Goal: Task Accomplishment & Management: Complete application form

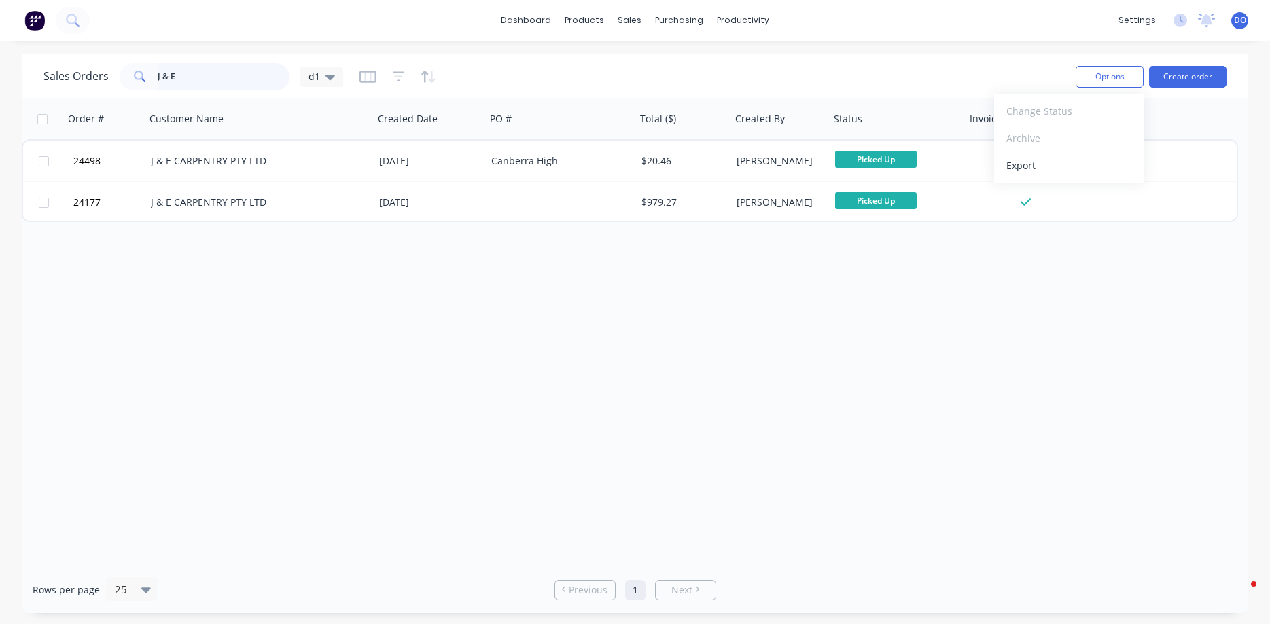
drag, startPoint x: 0, startPoint y: 0, endPoint x: 141, endPoint y: 75, distance: 159.6
click at [158, 76] on input "J & E" at bounding box center [224, 76] width 132 height 27
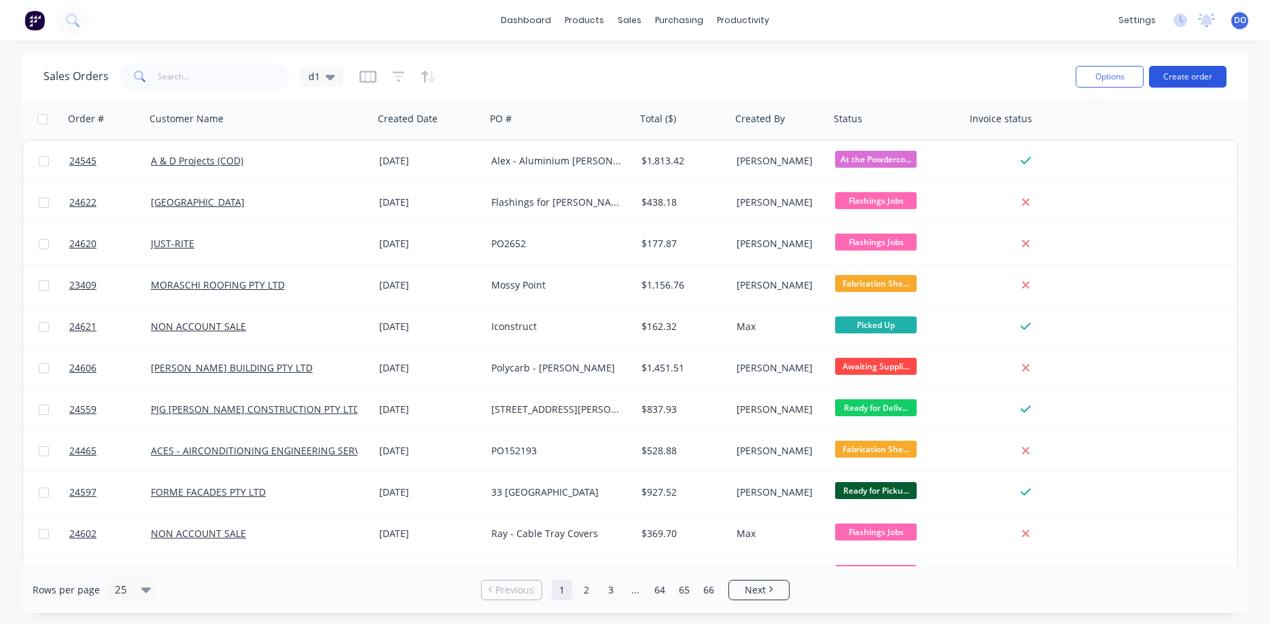
click at [1194, 79] on button "Create order" at bounding box center [1187, 77] width 77 height 22
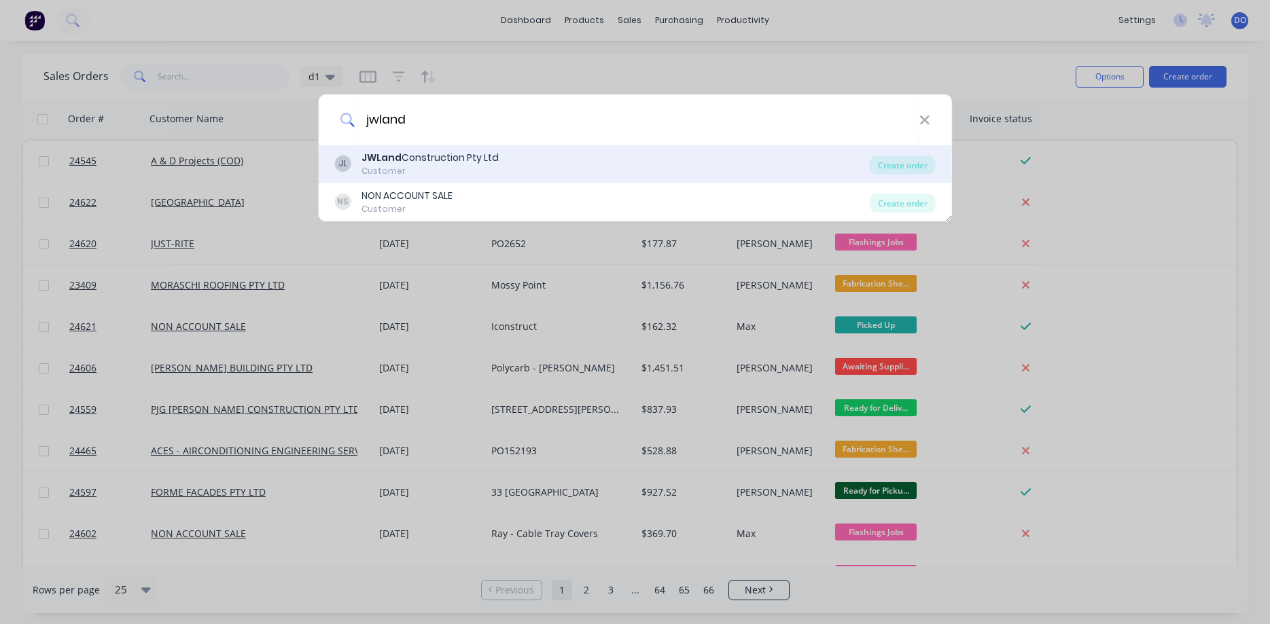
type input "jwland"
click at [444, 171] on div "Customer" at bounding box center [429, 171] width 137 height 12
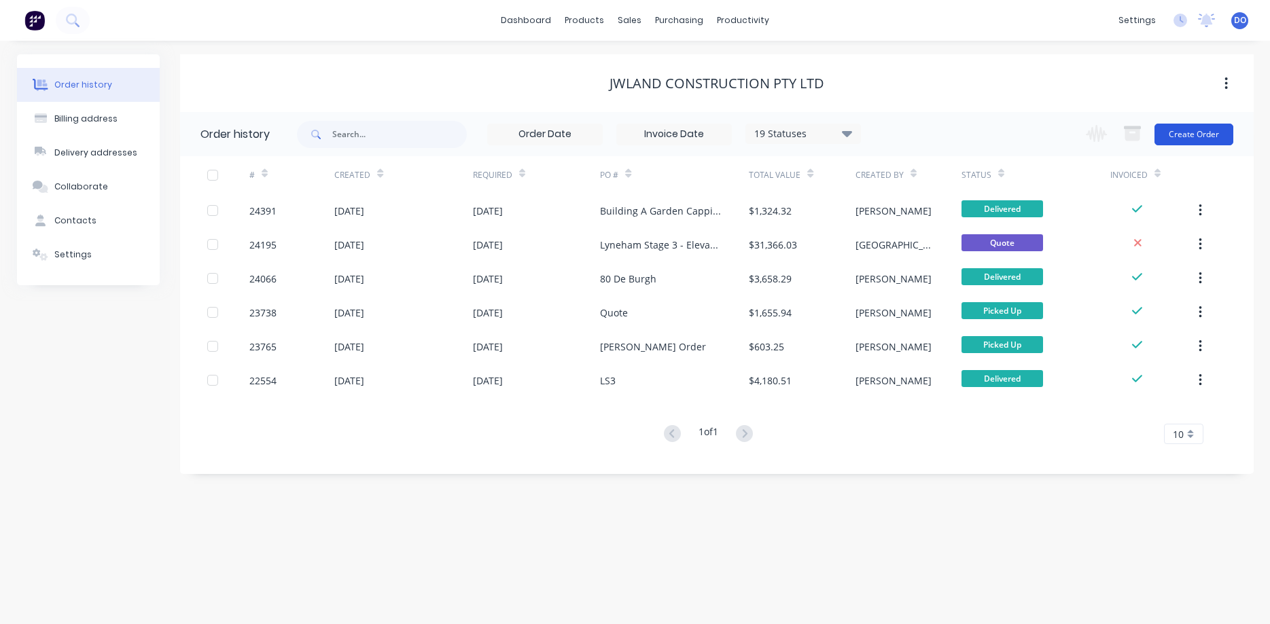
click at [1189, 138] on button "Create Order" at bounding box center [1193, 135] width 79 height 22
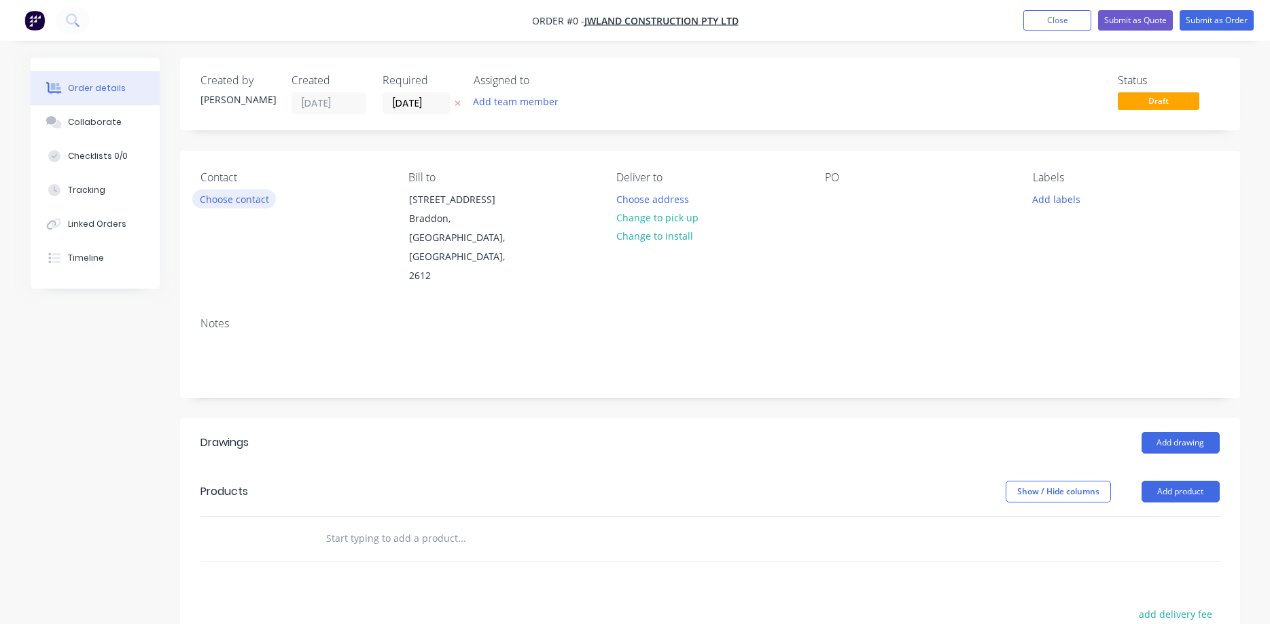
click at [219, 197] on button "Choose contact" at bounding box center [234, 199] width 84 height 18
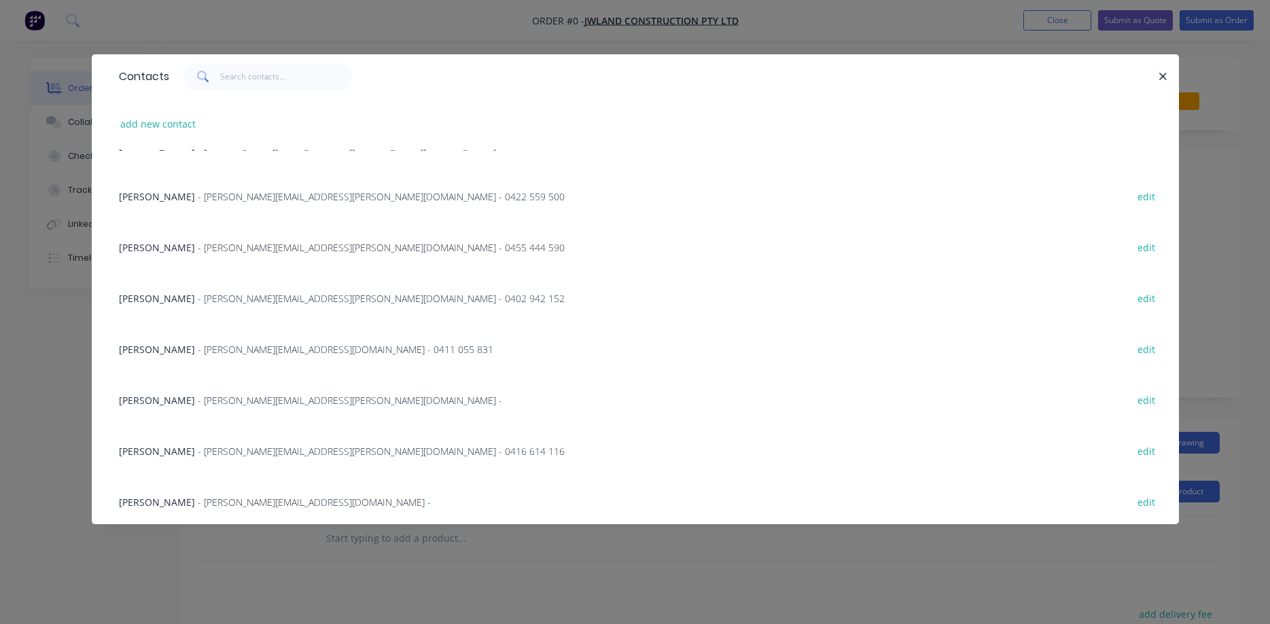
scroll to position [237, 0]
click at [185, 497] on span "Sean Hincksman" at bounding box center [157, 499] width 76 height 13
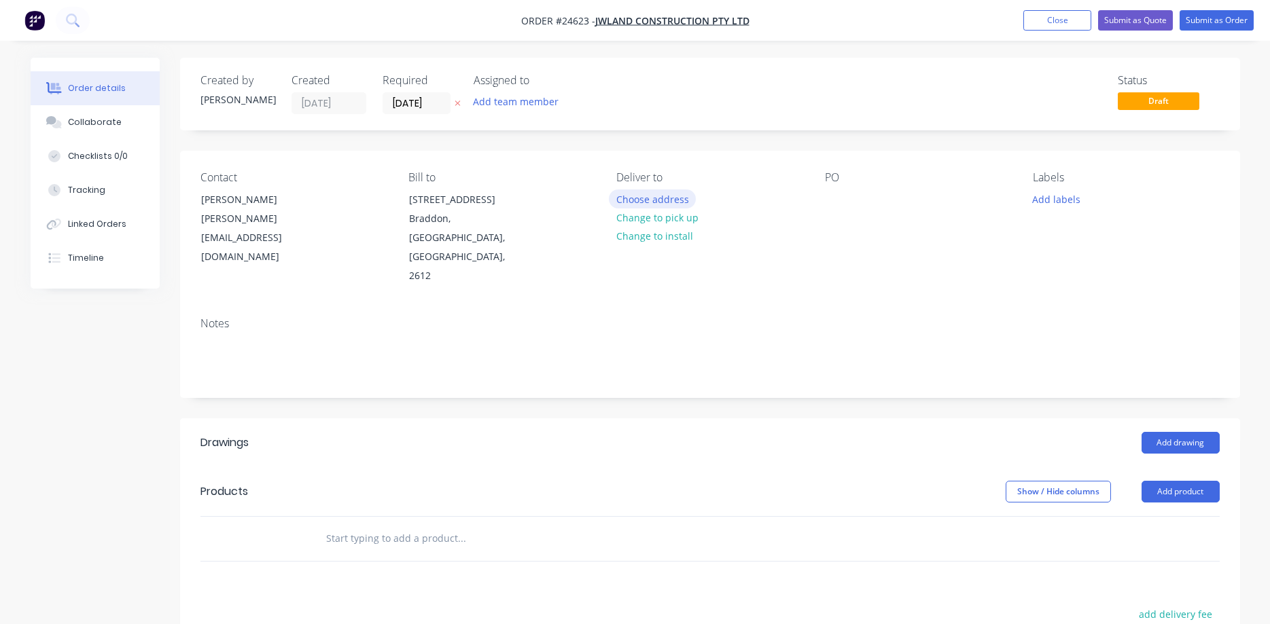
click at [660, 197] on button "Choose address" at bounding box center [652, 199] width 87 height 18
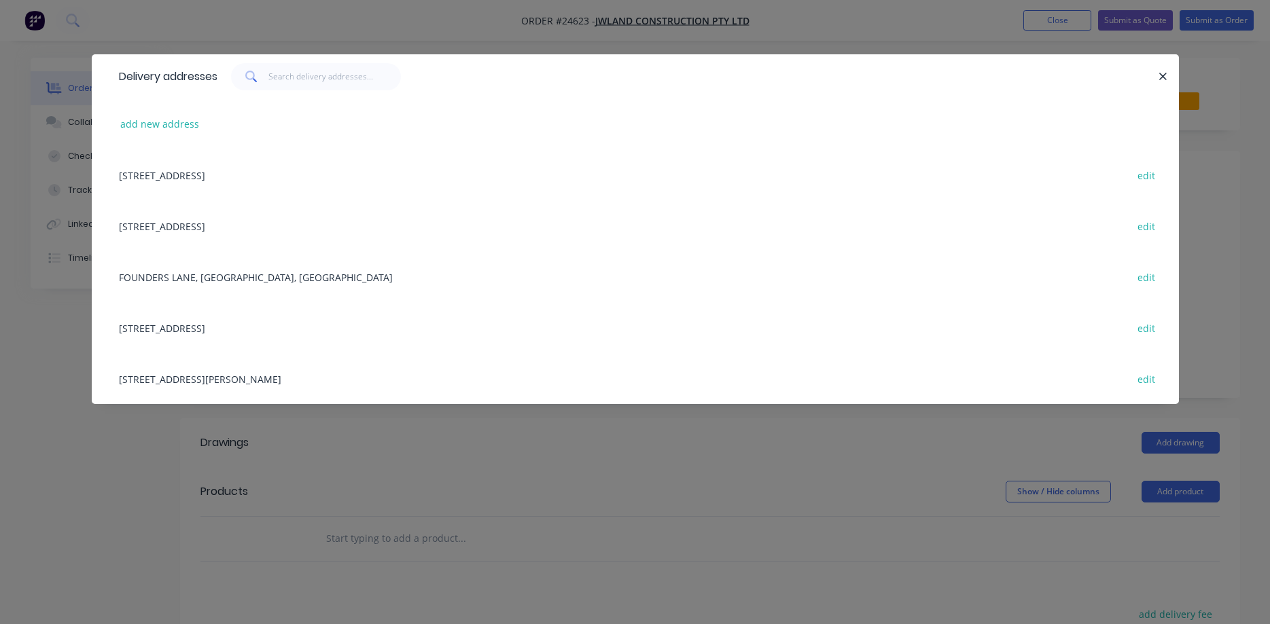
click at [206, 327] on div "80 DeBurgh St, LYNEHAM, Australian Capital Territory, Australia edit" at bounding box center [635, 327] width 1046 height 51
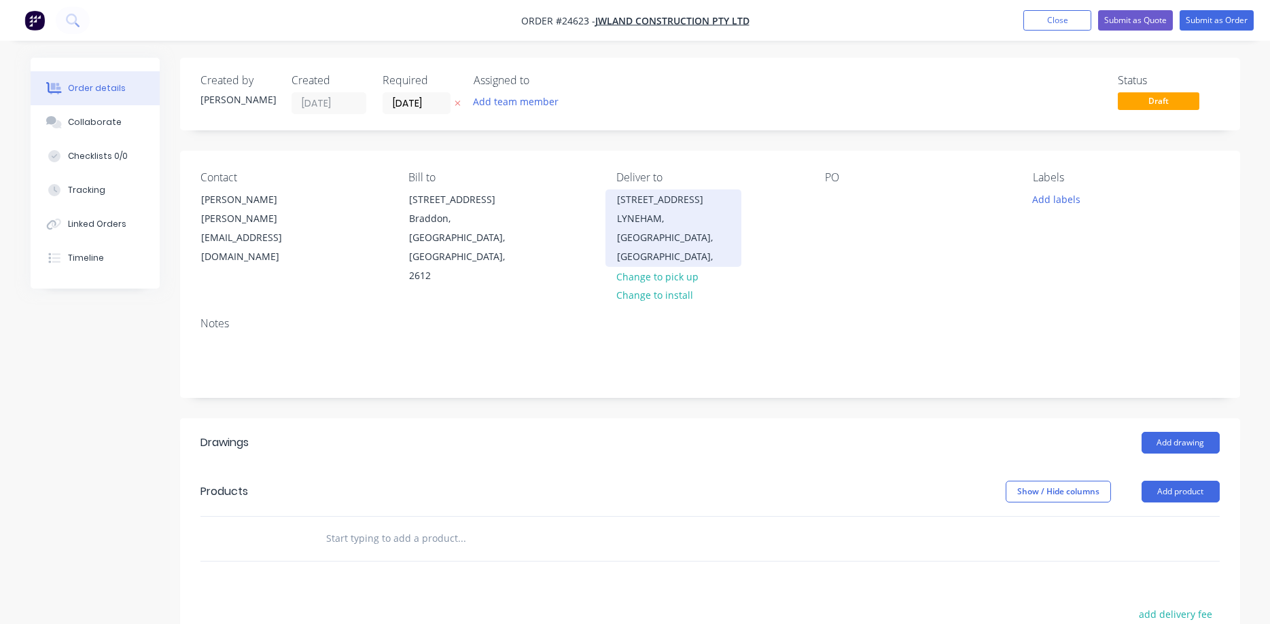
click at [662, 220] on div "LYNEHAM, Australian Capital Territory, Australia," at bounding box center [673, 237] width 113 height 57
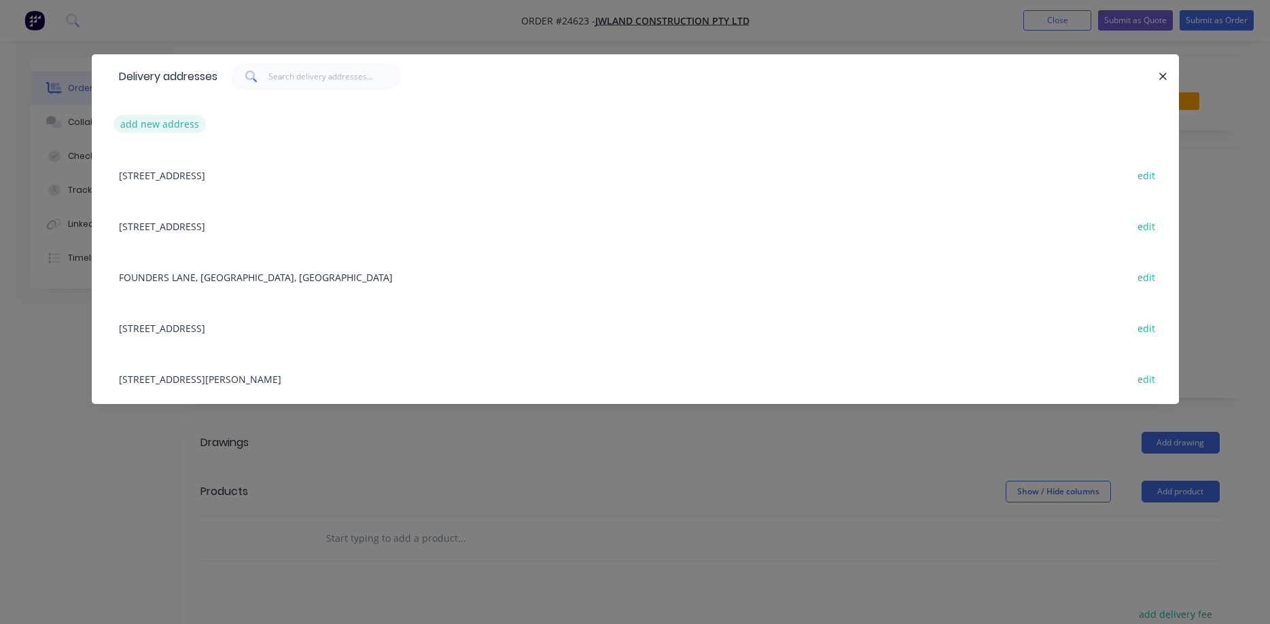
click at [179, 126] on button "add new address" at bounding box center [159, 124] width 93 height 18
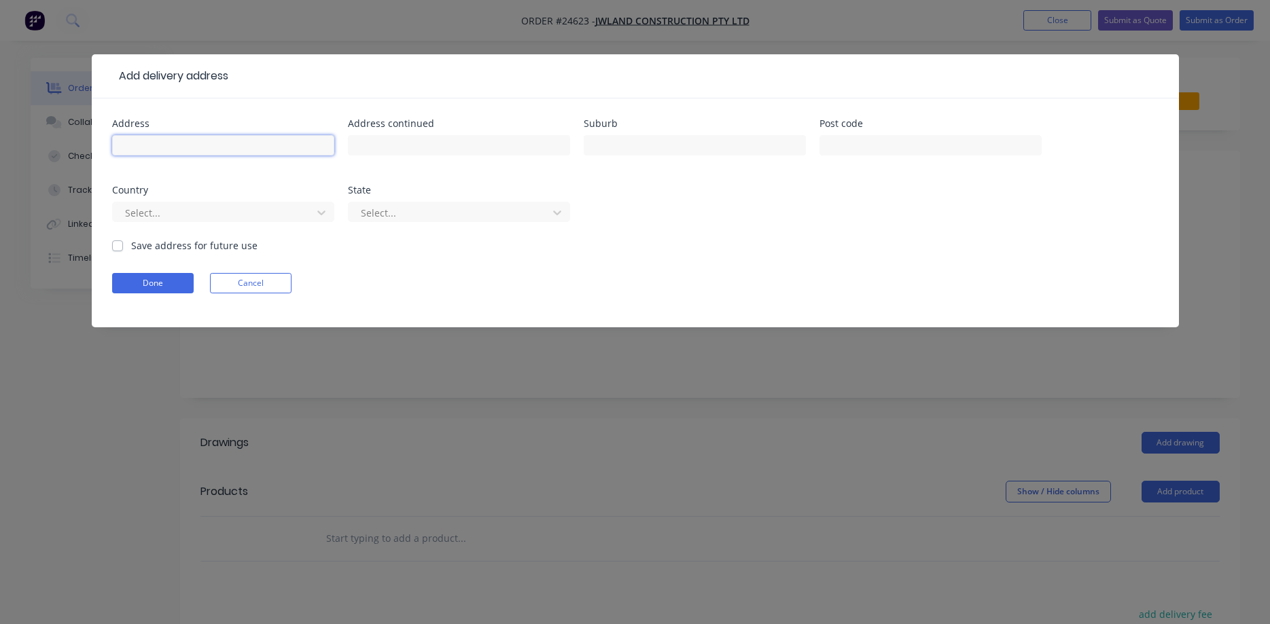
click at [156, 140] on input "text" at bounding box center [223, 145] width 222 height 20
type input "40 De Burgh St"
type input "Lyneham"
click at [175, 290] on button "Done" at bounding box center [153, 283] width 82 height 20
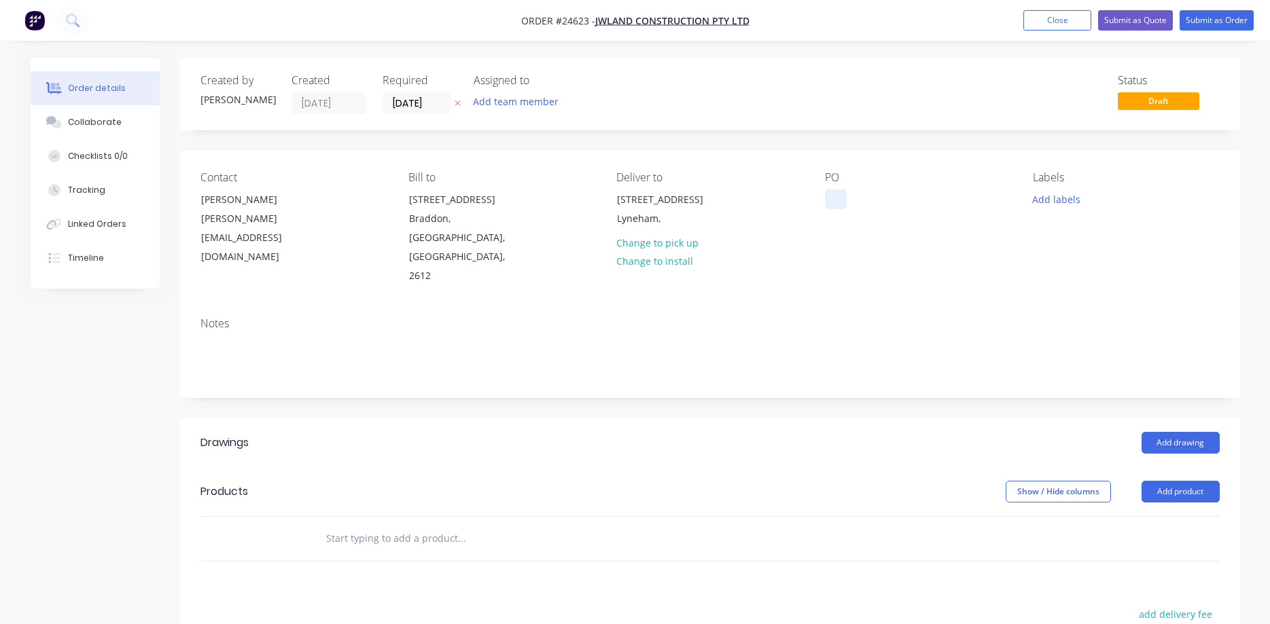
click at [829, 206] on div at bounding box center [836, 200] width 22 height 20
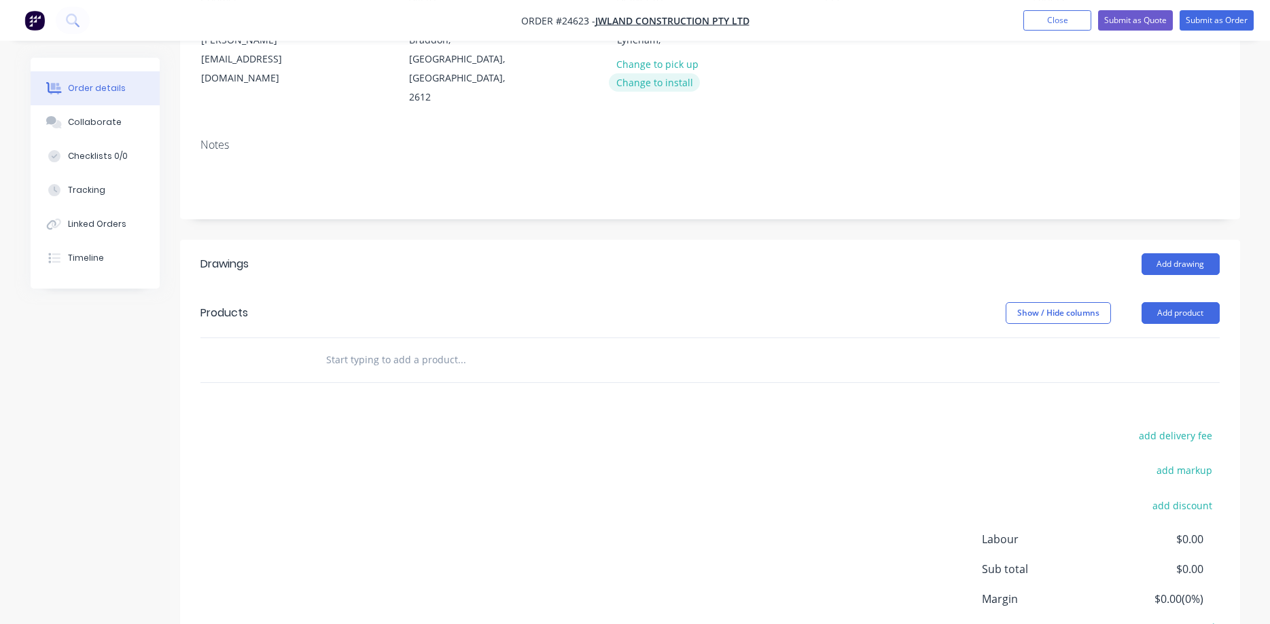
scroll to position [208, 0]
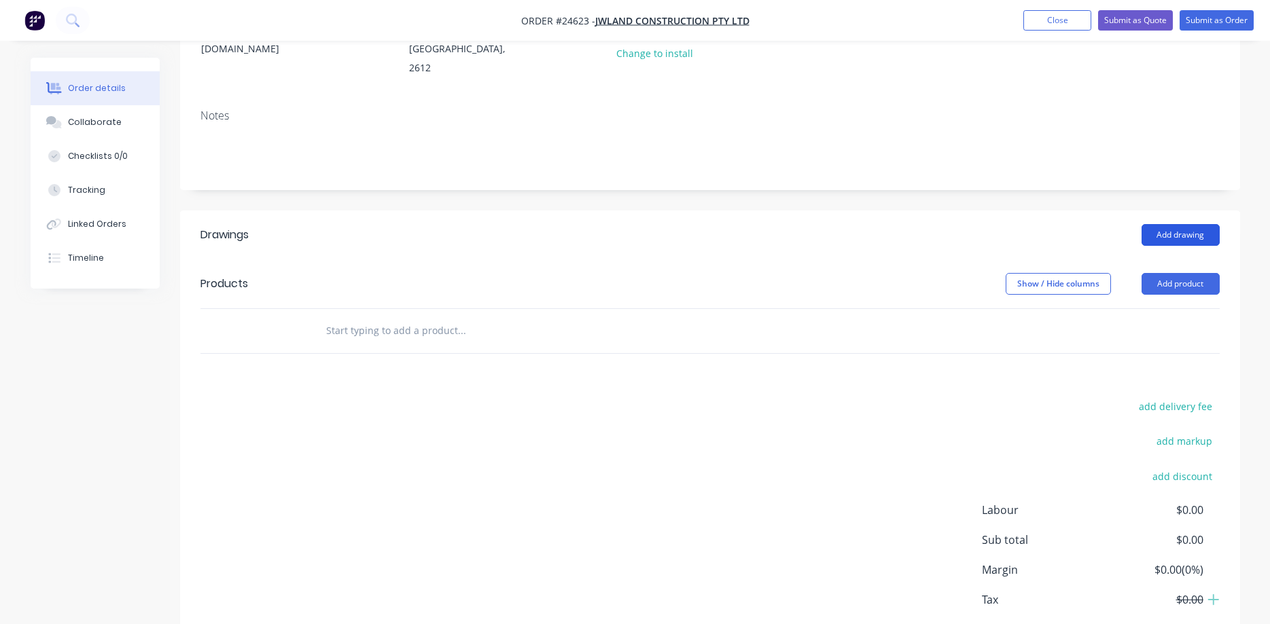
click at [1179, 231] on button "Add drawing" at bounding box center [1180, 235] width 78 height 22
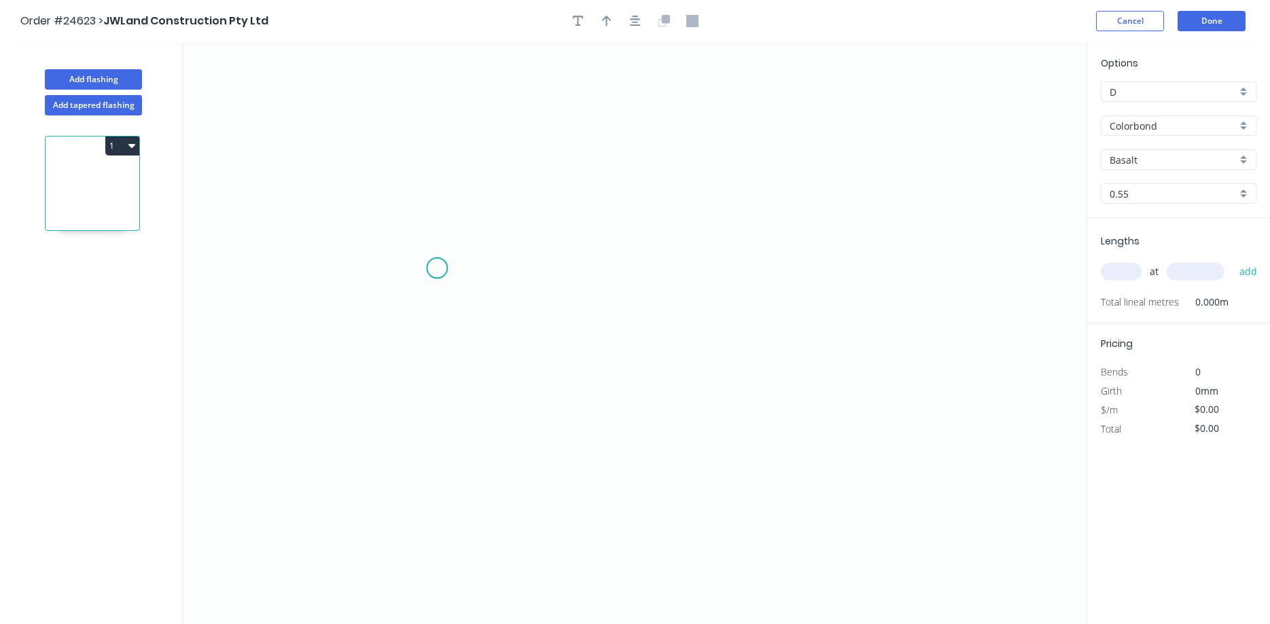
click at [437, 268] on icon "0" at bounding box center [634, 333] width 903 height 582
click at [434, 147] on icon "0" at bounding box center [634, 333] width 903 height 582
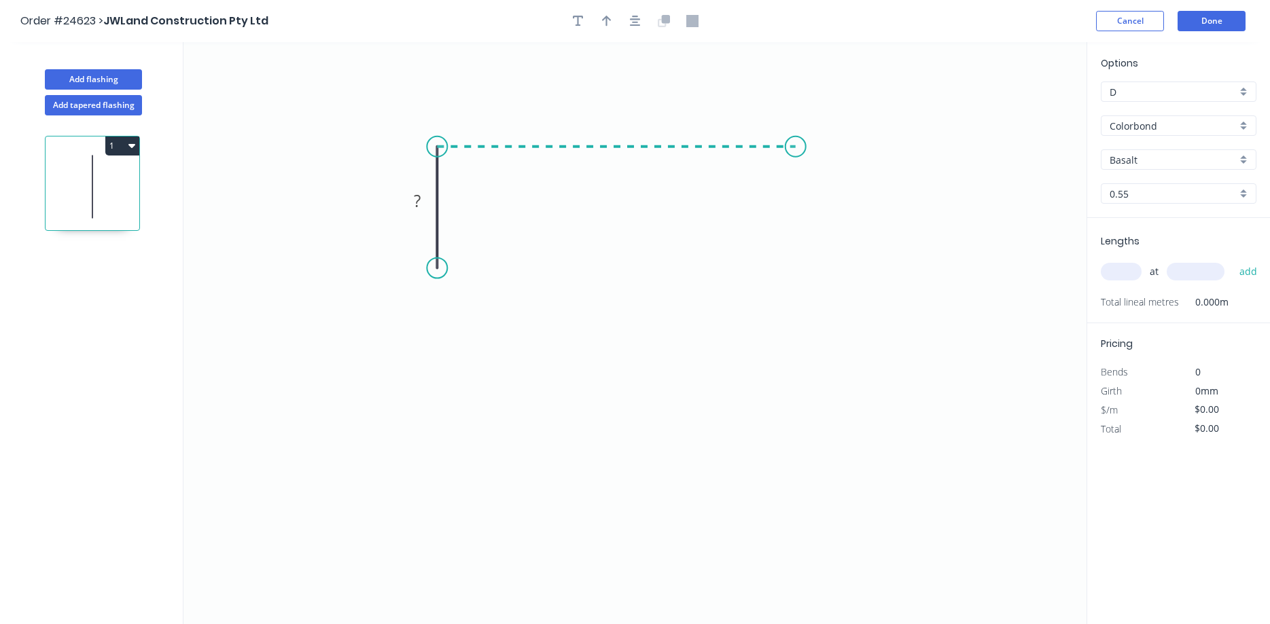
click at [795, 151] on icon "0 ?" at bounding box center [634, 333] width 903 height 582
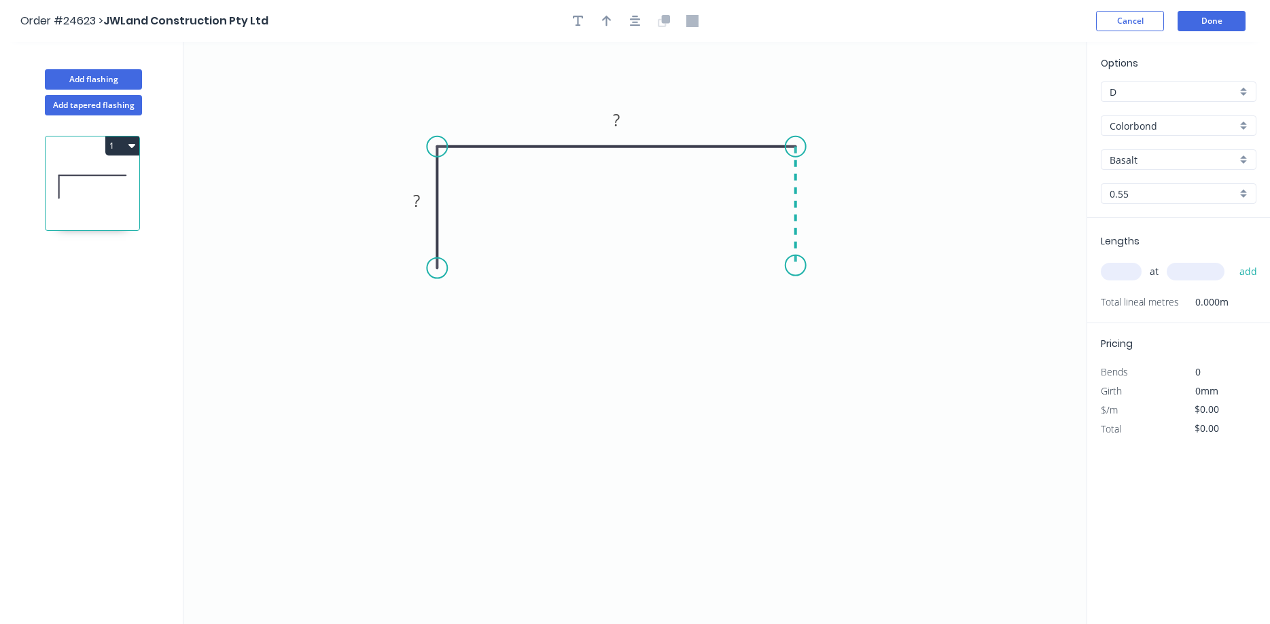
click at [795, 266] on icon "0 ? ?" at bounding box center [634, 333] width 903 height 582
click at [414, 196] on tspan "?" at bounding box center [416, 201] width 7 height 22
click at [605, 18] on icon "button" at bounding box center [607, 21] width 10 height 11
type input "$16.80"
click at [1018, 108] on icon at bounding box center [1017, 94] width 12 height 43
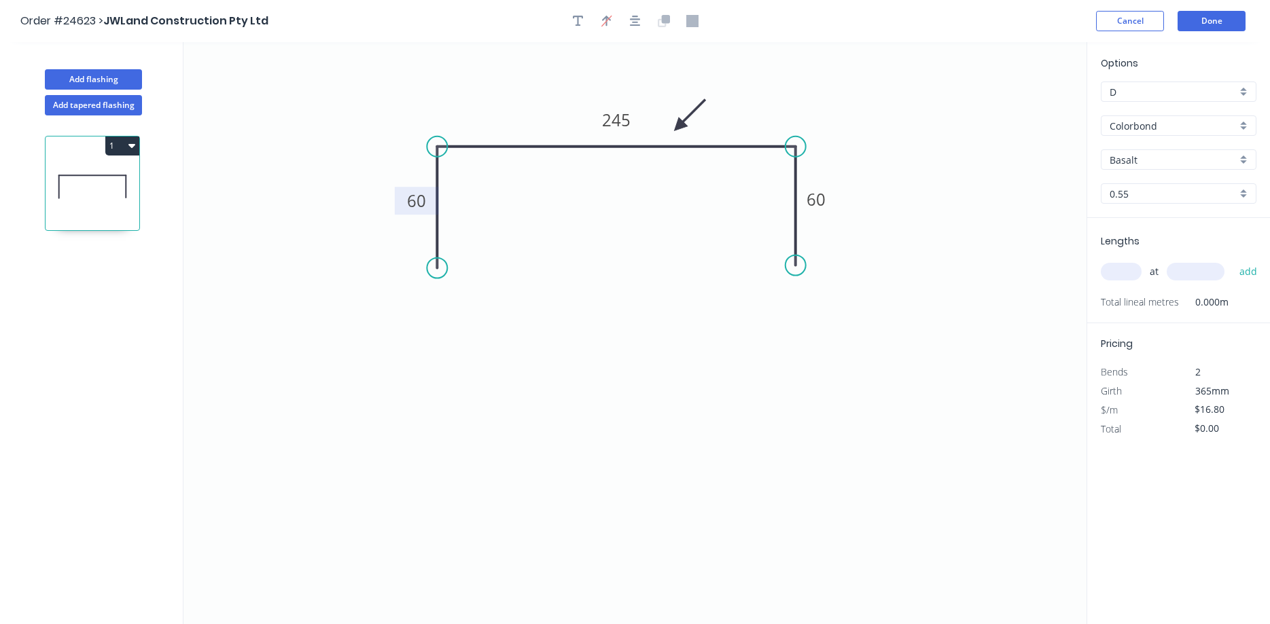
drag, startPoint x: 1018, startPoint y: 108, endPoint x: 679, endPoint y: 126, distance: 340.2
click at [679, 126] on icon at bounding box center [689, 115] width 39 height 39
click at [1245, 162] on div "Basalt" at bounding box center [1178, 159] width 156 height 20
click at [1159, 234] on div "Monument" at bounding box center [1178, 239] width 154 height 24
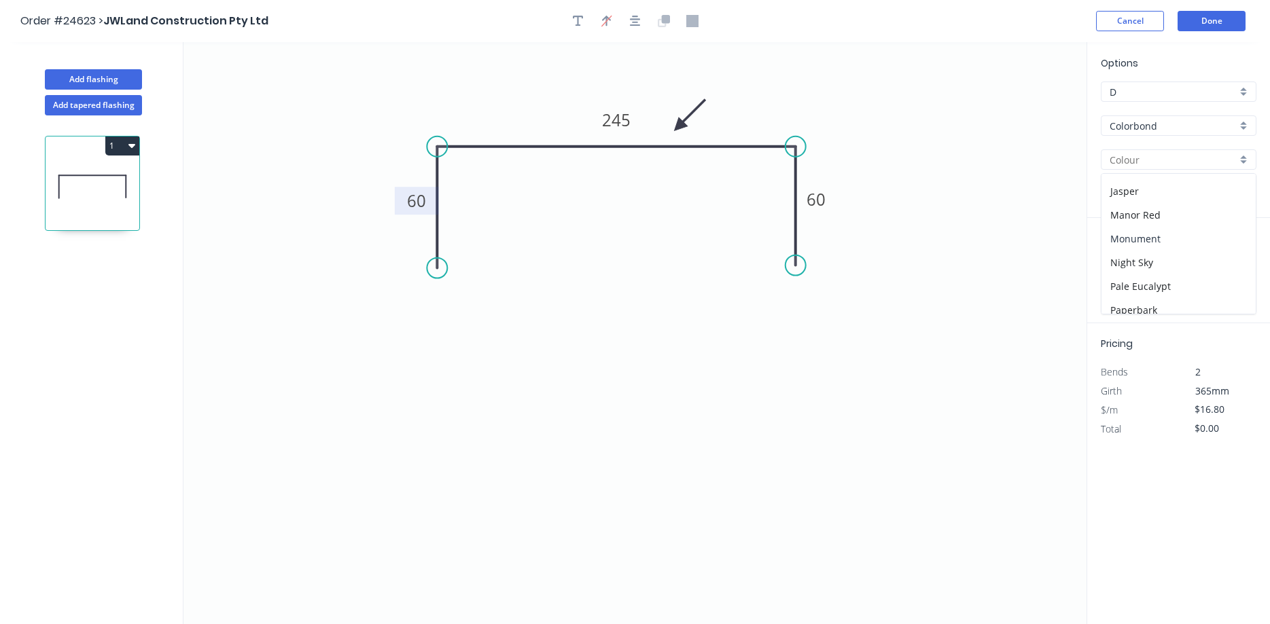
type input "Monument"
click at [1130, 275] on input "text" at bounding box center [1120, 272] width 41 height 18
type input "5"
type input "6000"
click at [1232, 260] on button "add" at bounding box center [1248, 271] width 32 height 23
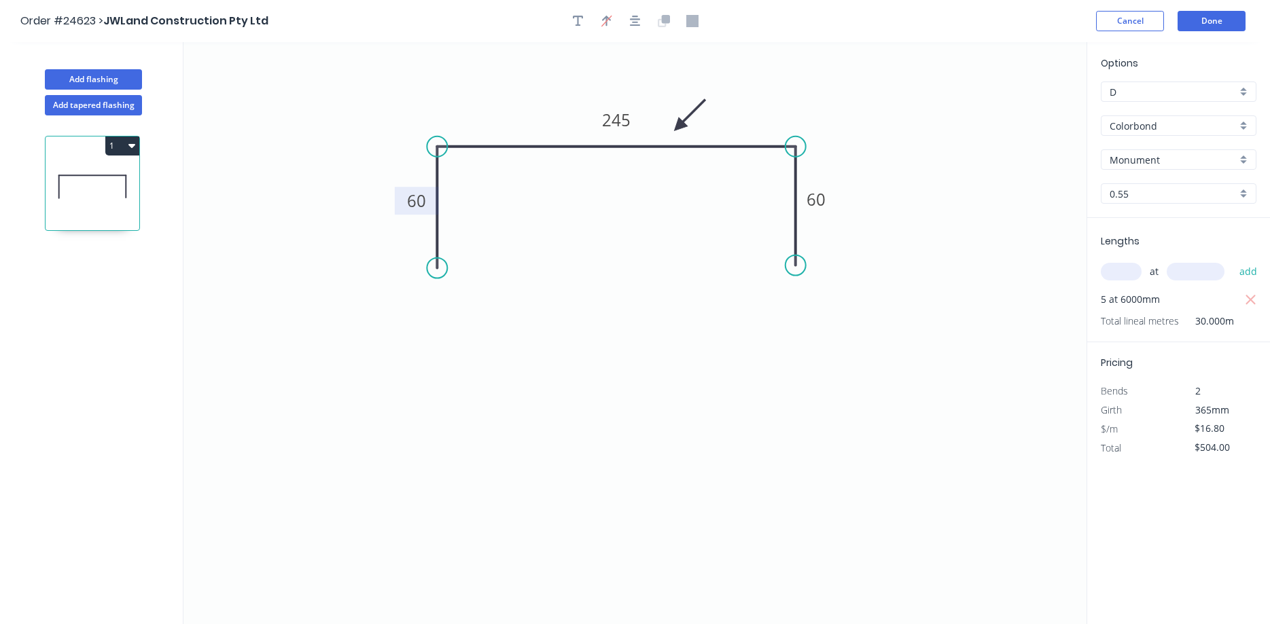
click at [124, 147] on button "1" at bounding box center [122, 146] width 34 height 19
click at [86, 178] on div "Duplicate" at bounding box center [74, 180] width 105 height 20
type input "$0.00"
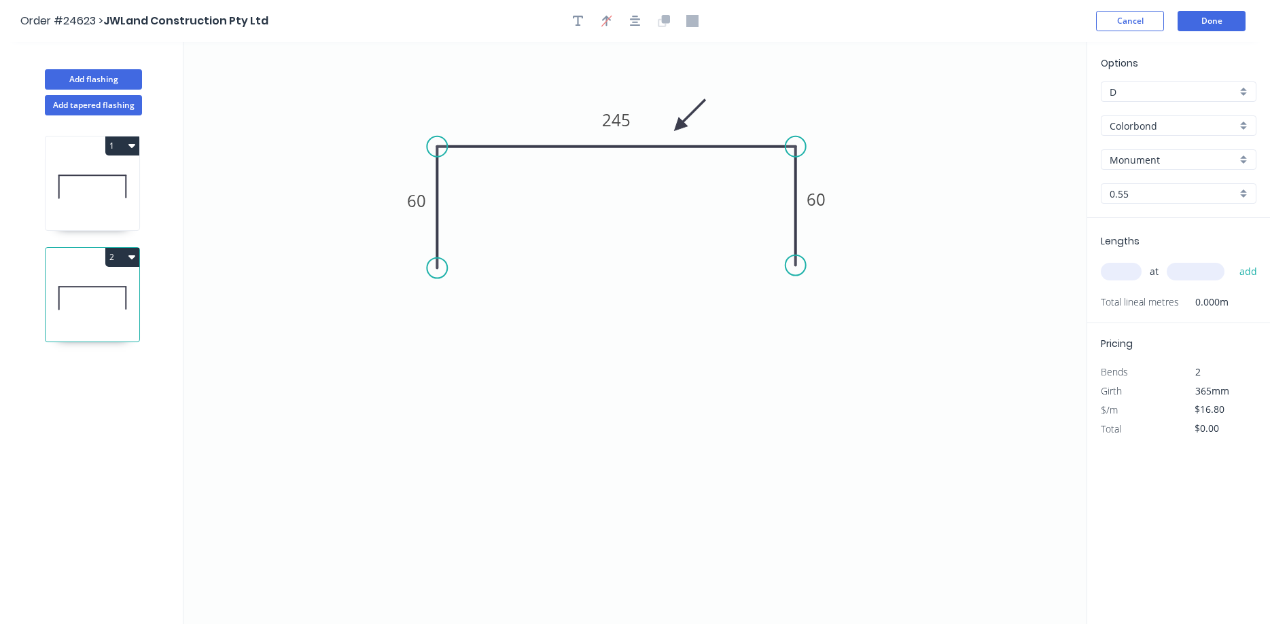
click at [1116, 269] on input "text" at bounding box center [1120, 272] width 41 height 18
click at [469, 313] on div "Crush & Fold" at bounding box center [509, 316] width 137 height 28
click at [823, 315] on div "Crush & Fold" at bounding box center [863, 316] width 137 height 28
click at [816, 314] on div "Flip bend" at bounding box center [869, 319] width 137 height 28
drag, startPoint x: 845, startPoint y: 240, endPoint x: 771, endPoint y: 260, distance: 76.8
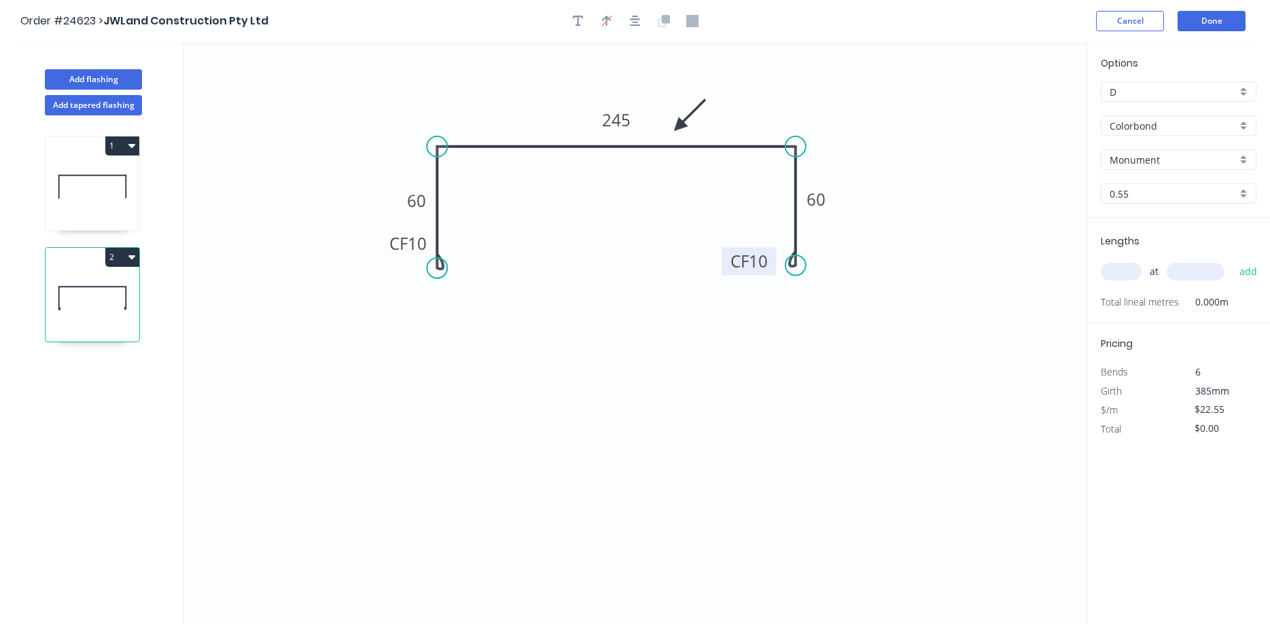
click at [771, 260] on rect at bounding box center [748, 261] width 54 height 28
drag, startPoint x: 386, startPoint y: 245, endPoint x: 463, endPoint y: 266, distance: 79.8
click at [463, 266] on rect at bounding box center [485, 265] width 54 height 28
click at [137, 264] on button "2" at bounding box center [122, 257] width 34 height 19
click at [83, 314] on div "Delete" at bounding box center [74, 318] width 105 height 20
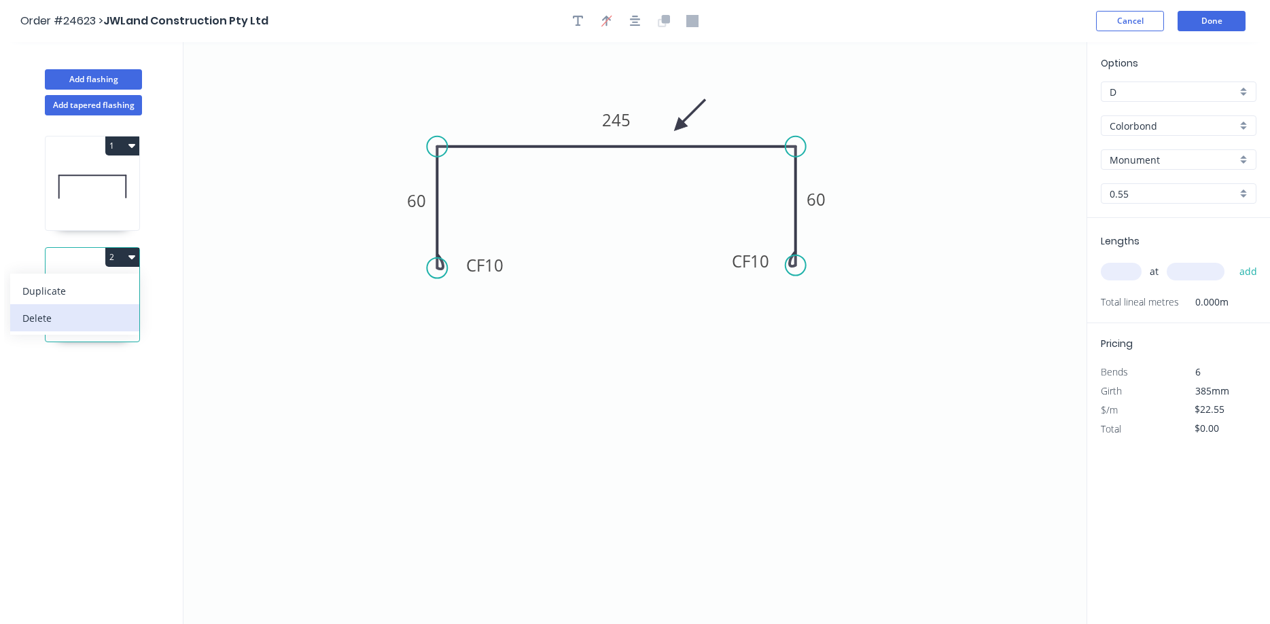
type input "$16.80"
type input "$504.00"
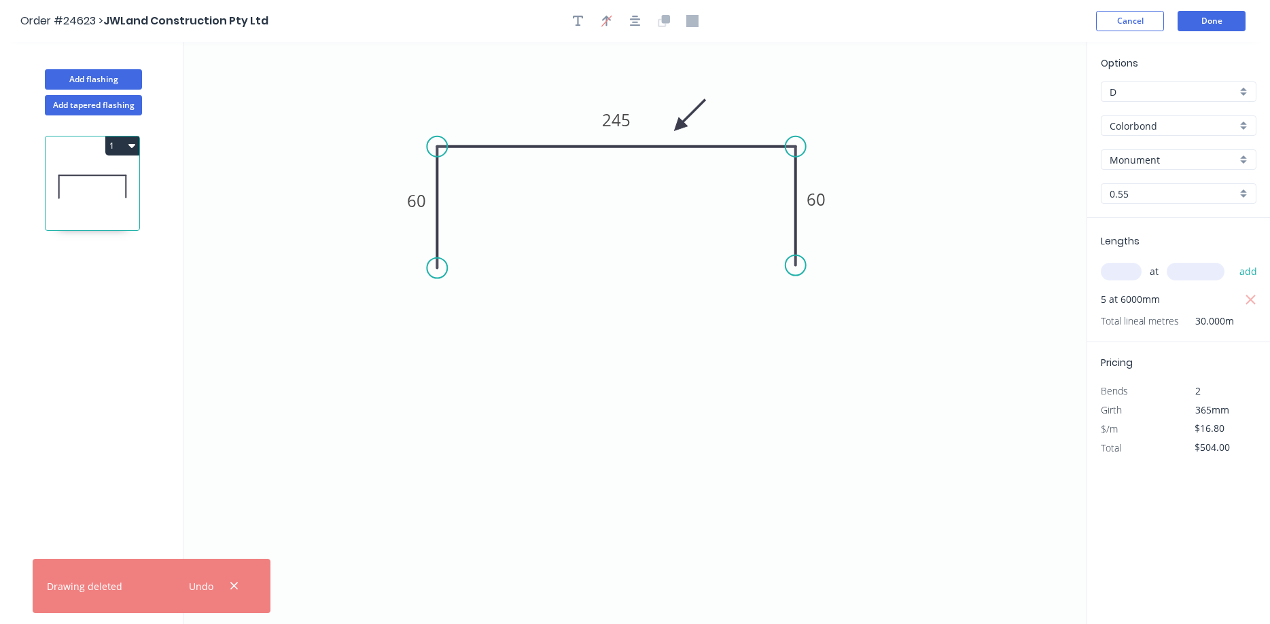
click at [1122, 273] on input "text" at bounding box center [1120, 272] width 41 height 18
type input "2"
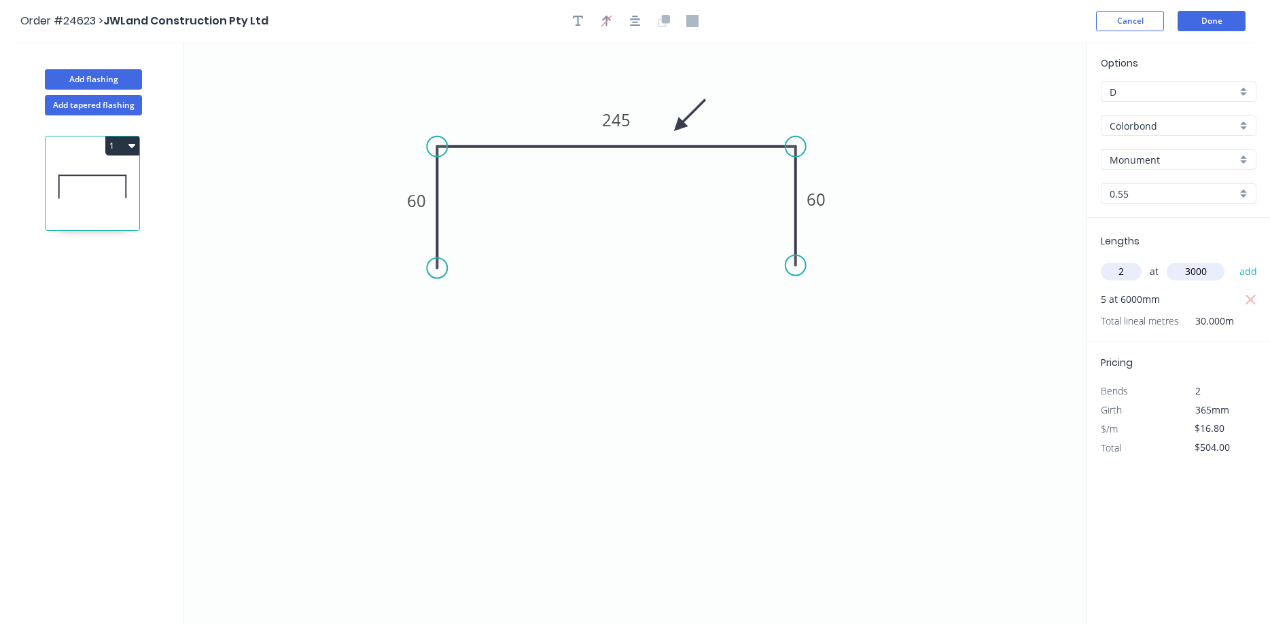
type input "3000"
click at [1232, 260] on button "add" at bounding box center [1248, 271] width 32 height 23
click at [128, 146] on icon "button" at bounding box center [131, 145] width 7 height 11
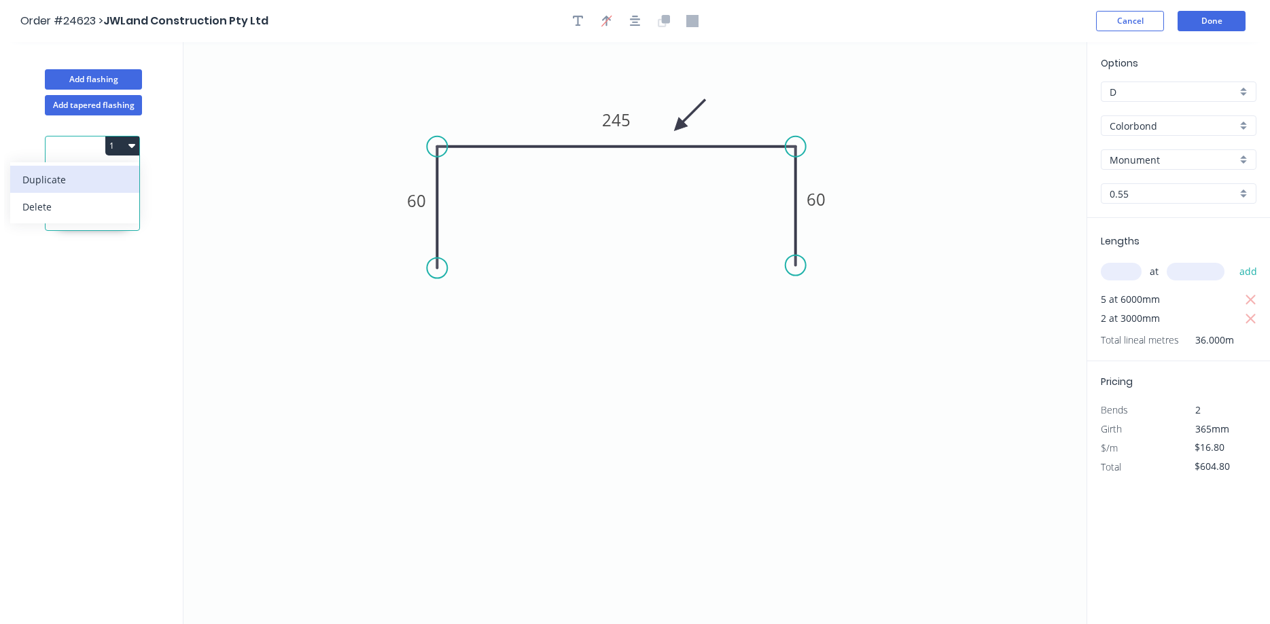
click at [83, 182] on div "Duplicate" at bounding box center [74, 180] width 105 height 20
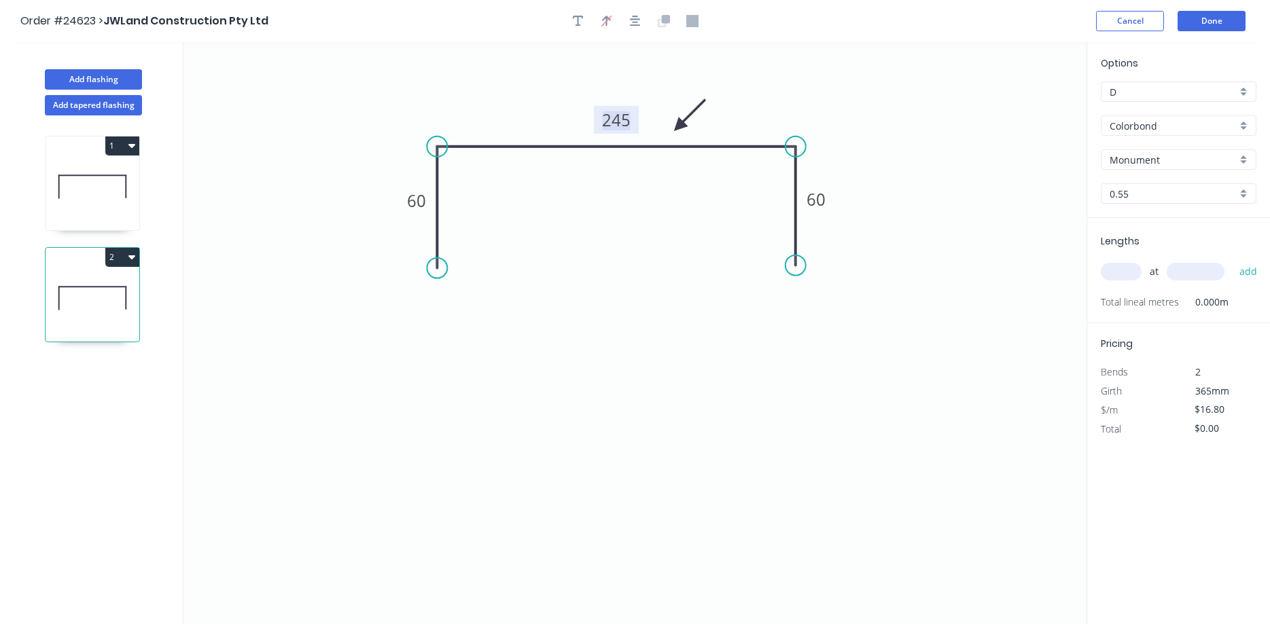
click at [618, 126] on tspan "245" at bounding box center [616, 120] width 29 height 22
click at [94, 200] on icon at bounding box center [93, 186] width 94 height 87
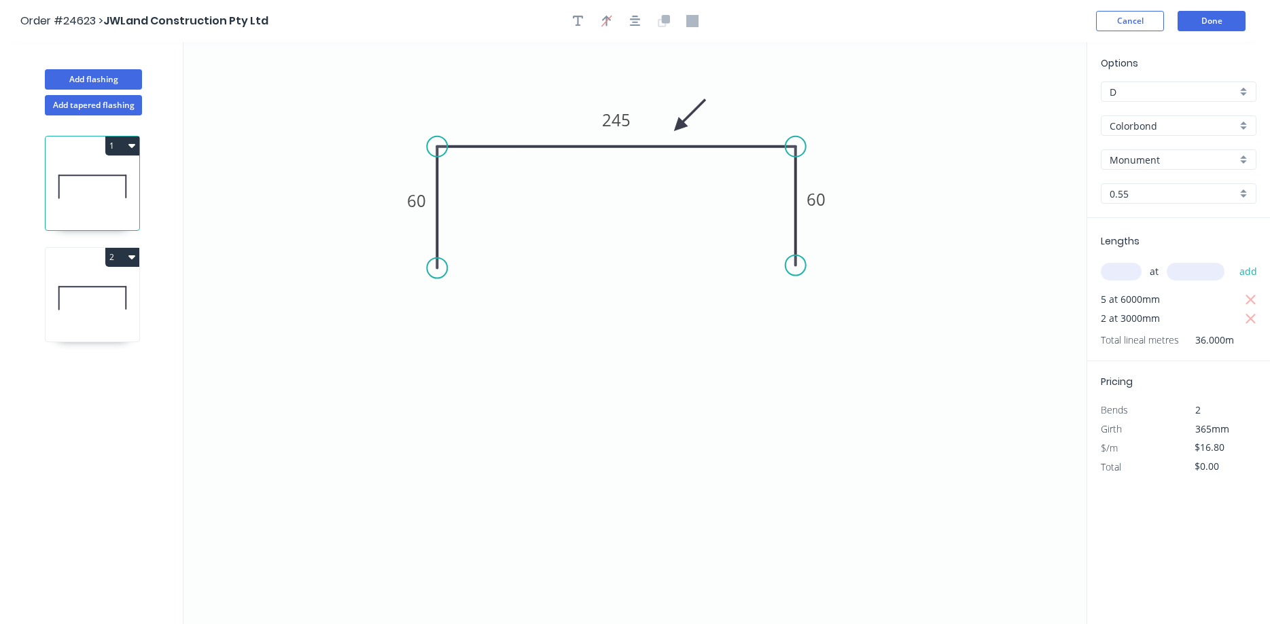
type input "$604.80"
click at [484, 313] on div "Crush & Fold" at bounding box center [505, 313] width 137 height 28
type input "$18.99"
type input "$683.64"
click at [828, 314] on div "Crush & Fold" at bounding box center [863, 316] width 137 height 28
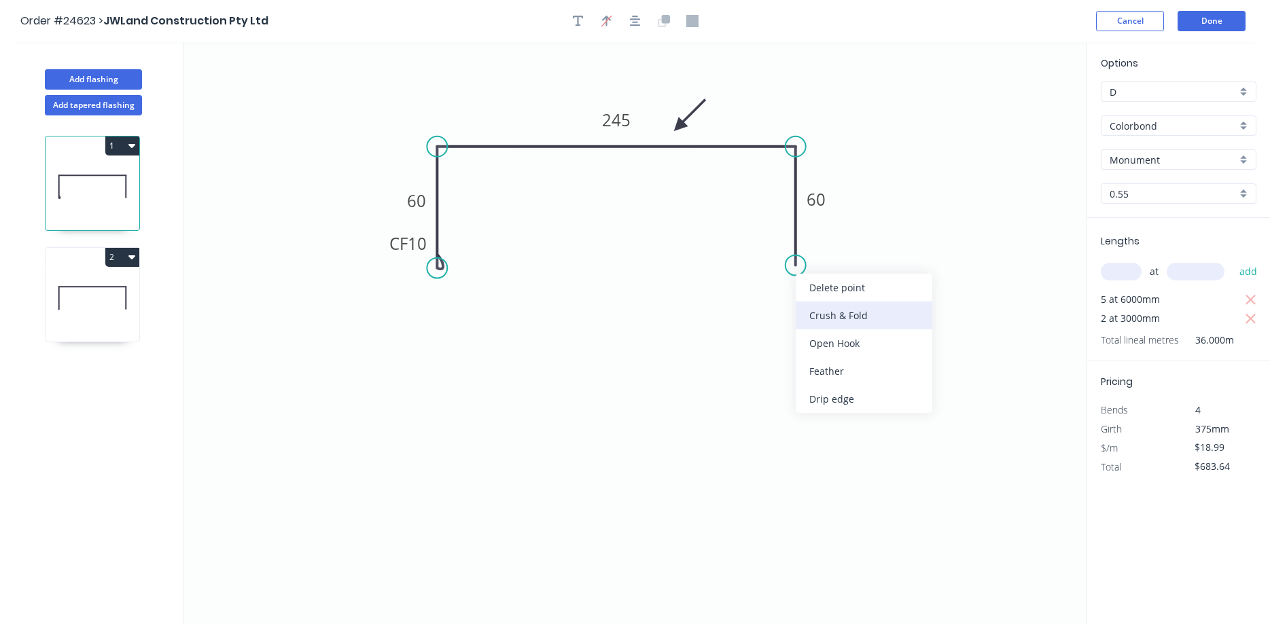
type input "$22.55"
type input "$811.80"
click at [830, 321] on div "Flip bend" at bounding box center [868, 317] width 137 height 28
drag, startPoint x: 847, startPoint y: 242, endPoint x: 774, endPoint y: 264, distance: 76.1
click at [774, 264] on rect at bounding box center [750, 261] width 54 height 28
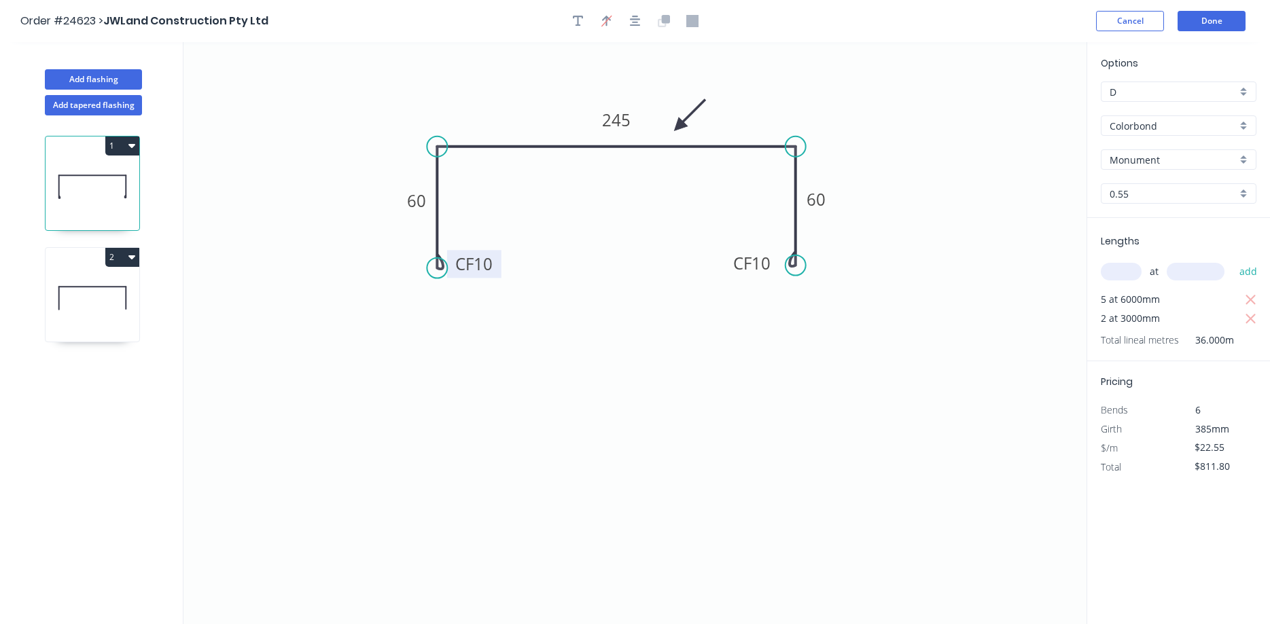
drag, startPoint x: 383, startPoint y: 238, endPoint x: 449, endPoint y: 258, distance: 69.0
click at [449, 258] on rect at bounding box center [474, 264] width 54 height 28
click at [106, 287] on icon at bounding box center [92, 287] width 67 height 0
type input "$16.80"
type input "$0.00"
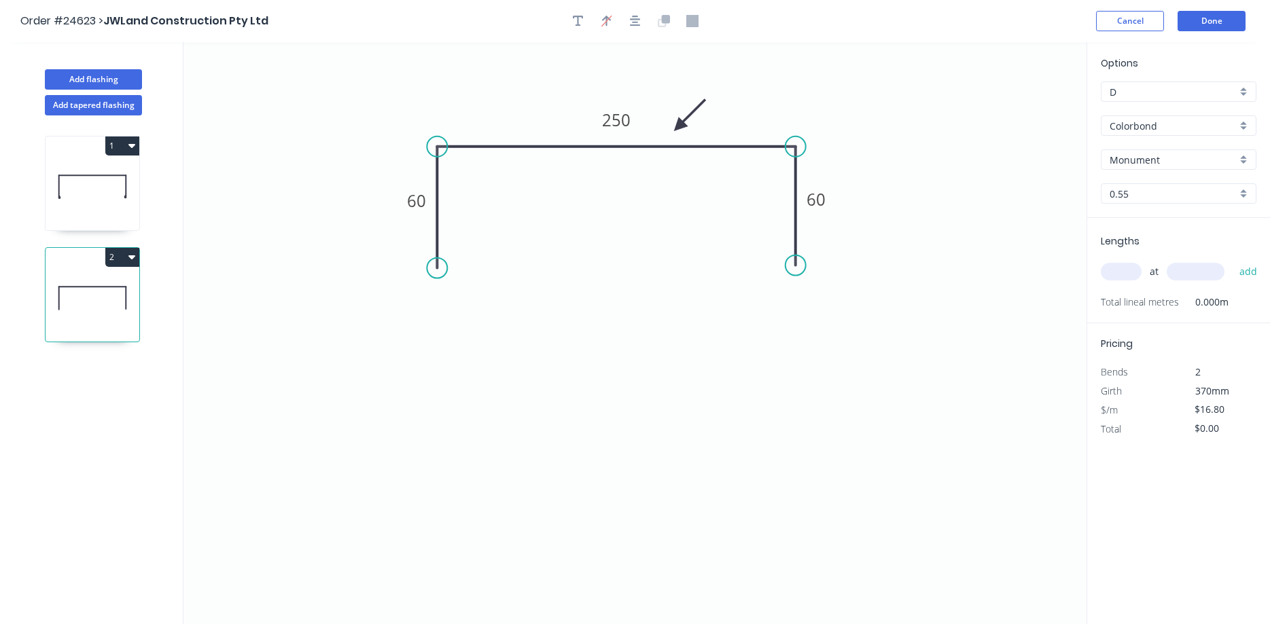
click at [132, 254] on icon "button" at bounding box center [131, 256] width 7 height 11
click at [109, 315] on div "Delete" at bounding box center [74, 318] width 105 height 20
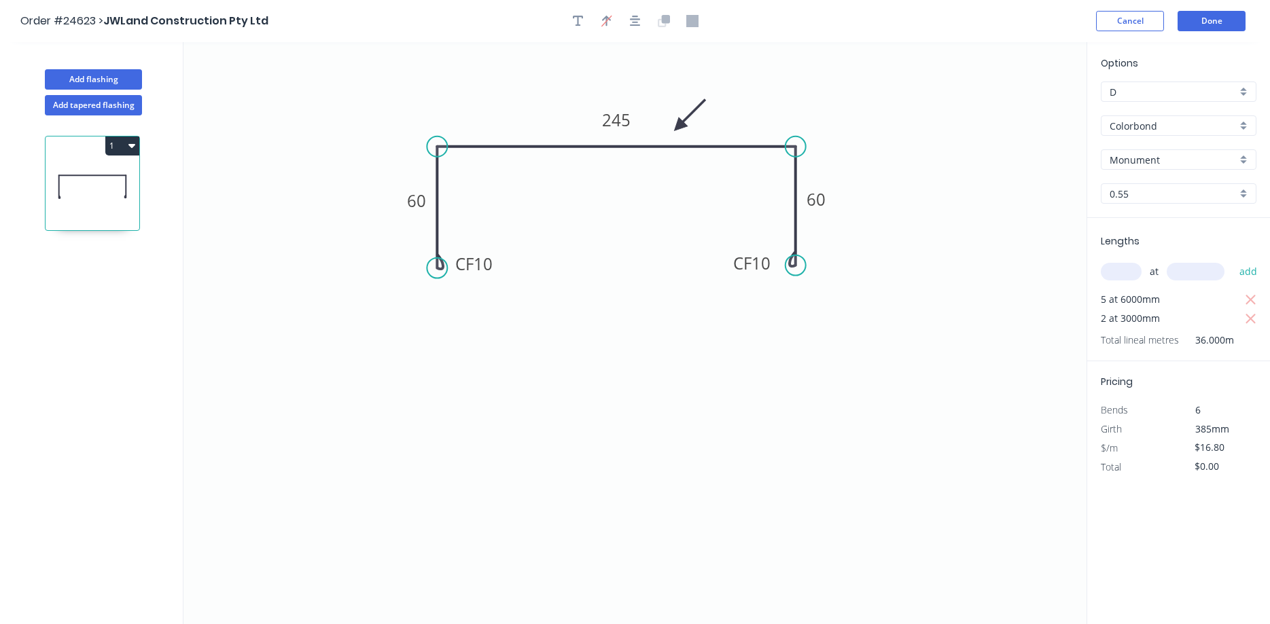
type input "$22.55"
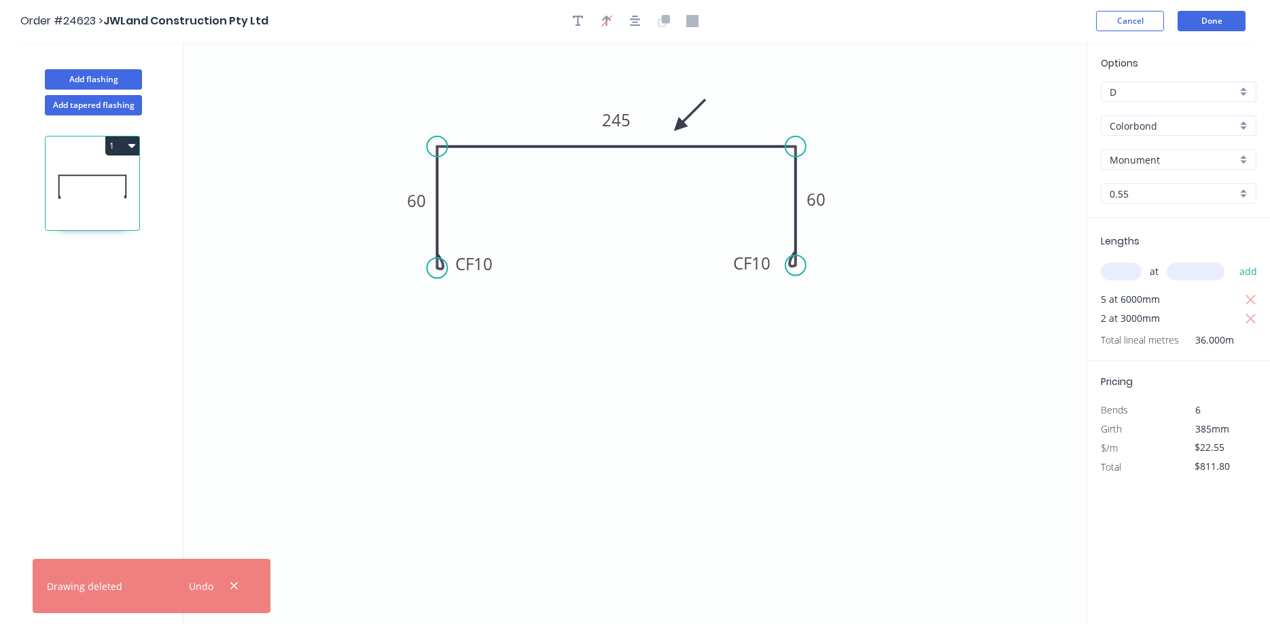
click at [127, 143] on button "1" at bounding box center [122, 146] width 34 height 19
click at [95, 186] on div "Duplicate" at bounding box center [74, 180] width 105 height 20
type input "$0.00"
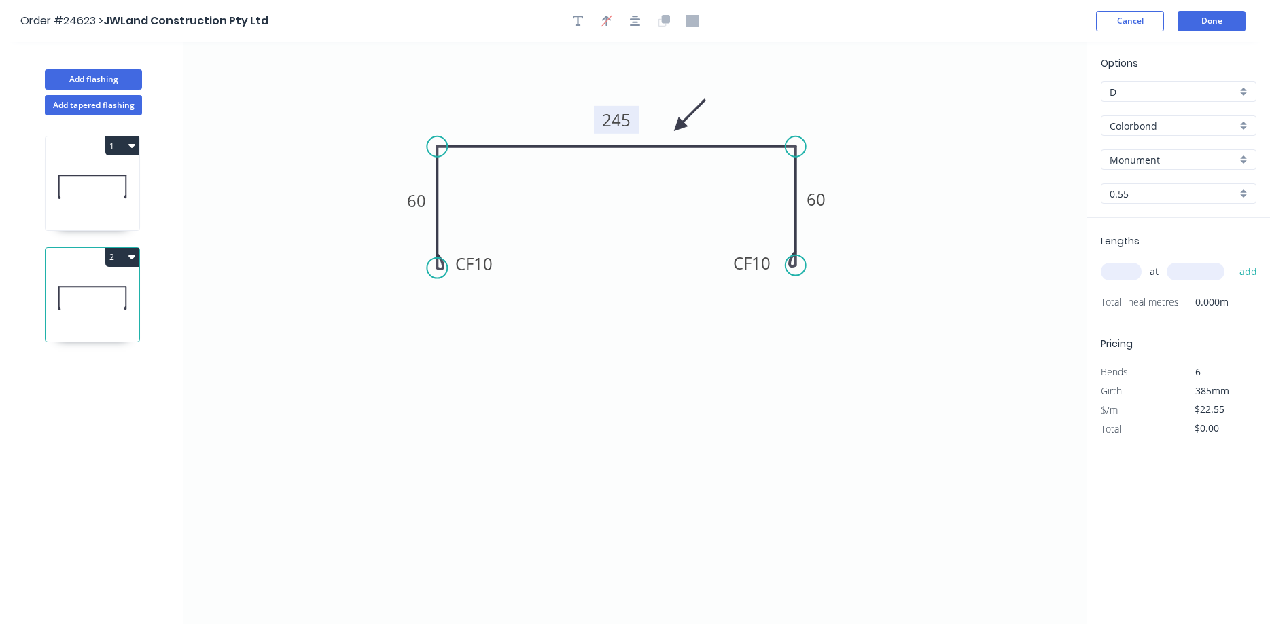
click at [609, 128] on tspan "245" at bounding box center [616, 120] width 29 height 22
click at [1128, 265] on input "text" at bounding box center [1120, 272] width 41 height 18
type input "2"
type input "3000"
click at [1232, 260] on button "add" at bounding box center [1248, 271] width 32 height 23
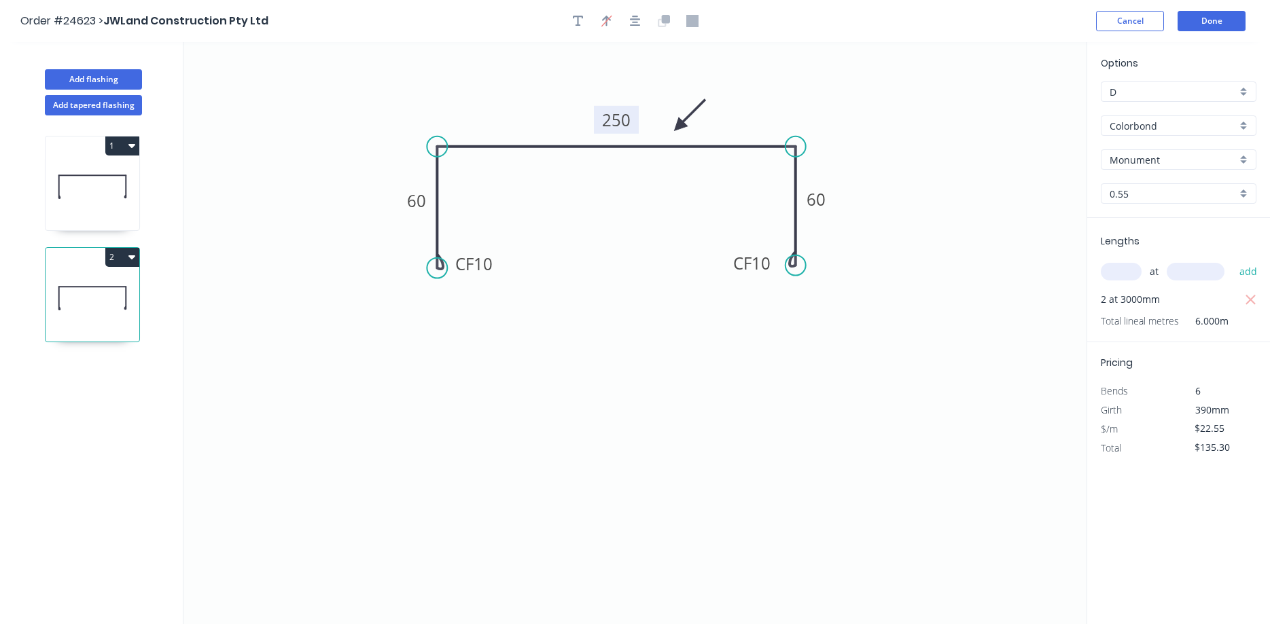
click at [134, 259] on icon "button" at bounding box center [131, 256] width 7 height 11
click at [92, 296] on div "Duplicate" at bounding box center [74, 291] width 105 height 20
type input "$0.00"
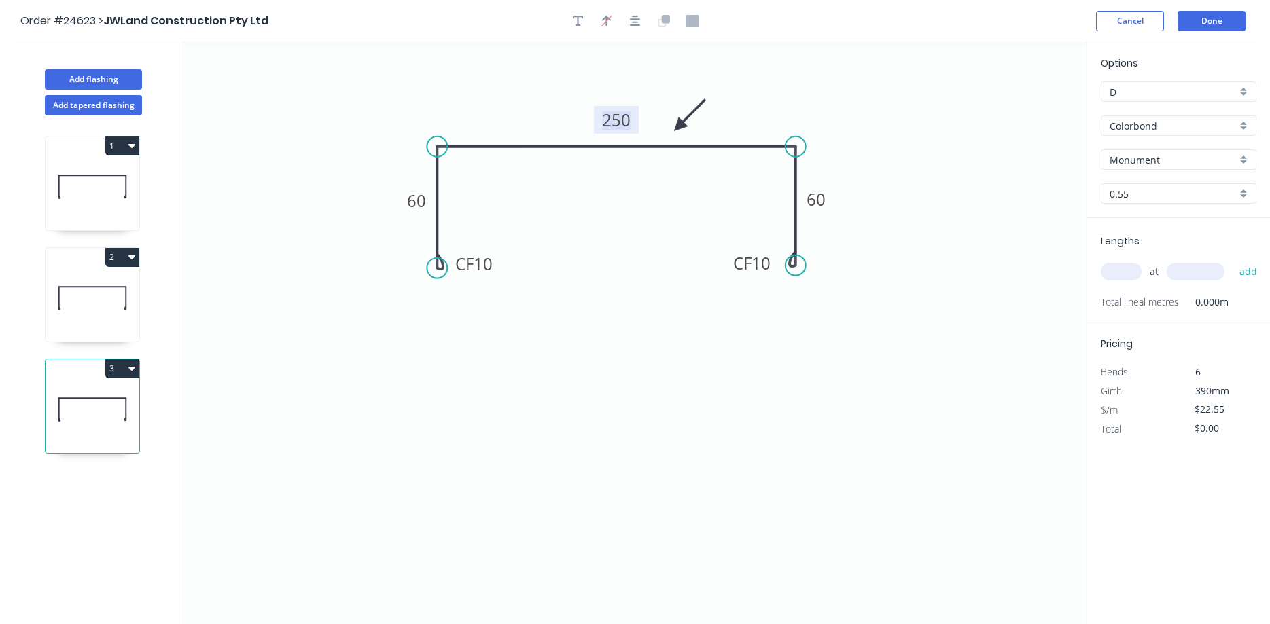
click at [618, 124] on tspan "250" at bounding box center [616, 120] width 29 height 22
click at [1131, 275] on input "text" at bounding box center [1120, 272] width 41 height 18
type input "4"
type input "3000"
click at [1232, 260] on button "add" at bounding box center [1248, 271] width 32 height 23
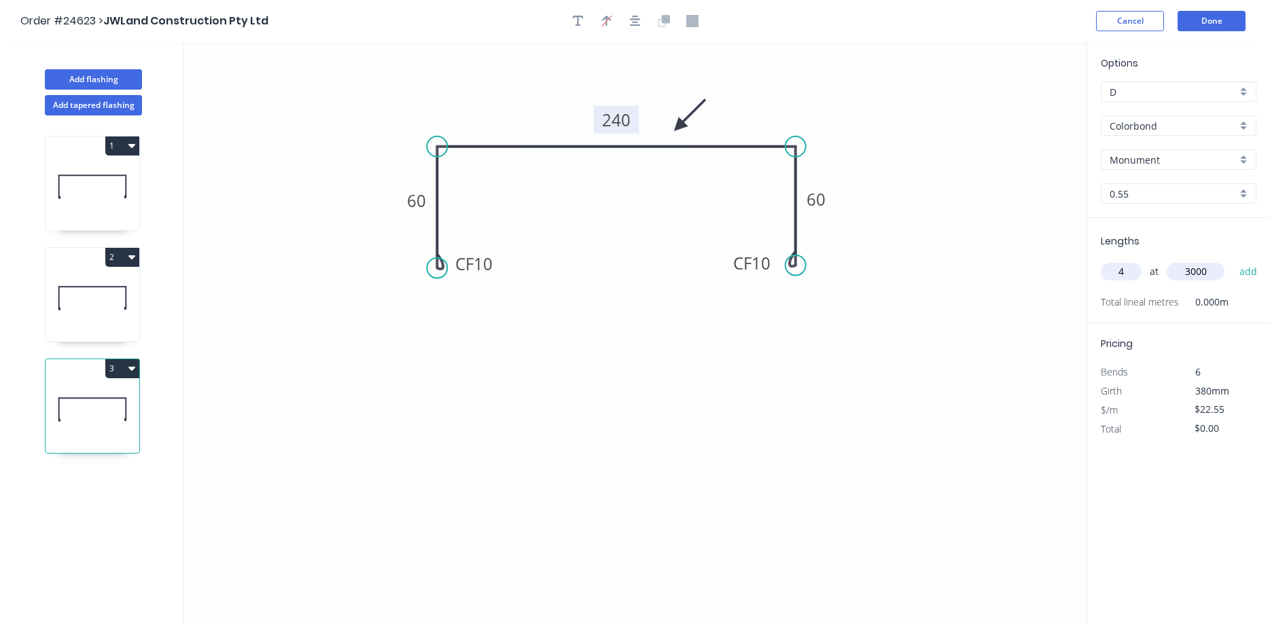
type input "$270.60"
click at [85, 75] on button "Add flashing" at bounding box center [93, 79] width 97 height 20
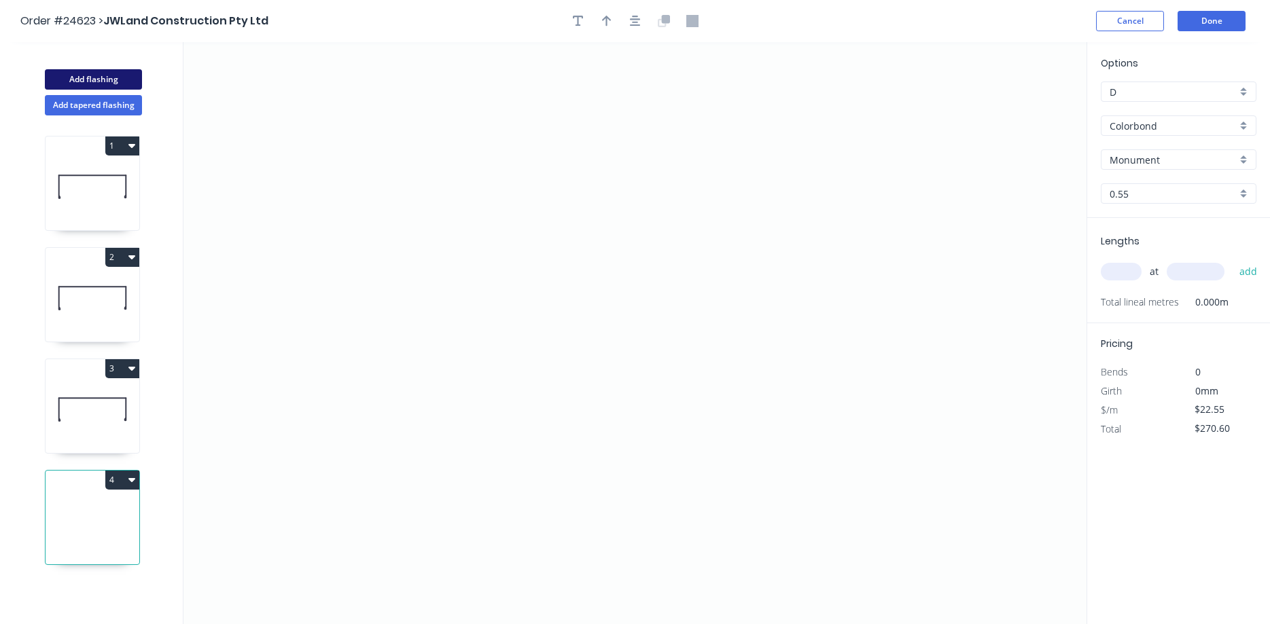
type input "$0.00"
click at [536, 285] on icon "0" at bounding box center [634, 333] width 903 height 582
click at [539, 130] on icon "0" at bounding box center [634, 333] width 903 height 582
click at [694, 125] on icon "0 ?" at bounding box center [634, 333] width 903 height 582
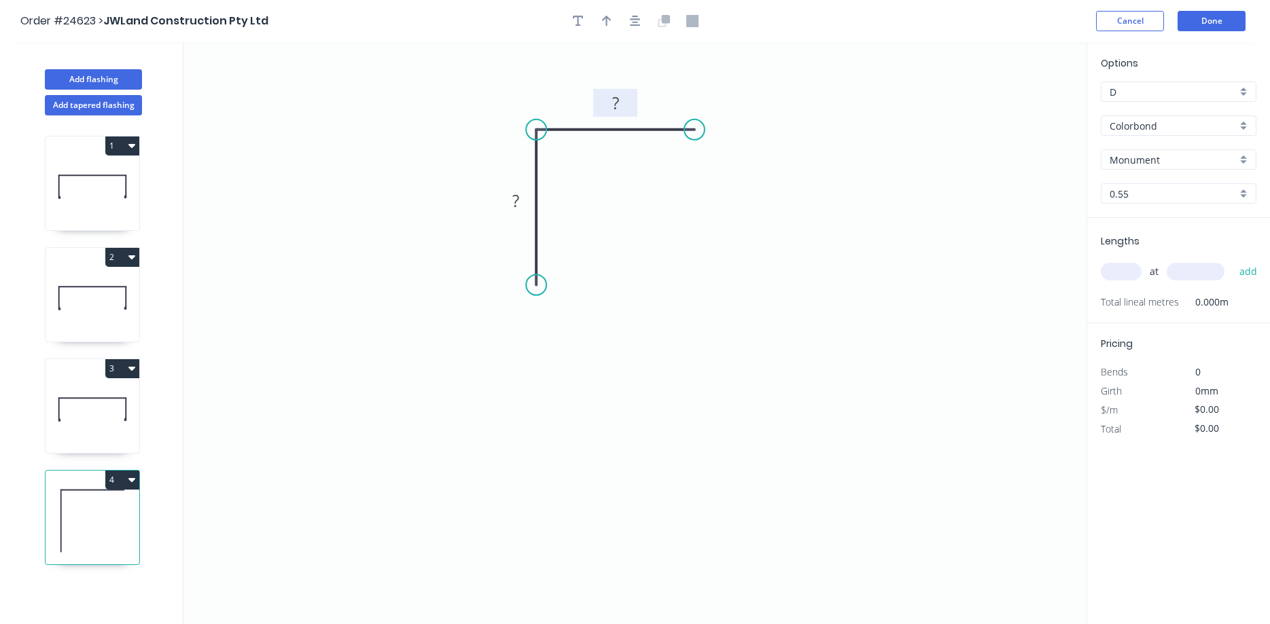
click at [615, 101] on tspan "?" at bounding box center [615, 103] width 7 height 22
click at [610, 22] on icon "button" at bounding box center [607, 21] width 10 height 12
type input "$7.18"
drag, startPoint x: 1018, startPoint y: 108, endPoint x: 562, endPoint y: 102, distance: 455.2
click at [562, 102] on icon at bounding box center [551, 90] width 39 height 39
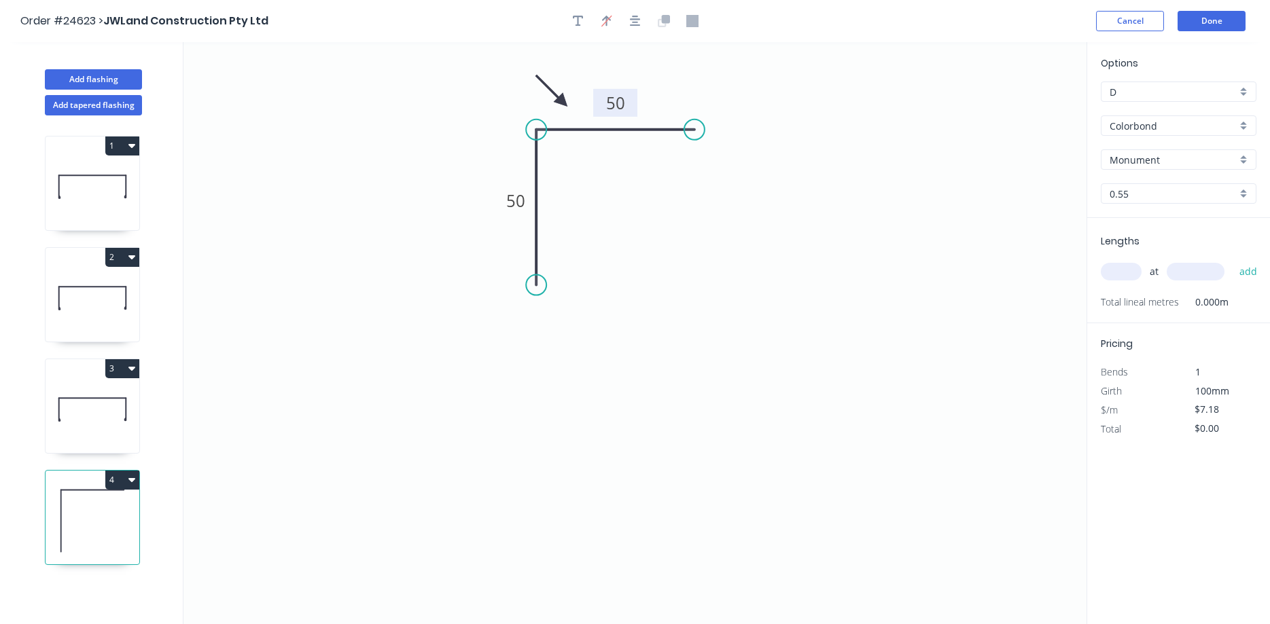
click at [1126, 270] on input "text" at bounding box center [1120, 272] width 41 height 18
type input "1"
type input "3000"
click at [1232, 260] on button "add" at bounding box center [1248, 271] width 32 height 23
click at [131, 484] on icon "button" at bounding box center [131, 479] width 7 height 11
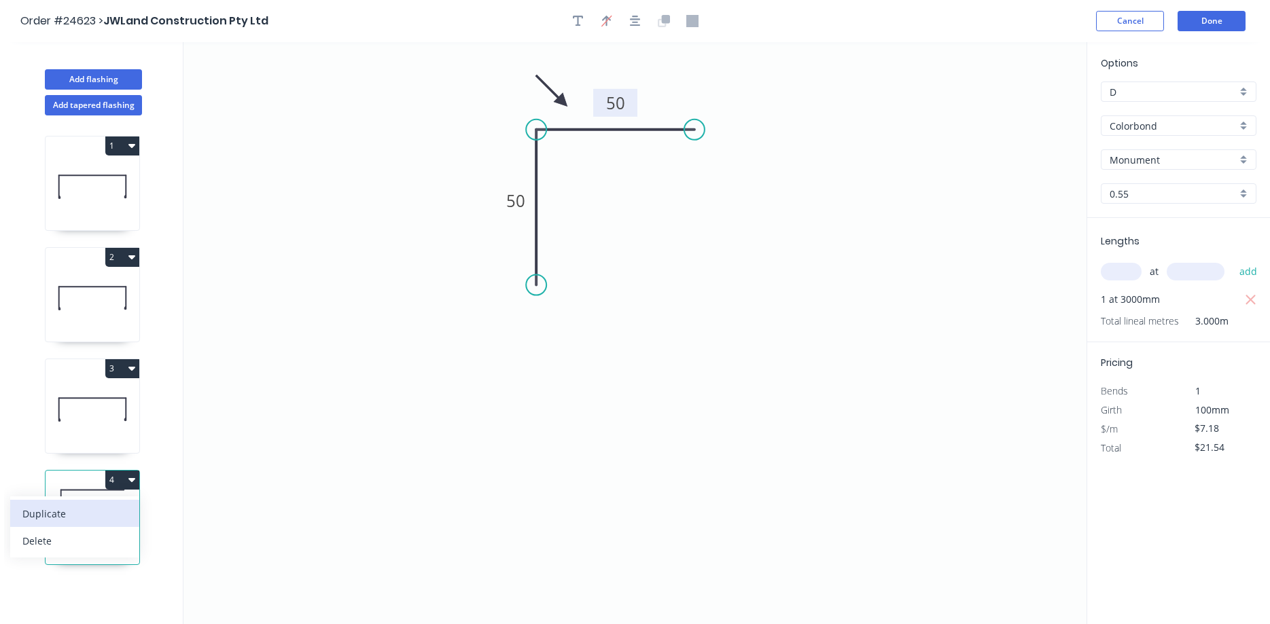
click at [89, 507] on div "Duplicate" at bounding box center [74, 514] width 105 height 20
type input "$0.00"
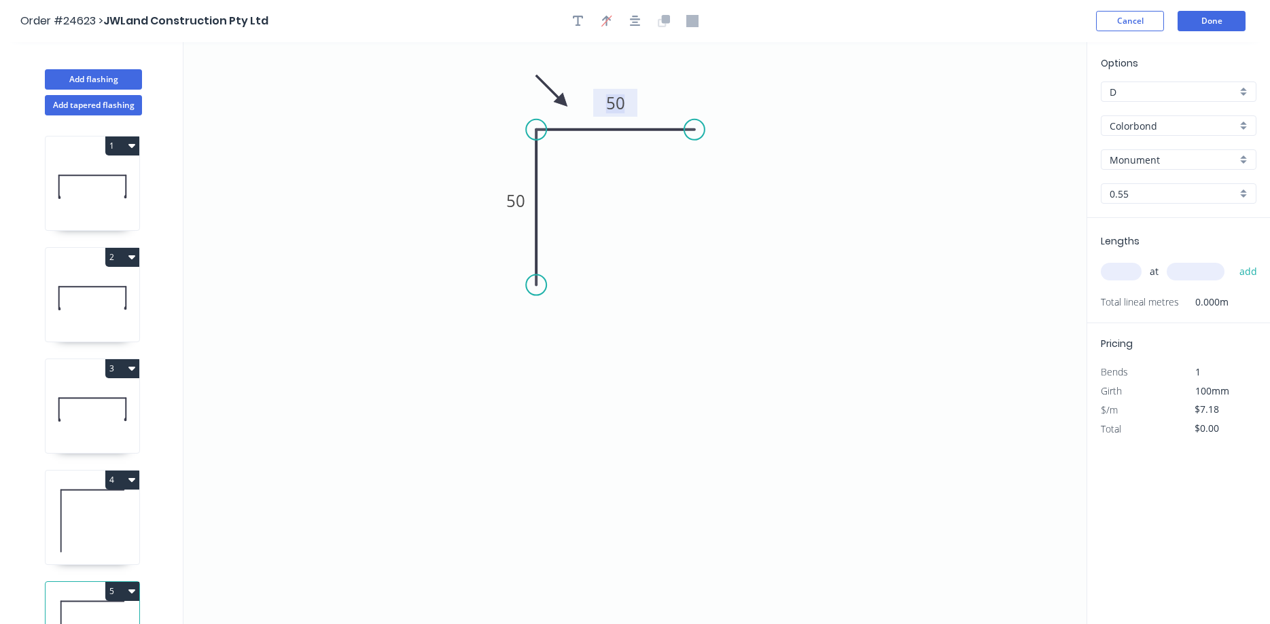
click at [616, 105] on tspan "50" at bounding box center [615, 103] width 19 height 22
click at [1126, 269] on input "text" at bounding box center [1120, 272] width 41 height 18
type input "$10.51"
type input "1"
type input "3000"
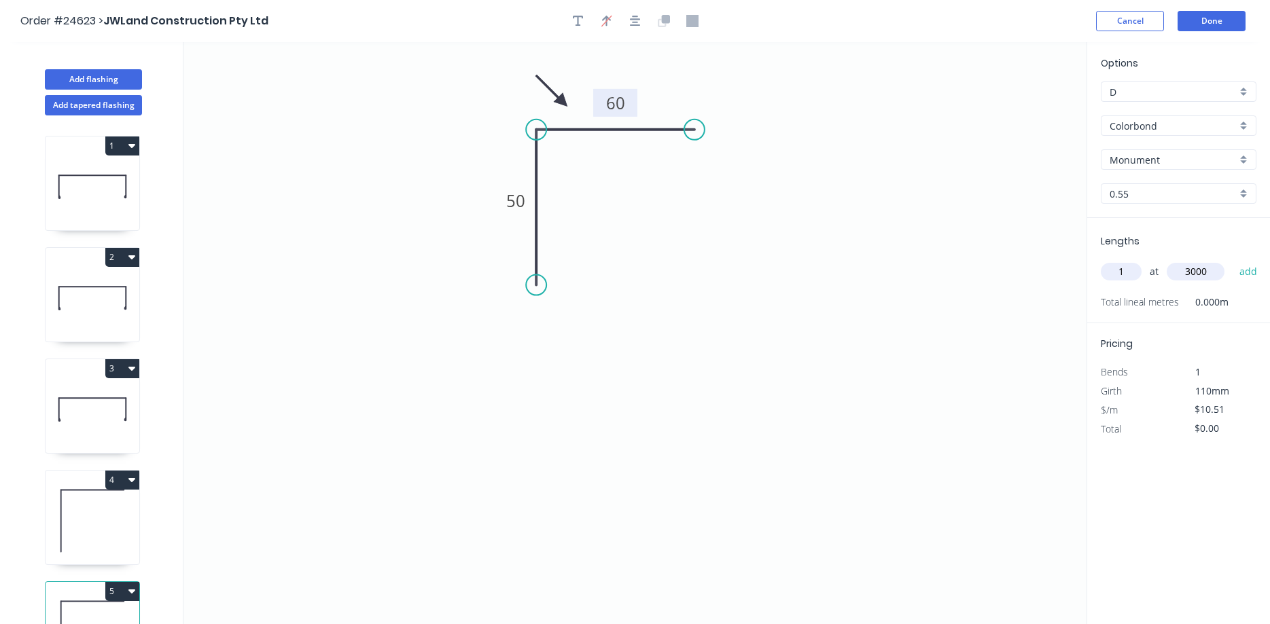
click at [1232, 260] on button "add" at bounding box center [1248, 271] width 32 height 23
type input "$31.53"
click at [103, 81] on button "Add flashing" at bounding box center [93, 79] width 97 height 20
type input "$0.00"
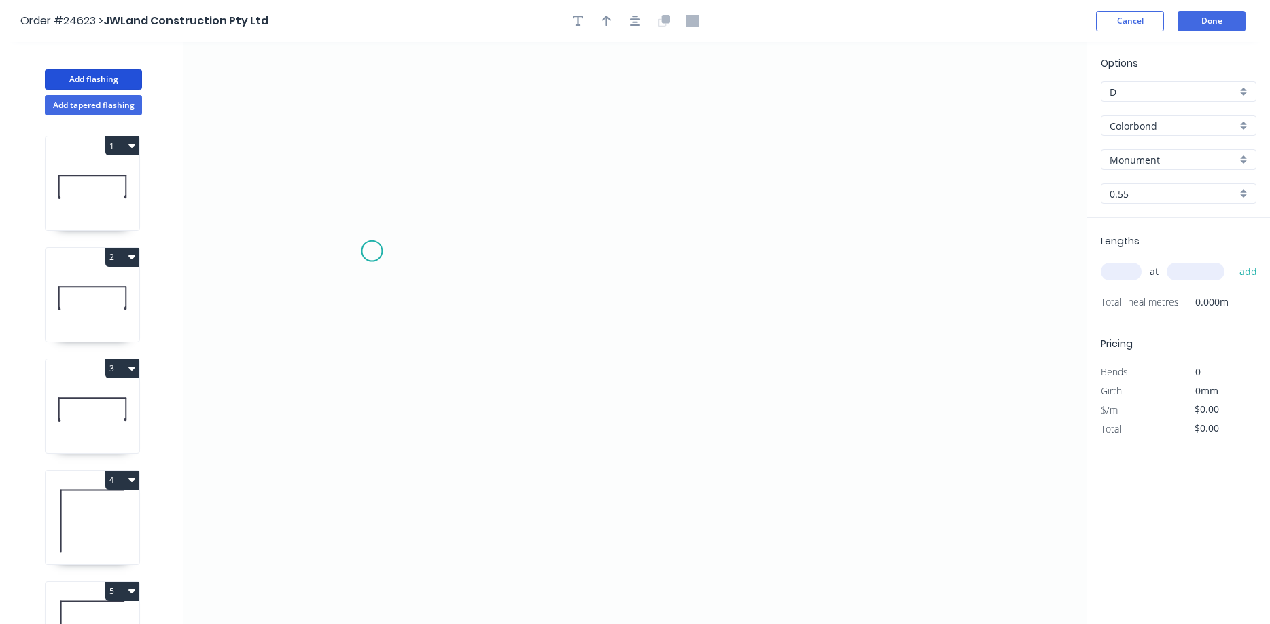
click at [371, 251] on icon "0" at bounding box center [634, 333] width 903 height 582
click at [435, 253] on icon "0 ?" at bounding box center [634, 333] width 903 height 582
click at [437, 175] on icon "0 ? ?" at bounding box center [634, 333] width 903 height 582
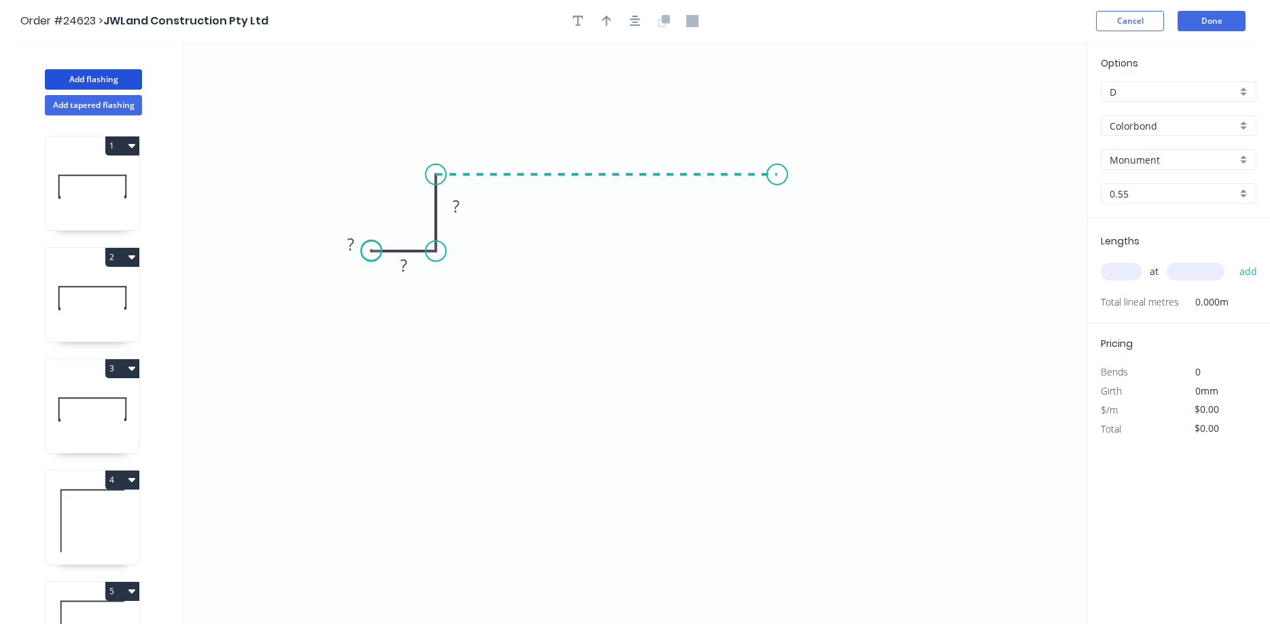
click at [777, 188] on icon "0 ? ? ?" at bounding box center [634, 333] width 903 height 582
click at [777, 251] on icon "0 ? ? ? ?" at bounding box center [634, 333] width 903 height 582
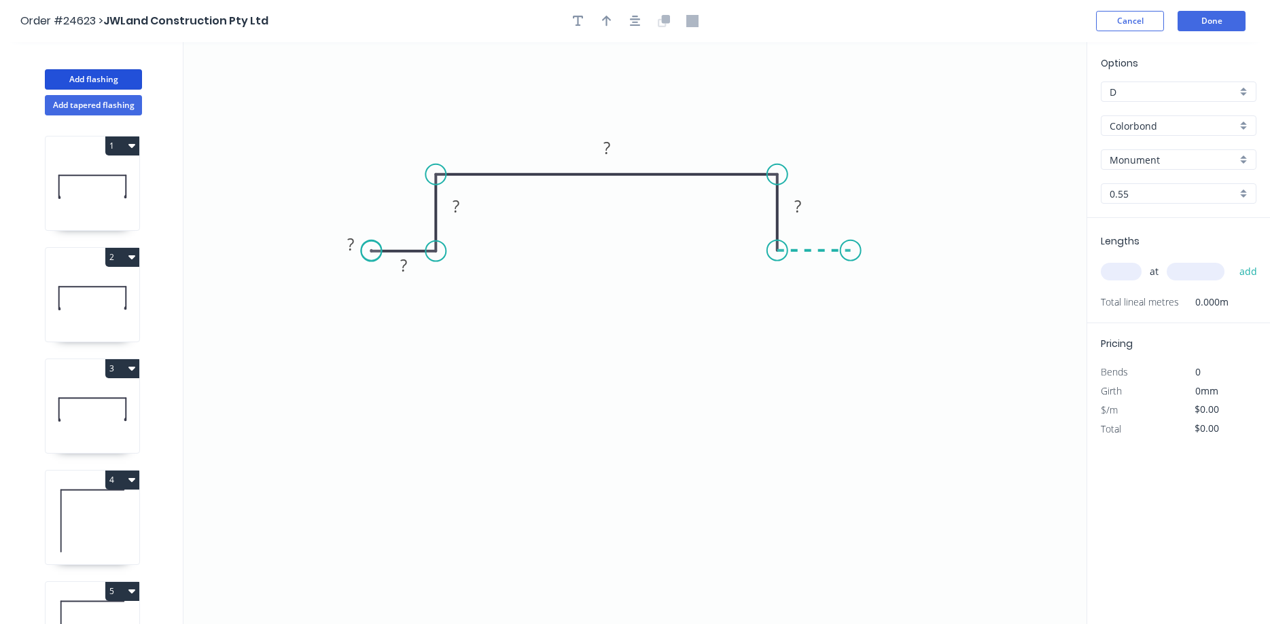
click at [851, 254] on icon "0 ? ? ? ? ?" at bounding box center [634, 333] width 903 height 582
click at [387, 262] on div "Delete point" at bounding box center [438, 267] width 137 height 28
click at [433, 249] on circle at bounding box center [435, 251] width 20 height 20
click at [367, 251] on icon "0 ? ? ? ?" at bounding box center [634, 333] width 903 height 582
click at [401, 279] on rect at bounding box center [401, 265] width 44 height 28
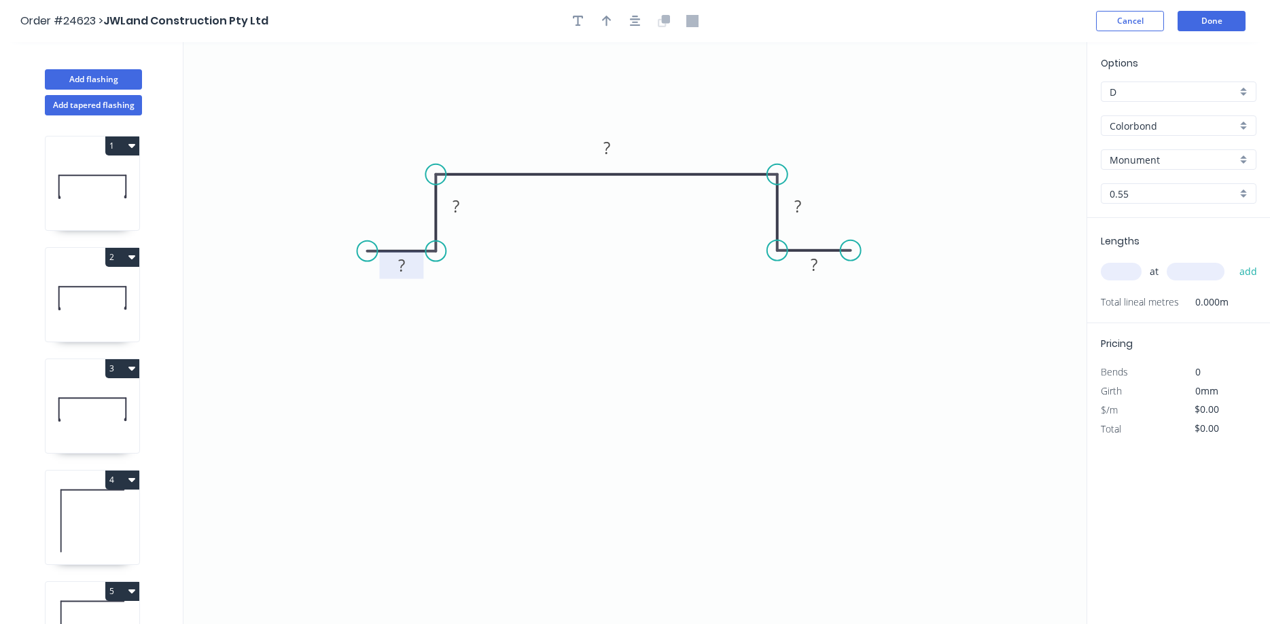
click at [405, 267] on tspan "?" at bounding box center [401, 265] width 7 height 22
click at [601, 24] on button "button" at bounding box center [606, 21] width 20 height 20
type input "$22.13"
click at [1016, 107] on icon at bounding box center [1017, 94] width 12 height 43
drag, startPoint x: 1018, startPoint y: 107, endPoint x: 658, endPoint y: 148, distance: 362.3
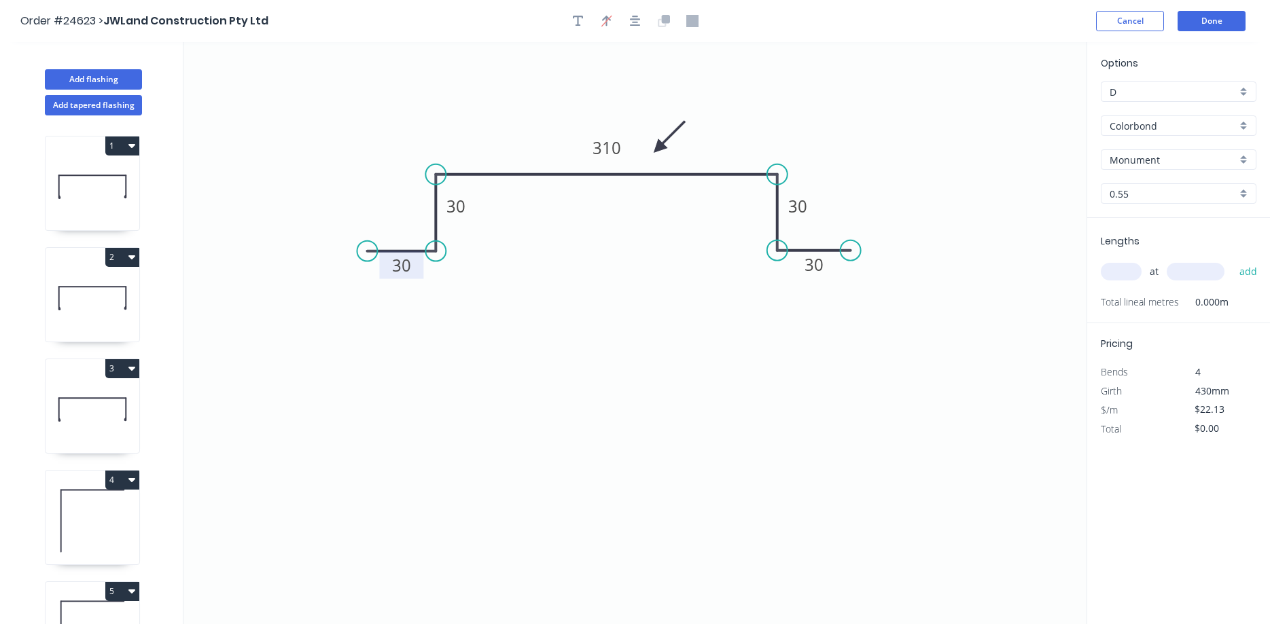
click at [658, 148] on icon at bounding box center [668, 137] width 39 height 39
drag, startPoint x: 1115, startPoint y: 274, endPoint x: 1123, endPoint y: 266, distance: 10.6
click at [1117, 272] on input "text" at bounding box center [1120, 272] width 41 height 18
type input "1"
type input "3000"
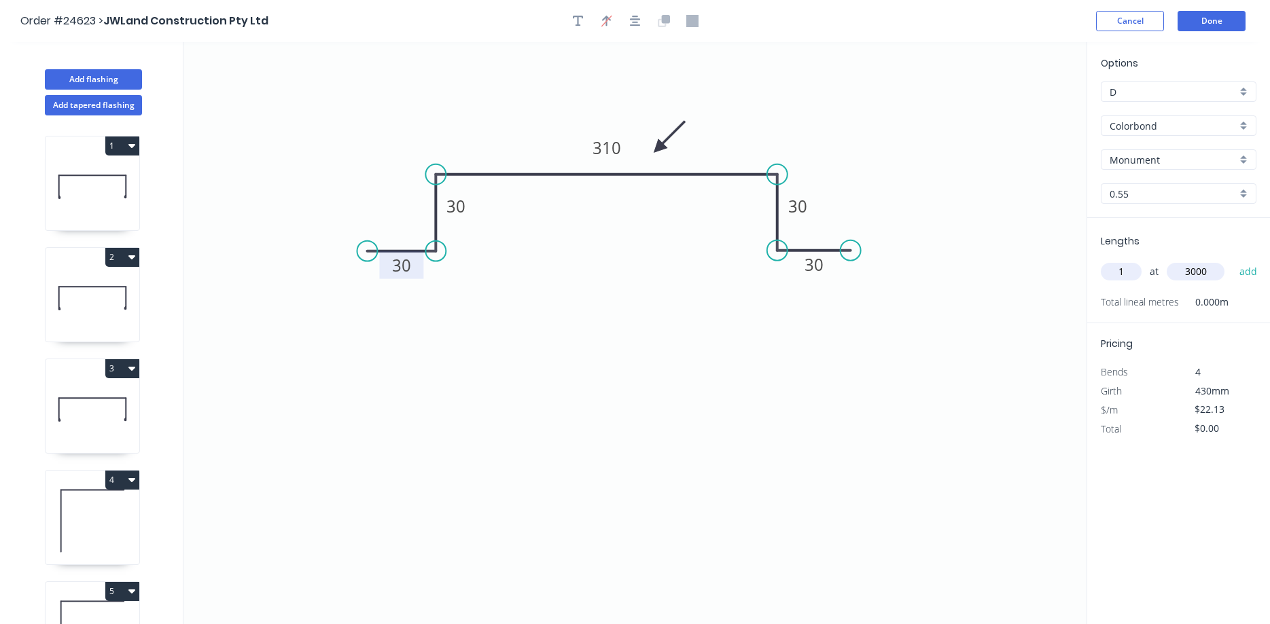
click at [1232, 260] on button "add" at bounding box center [1248, 271] width 32 height 23
type input "$66.39"
click at [1213, 20] on button "Done" at bounding box center [1211, 21] width 68 height 20
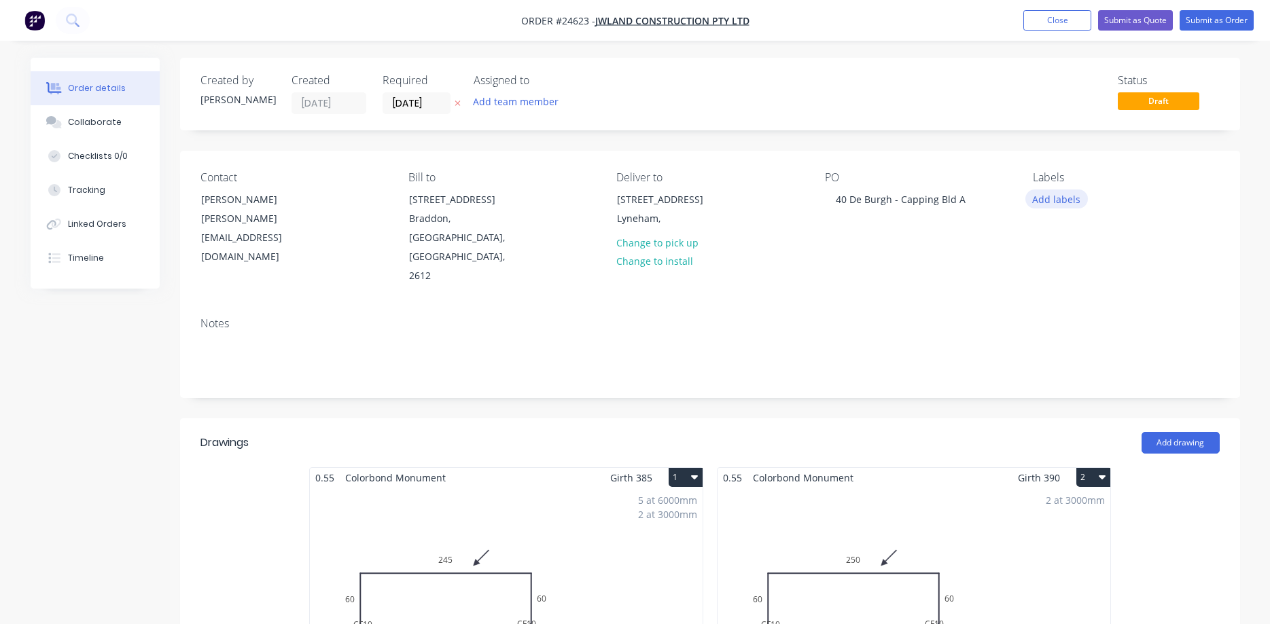
click at [1054, 203] on button "Add labels" at bounding box center [1056, 199] width 62 height 18
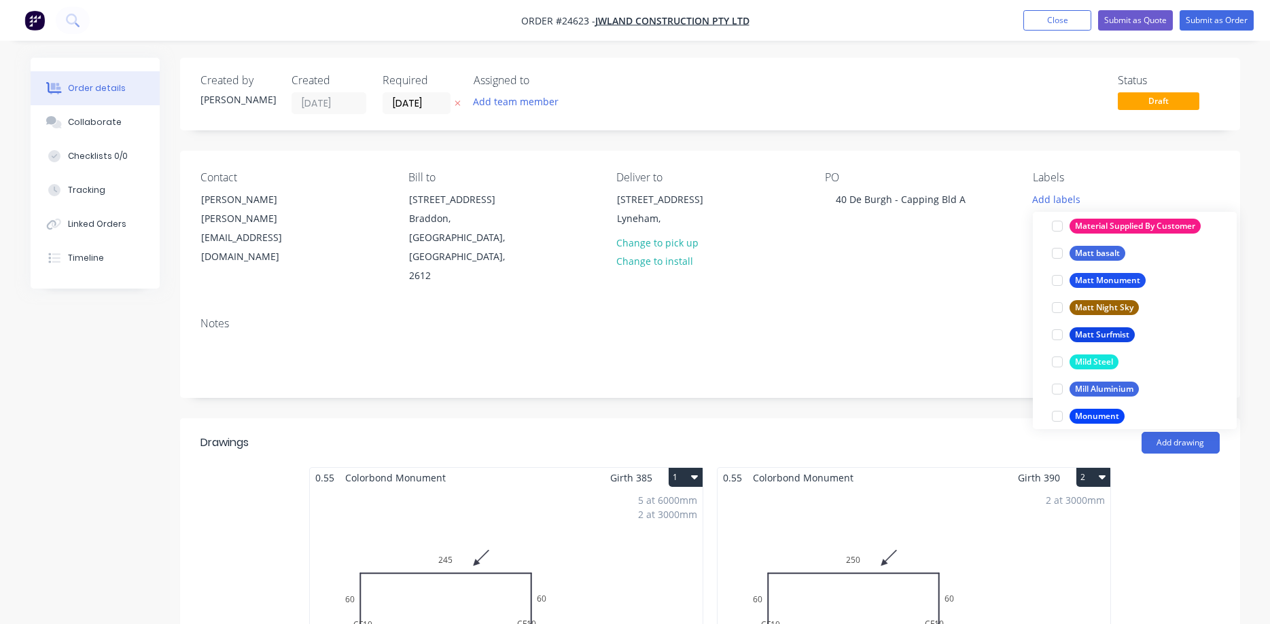
scroll to position [1704, 0]
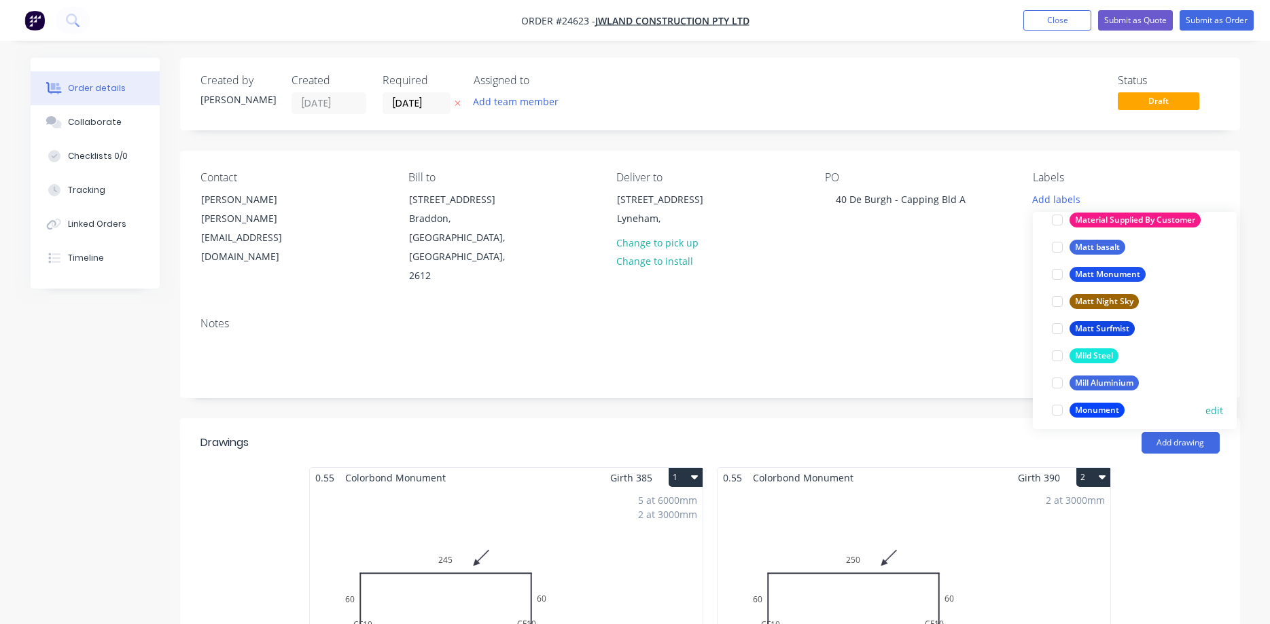
click at [1055, 408] on div at bounding box center [1056, 410] width 27 height 27
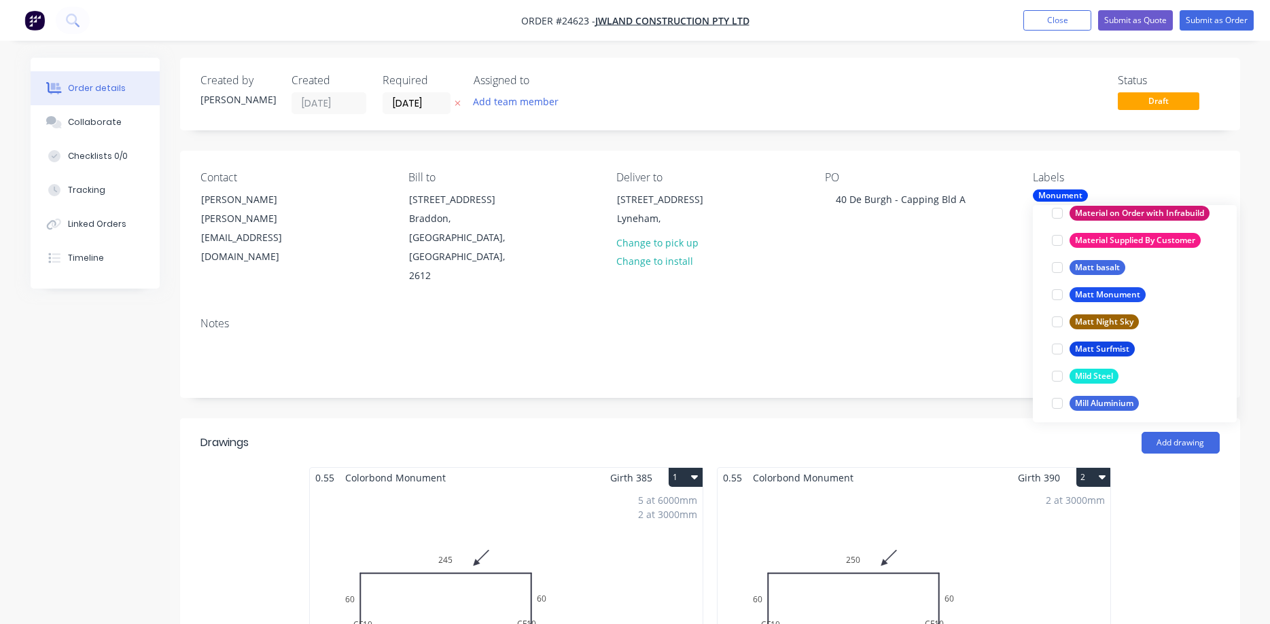
scroll to position [0, 0]
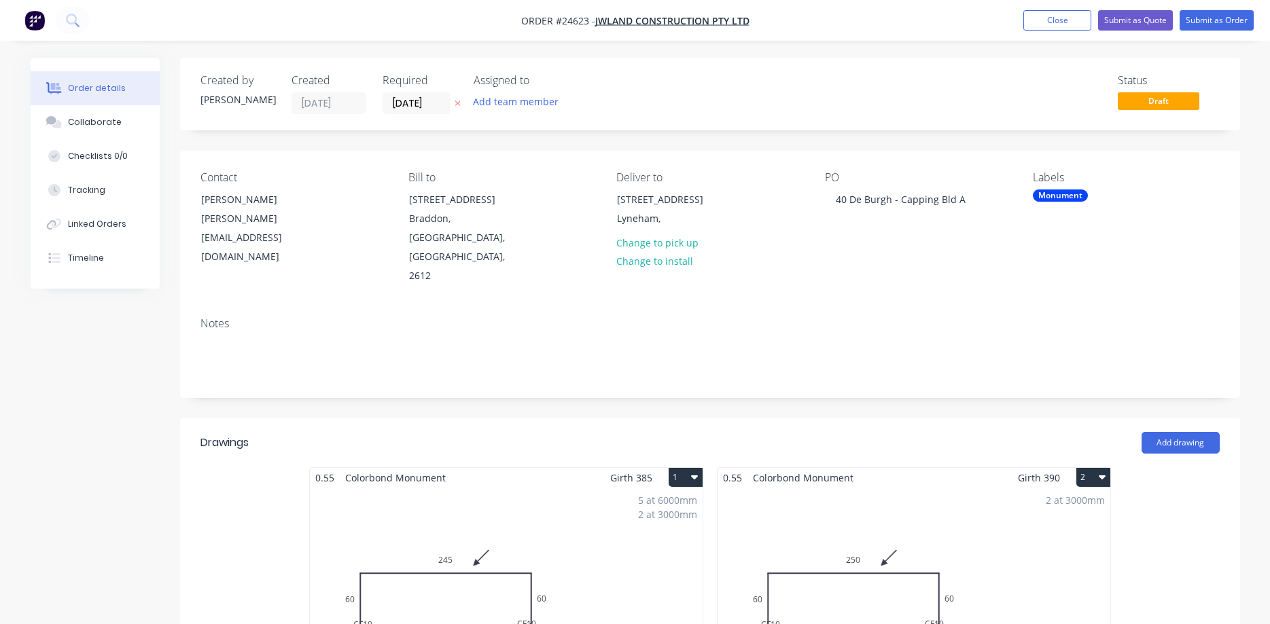
click at [920, 302] on div "Contact Sean Hincksman sean.hincksman@jwland.com.au Bill to Level 1, Suite 111 …" at bounding box center [710, 229] width 1060 height 156
click at [1211, 23] on button "Submit as Order" at bounding box center [1216, 20] width 74 height 20
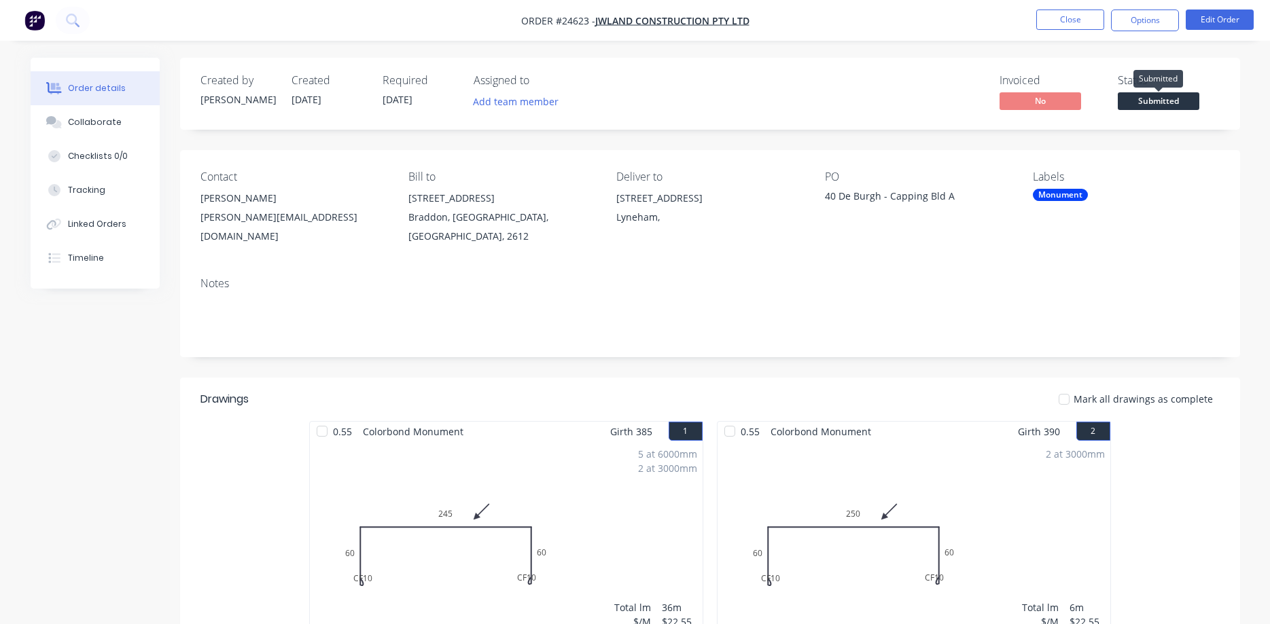
click at [1158, 97] on span "Submitted" at bounding box center [1158, 100] width 82 height 17
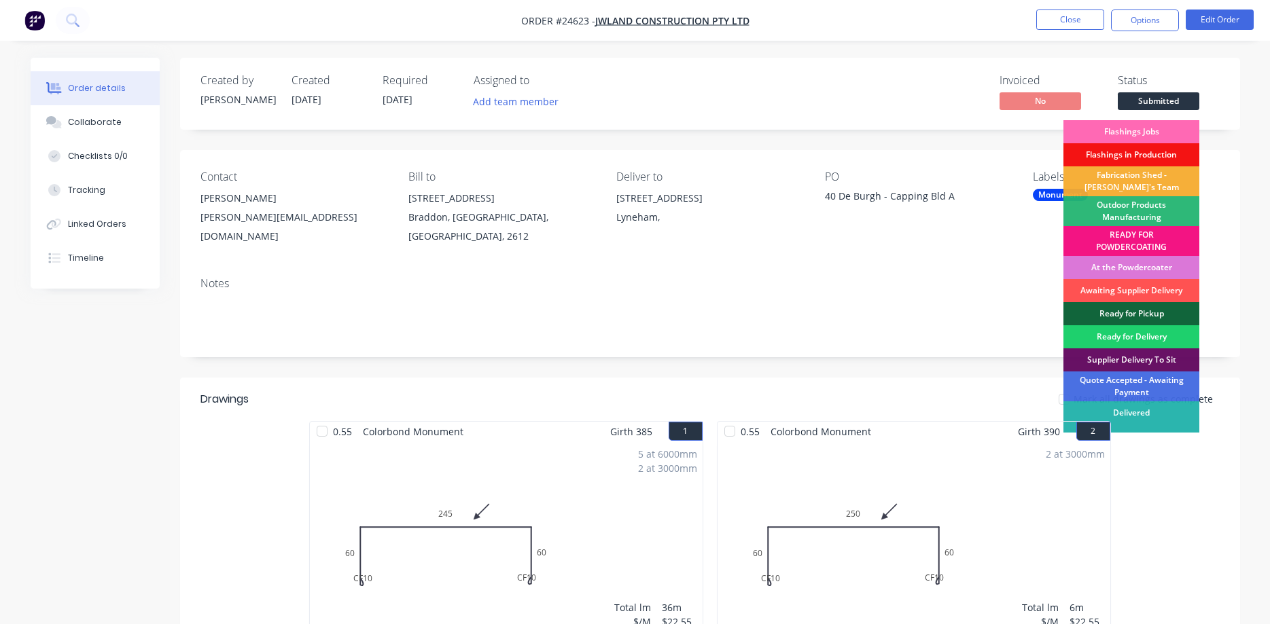
click at [1144, 130] on div "Flashings Jobs" at bounding box center [1131, 131] width 136 height 23
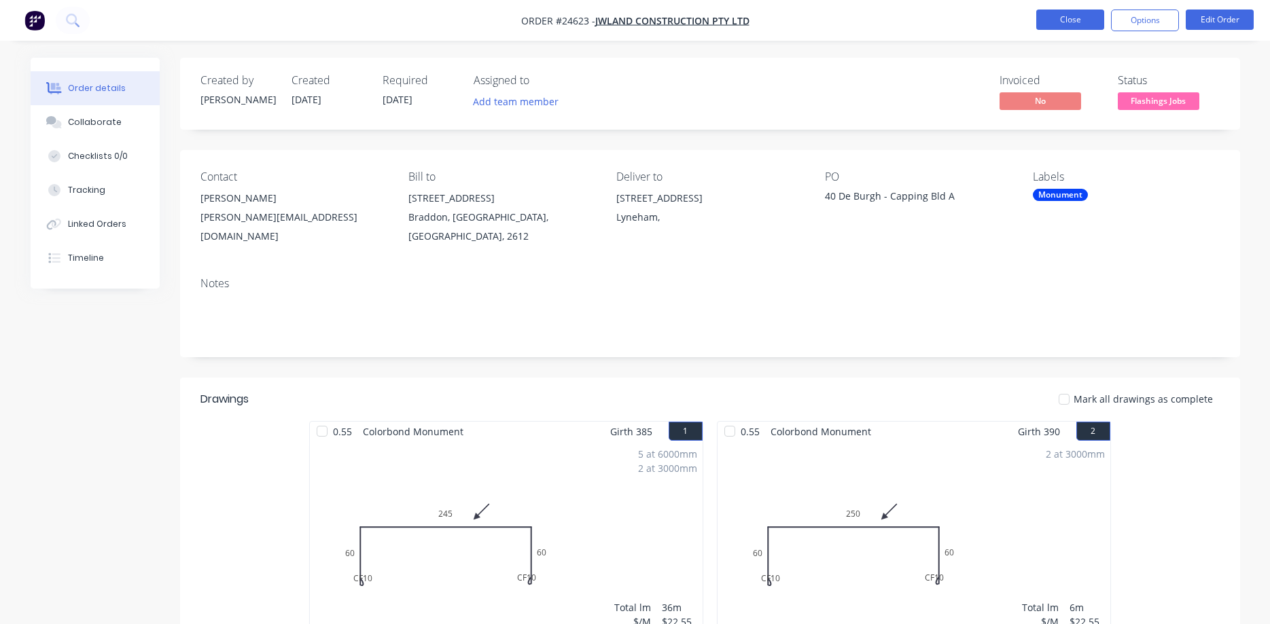
click at [1075, 22] on button "Close" at bounding box center [1070, 20] width 68 height 20
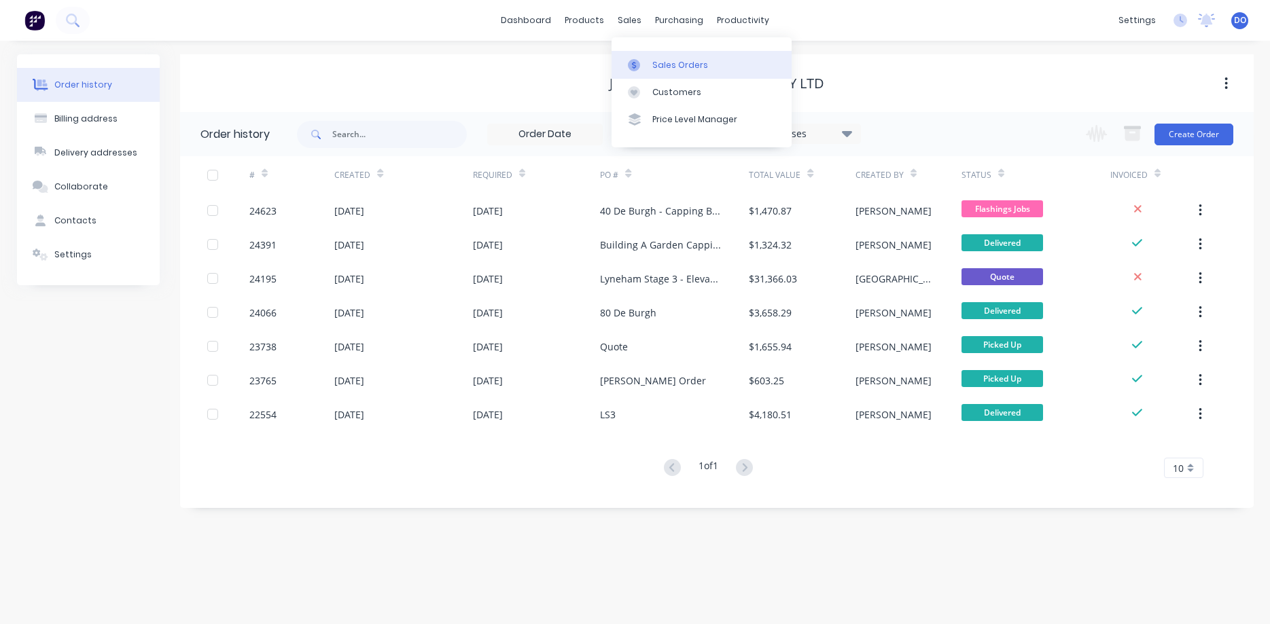
click at [667, 67] on div "Sales Orders" at bounding box center [680, 65] width 56 height 12
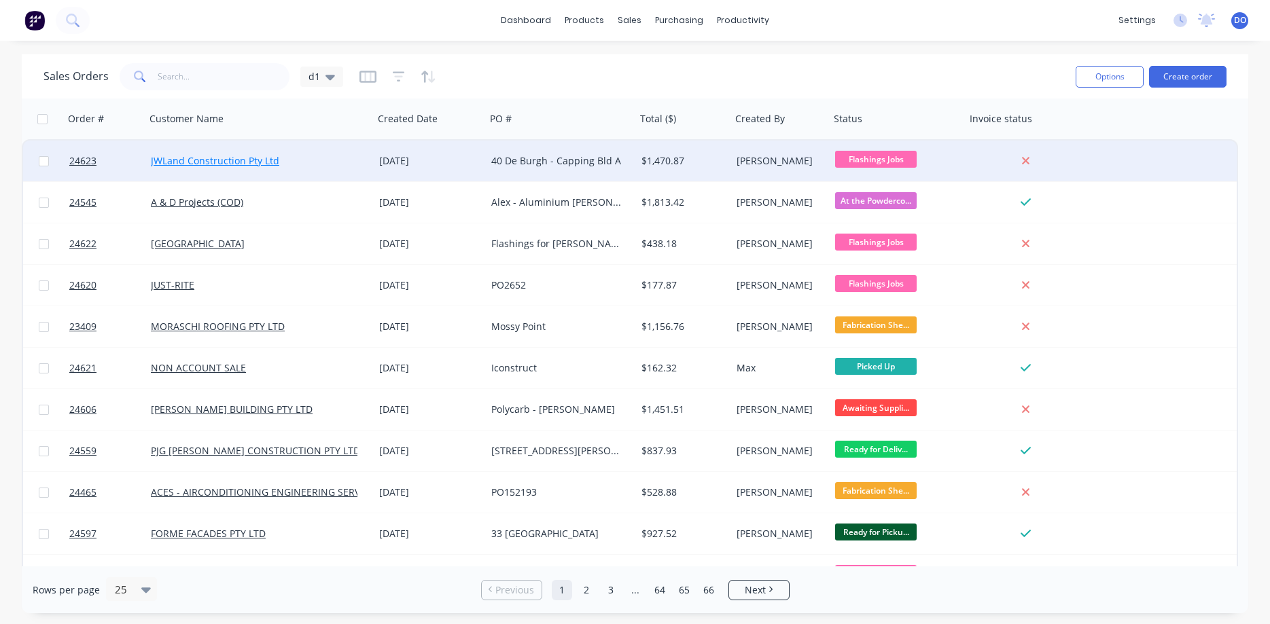
click at [206, 162] on link "JWLand Construction Pty Ltd" at bounding box center [215, 160] width 128 height 13
click at [205, 160] on link "JWLand Construction Pty Ltd" at bounding box center [215, 160] width 128 height 13
click at [88, 161] on span "24623" at bounding box center [82, 161] width 27 height 14
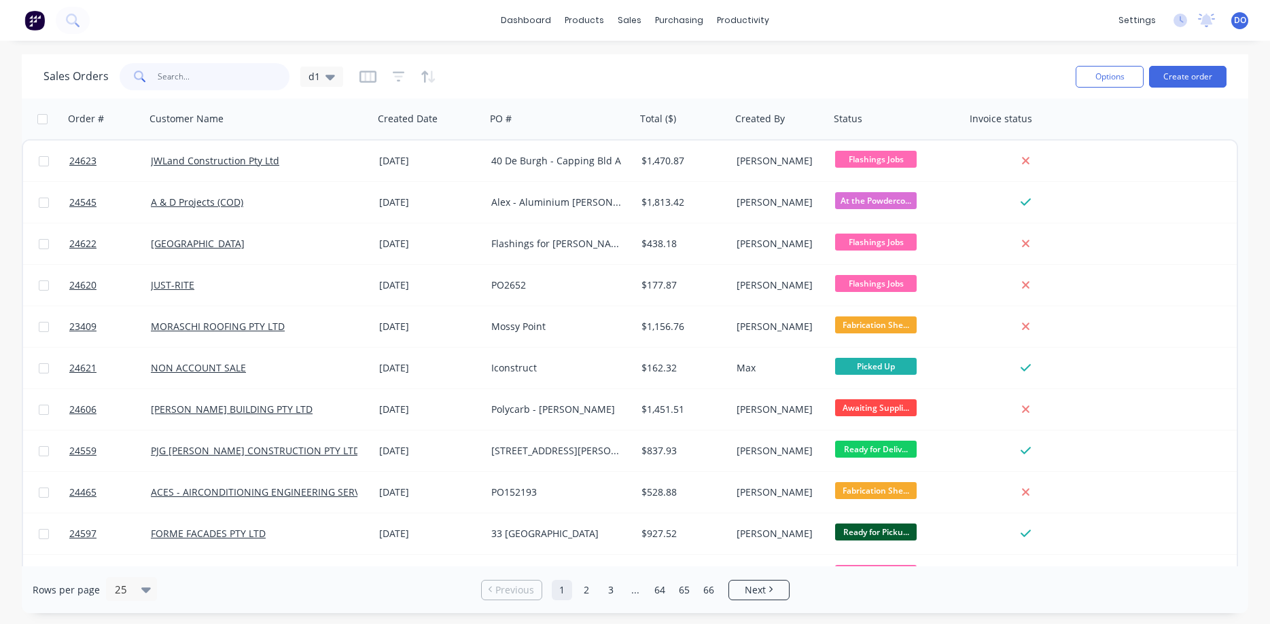
click at [213, 78] on input "text" at bounding box center [224, 76] width 132 height 27
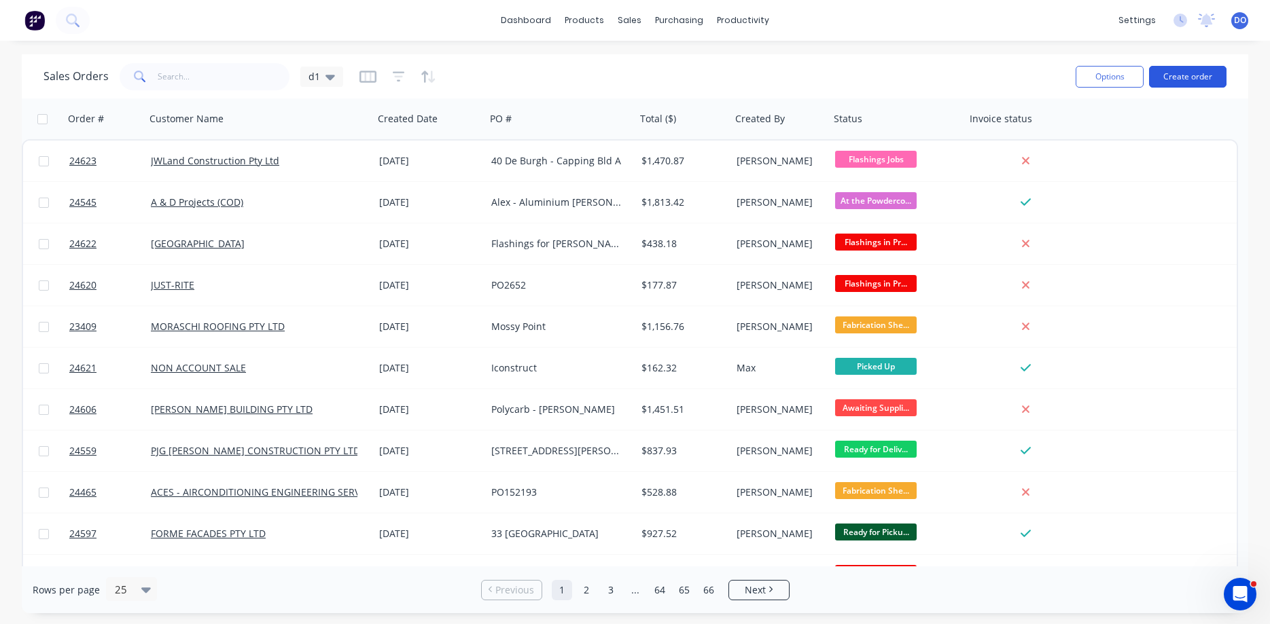
click at [1186, 77] on button "Create order" at bounding box center [1187, 77] width 77 height 22
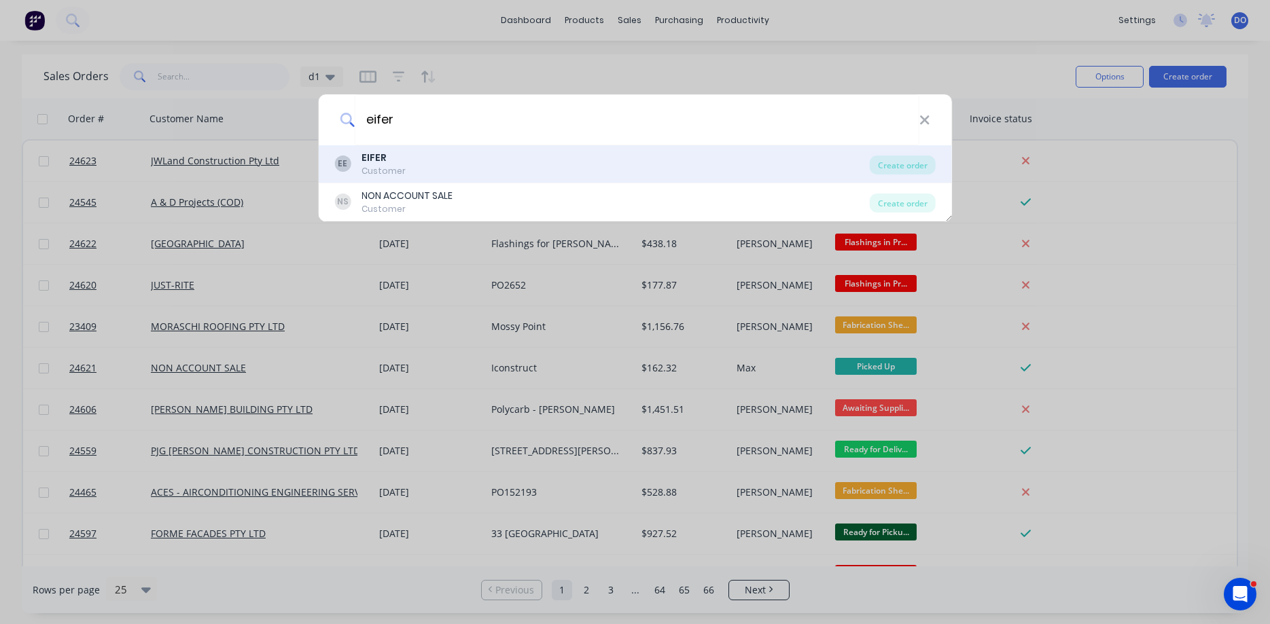
type input "eifer"
click at [408, 161] on div "EE EIFER Customer" at bounding box center [601, 164] width 535 height 26
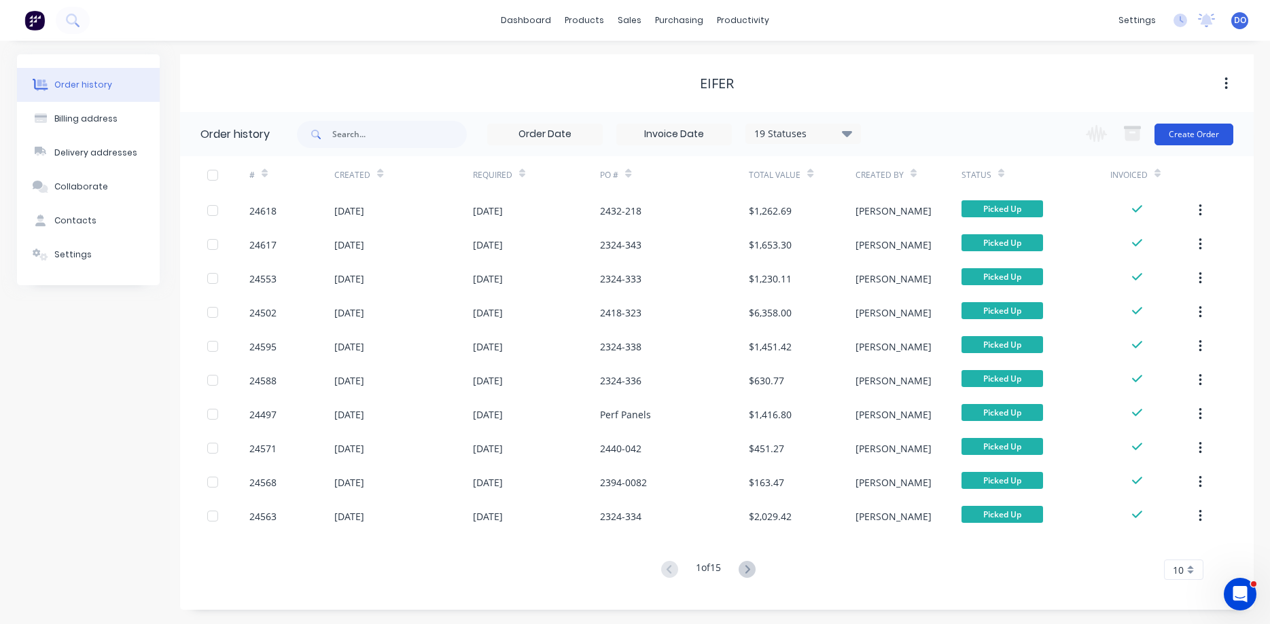
click at [1205, 139] on button "Create Order" at bounding box center [1193, 135] width 79 height 22
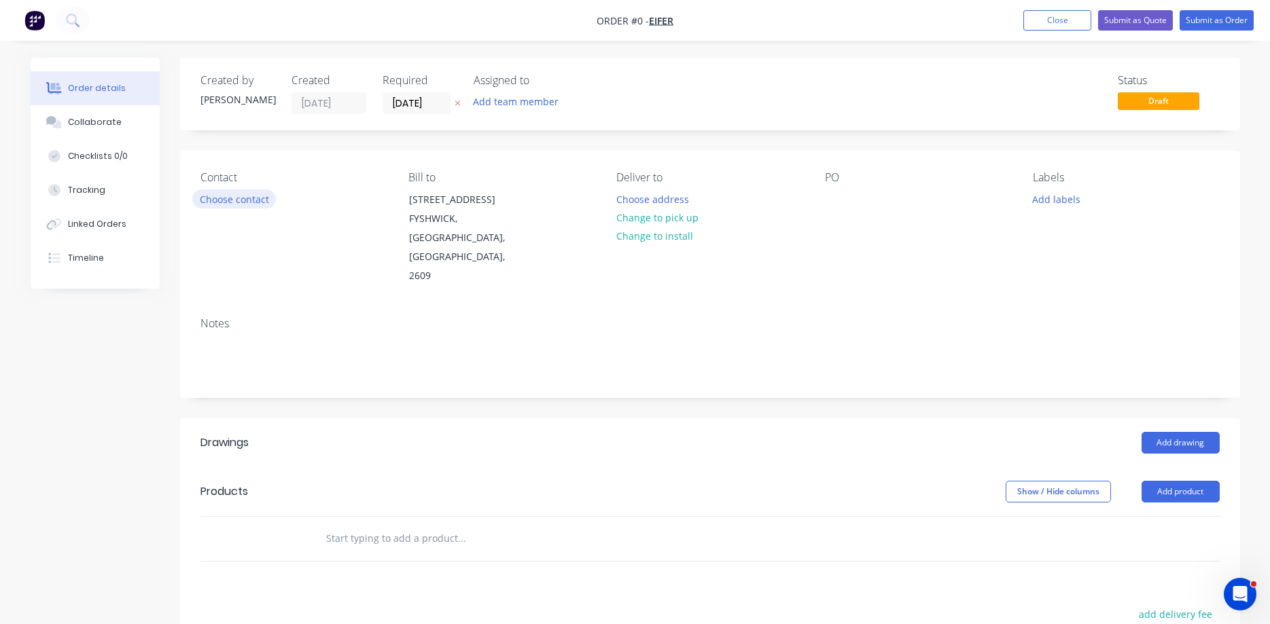
click at [221, 199] on button "Choose contact" at bounding box center [234, 199] width 84 height 18
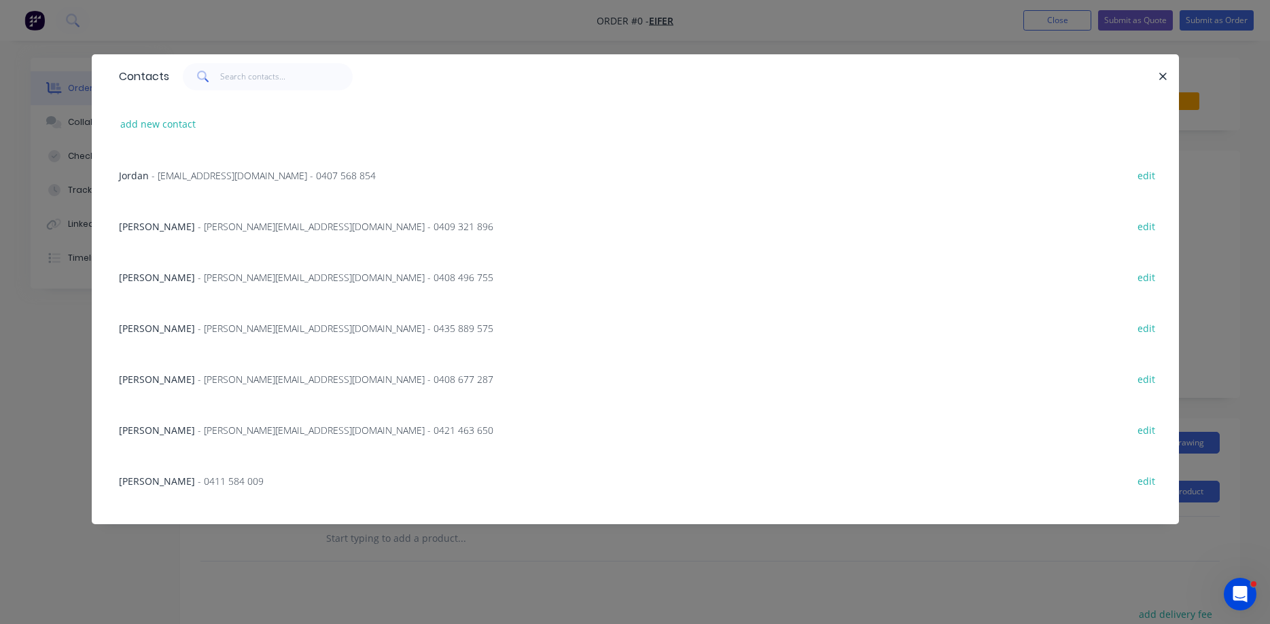
scroll to position [155, 0]
click at [214, 279] on span "- bradh@eifer.com.au - 0421 463 650" at bounding box center [346, 275] width 296 height 13
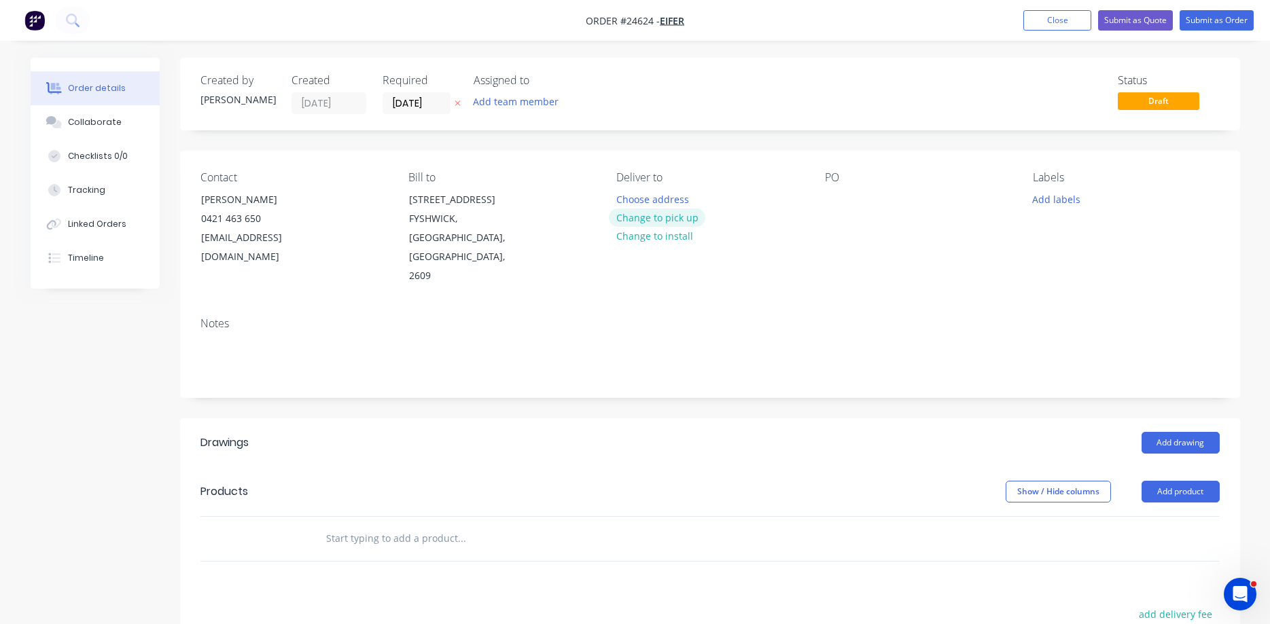
click at [670, 221] on button "Change to pick up" at bounding box center [657, 218] width 96 height 18
click at [836, 200] on div at bounding box center [836, 200] width 22 height 20
click at [1174, 432] on button "Add drawing" at bounding box center [1180, 443] width 78 height 22
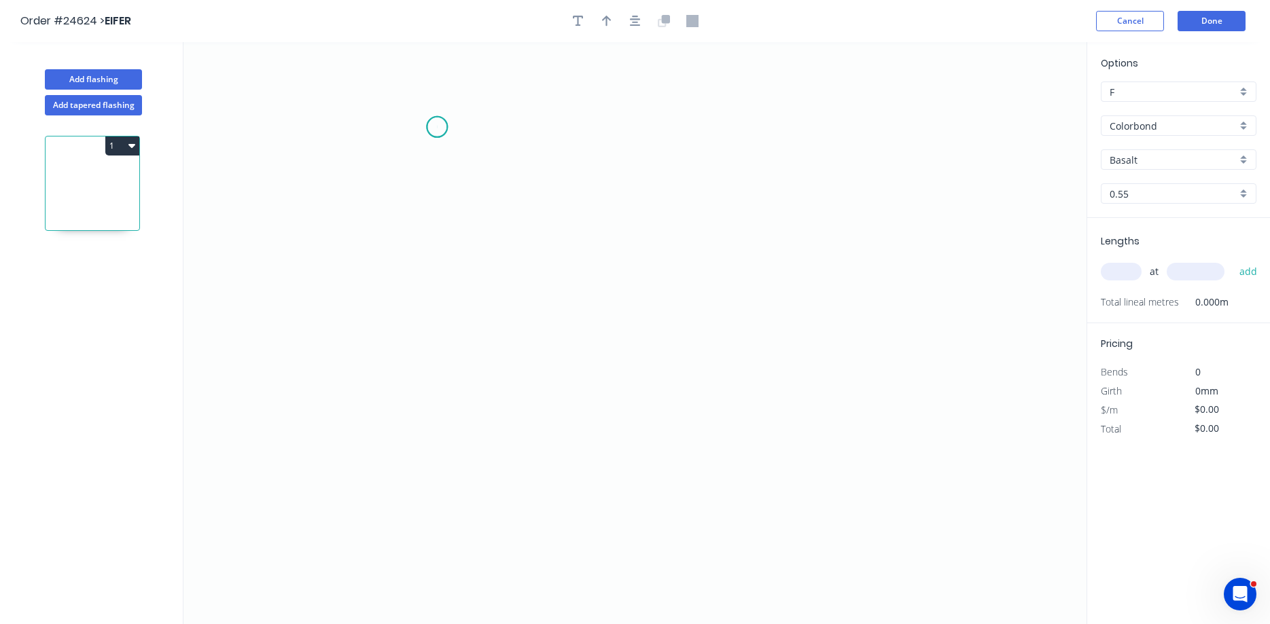
click at [437, 127] on icon "0" at bounding box center [634, 333] width 903 height 582
click at [660, 139] on icon "0" at bounding box center [634, 333] width 903 height 582
click at [592, 355] on icon "0 ?" at bounding box center [634, 333] width 903 height 582
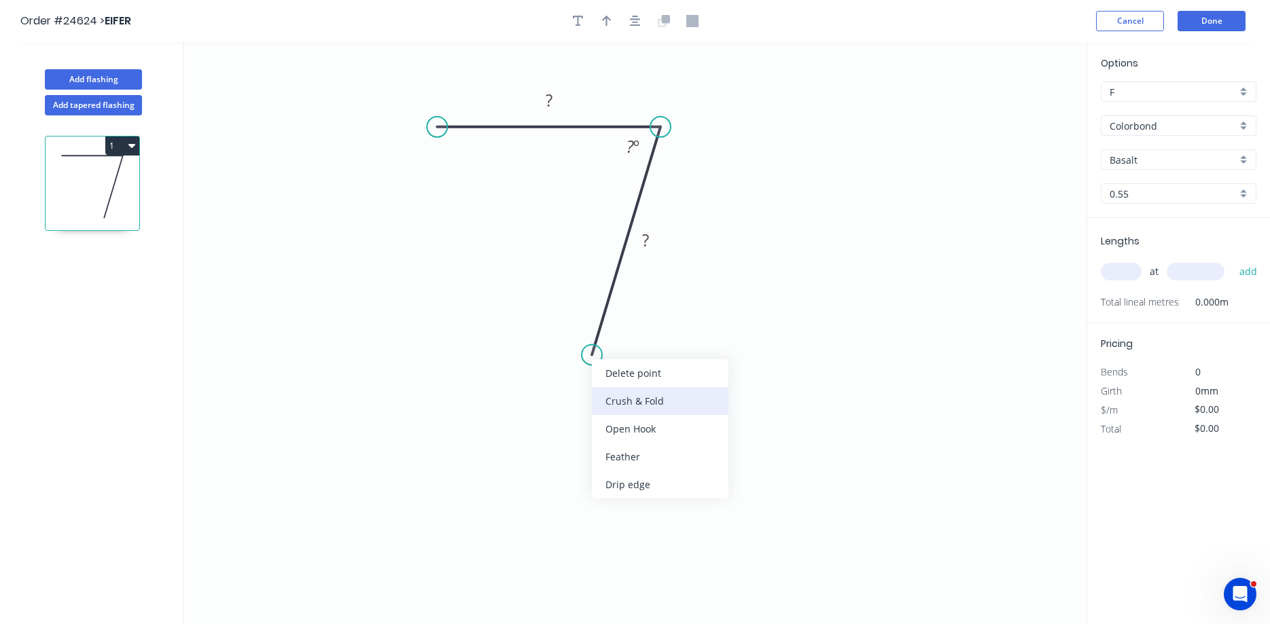
click at [632, 406] on div "Crush & Fold" at bounding box center [660, 401] width 137 height 28
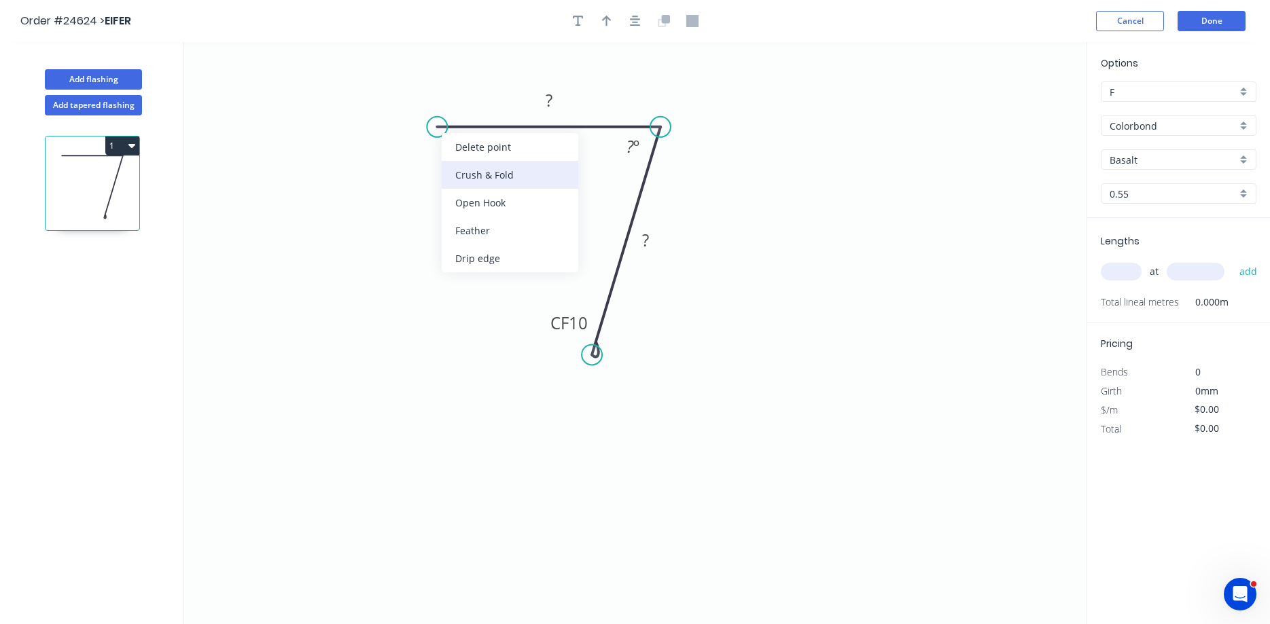
click at [482, 177] on div "Crush & Fold" at bounding box center [510, 175] width 137 height 28
click at [465, 172] on div "Flip bend" at bounding box center [499, 174] width 137 height 28
click at [551, 96] on tspan "?" at bounding box center [548, 100] width 7 height 22
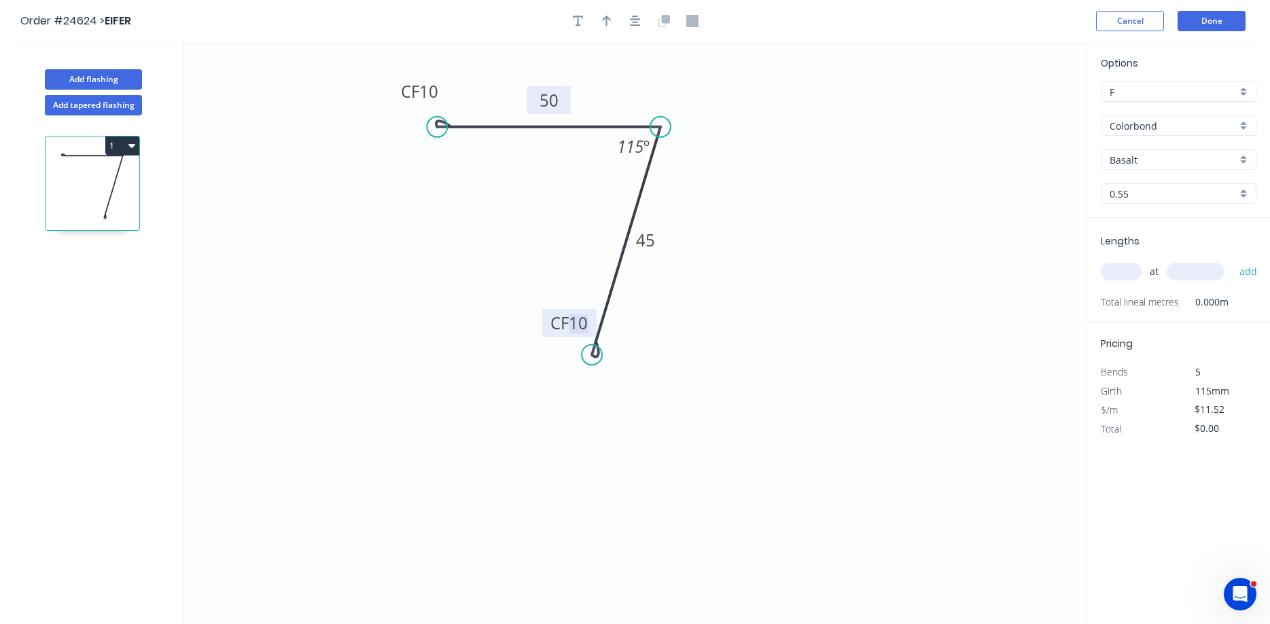
type input "$11.52"
click at [614, 22] on button "button" at bounding box center [606, 21] width 20 height 20
drag, startPoint x: 1018, startPoint y: 109, endPoint x: 604, endPoint y: 178, distance: 420.1
click at [604, 178] on icon at bounding box center [592, 188] width 39 height 39
drag, startPoint x: 548, startPoint y: 325, endPoint x: 614, endPoint y: 356, distance: 73.5
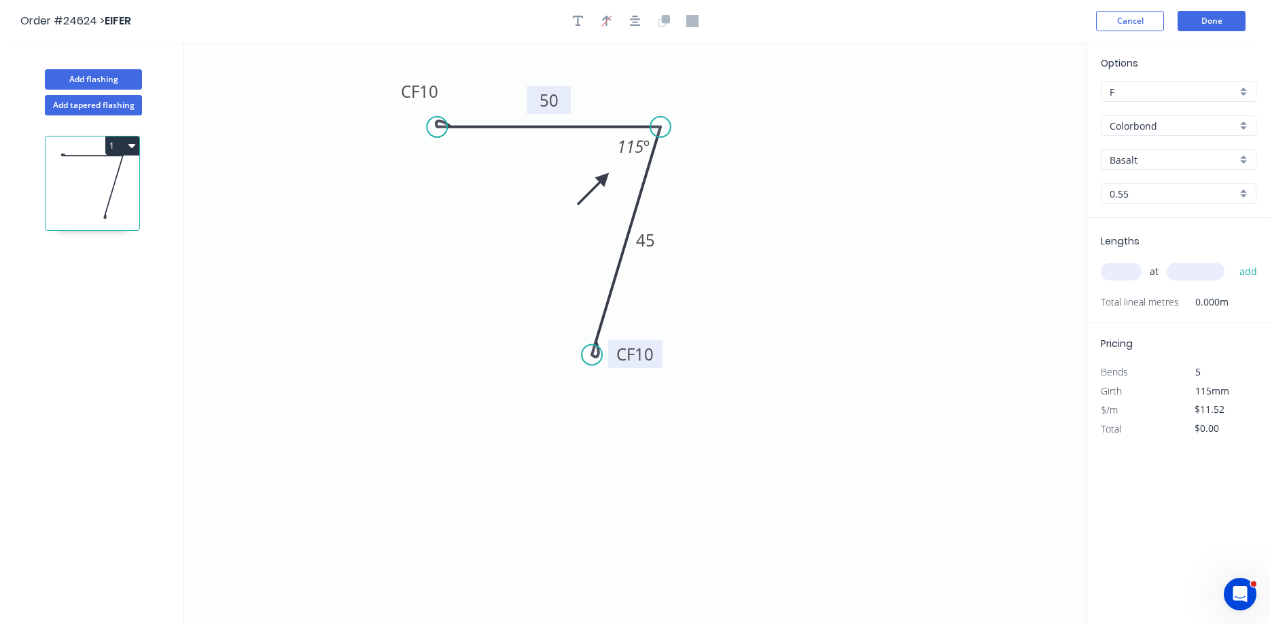
click at [614, 356] on rect at bounding box center [635, 354] width 54 height 28
click at [1111, 266] on input "text" at bounding box center [1120, 272] width 41 height 18
type input "4"
type input "3000"
click at [1232, 260] on button "add" at bounding box center [1248, 271] width 32 height 23
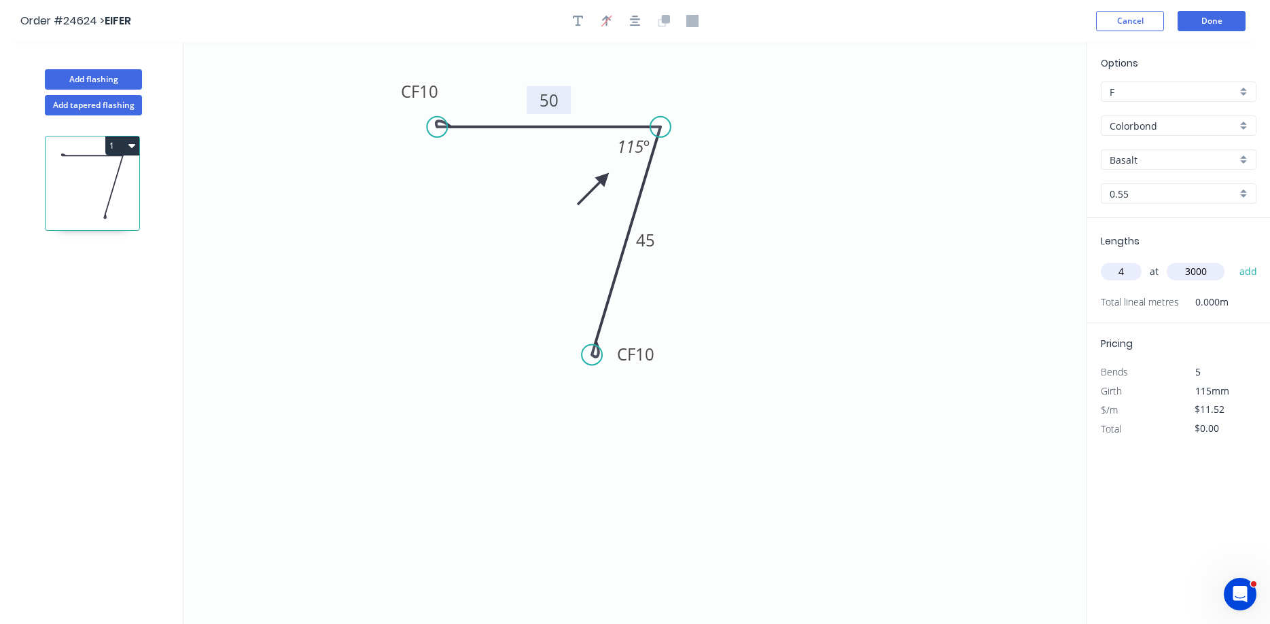
type input "$138.24"
click at [1210, 23] on button "Done" at bounding box center [1211, 21] width 68 height 20
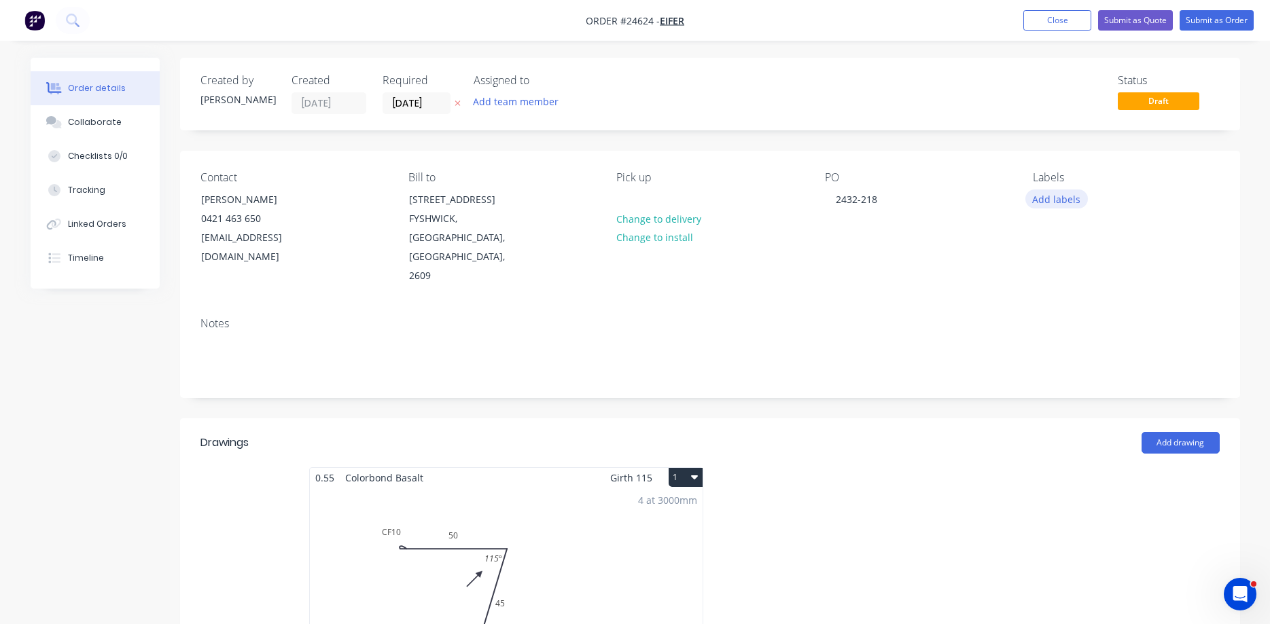
click at [1047, 198] on button "Add labels" at bounding box center [1056, 199] width 62 height 18
click at [537, 497] on div "4 at 3000mm Total lm $/M Total 12m $11.52 $138.24" at bounding box center [506, 591] width 393 height 207
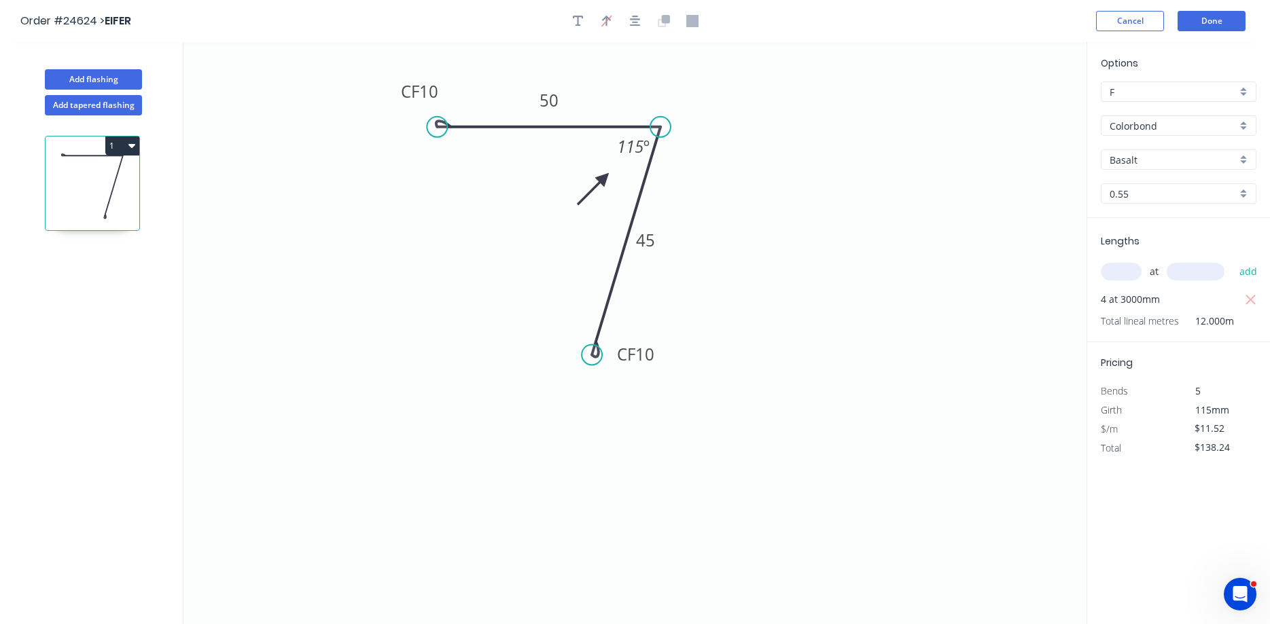
click at [1242, 159] on div "Basalt" at bounding box center [1178, 159] width 156 height 20
click at [1151, 274] on div "Windspray" at bounding box center [1178, 278] width 154 height 24
type input "Windspray"
click at [1211, 20] on button "Done" at bounding box center [1211, 21] width 68 height 20
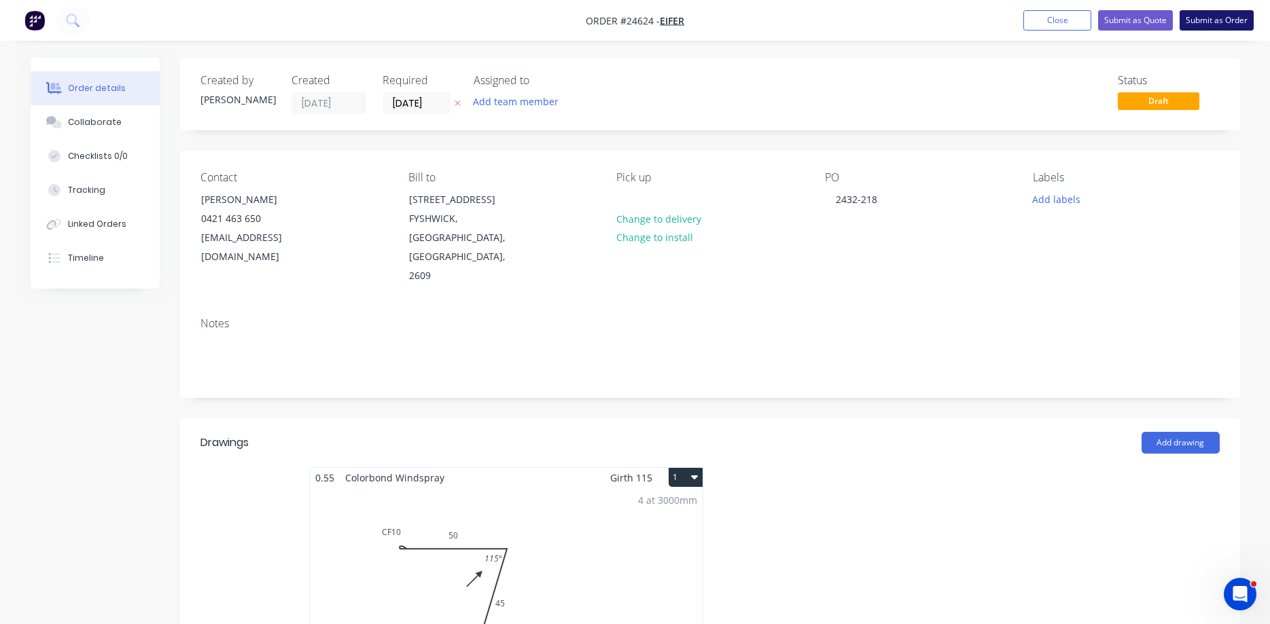
click at [1219, 20] on button "Submit as Order" at bounding box center [1216, 20] width 74 height 20
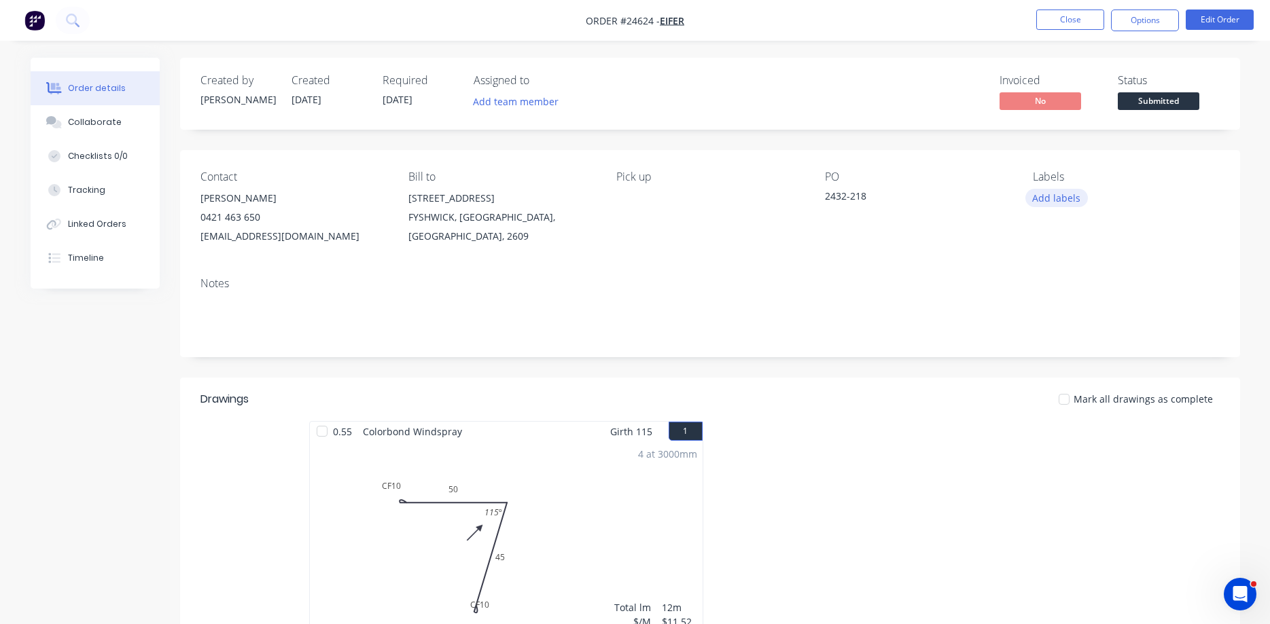
click at [1060, 204] on button "Add labels" at bounding box center [1056, 198] width 62 height 18
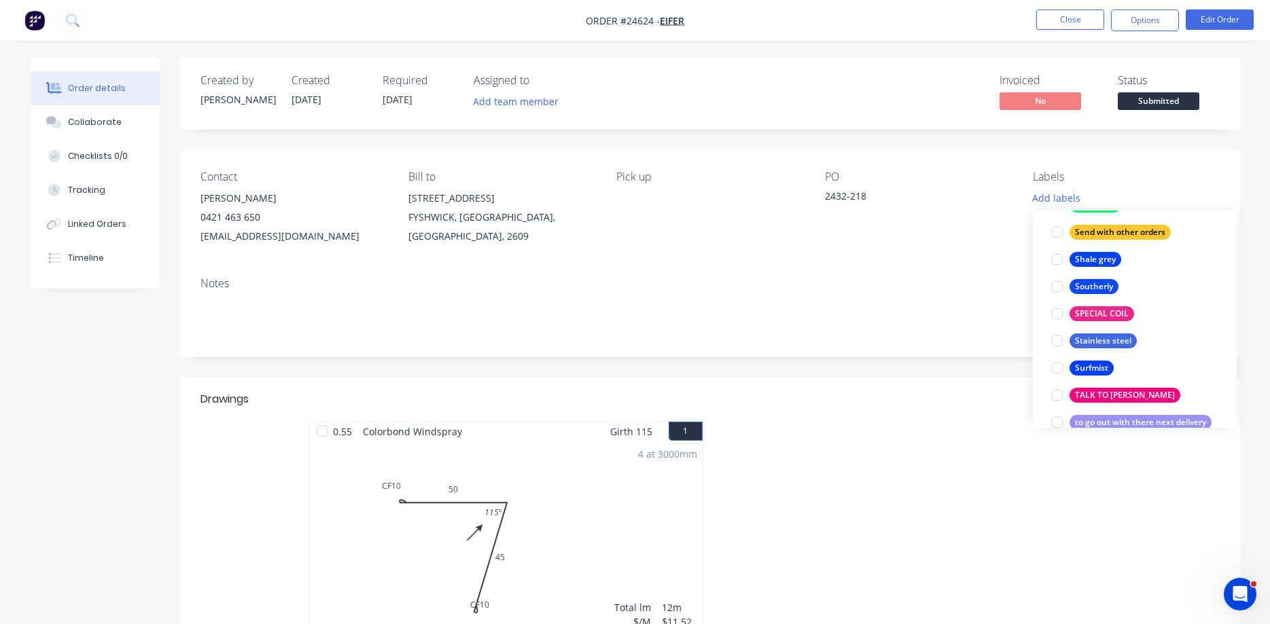
scroll to position [2690, 0]
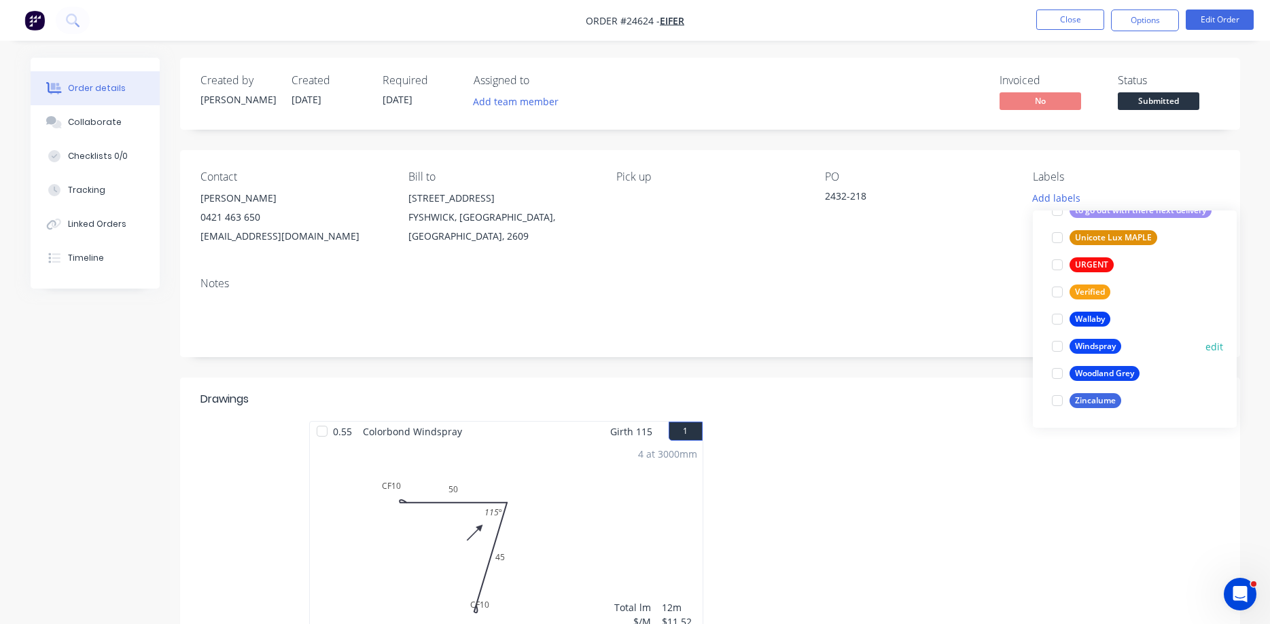
click at [1059, 345] on div at bounding box center [1056, 346] width 27 height 27
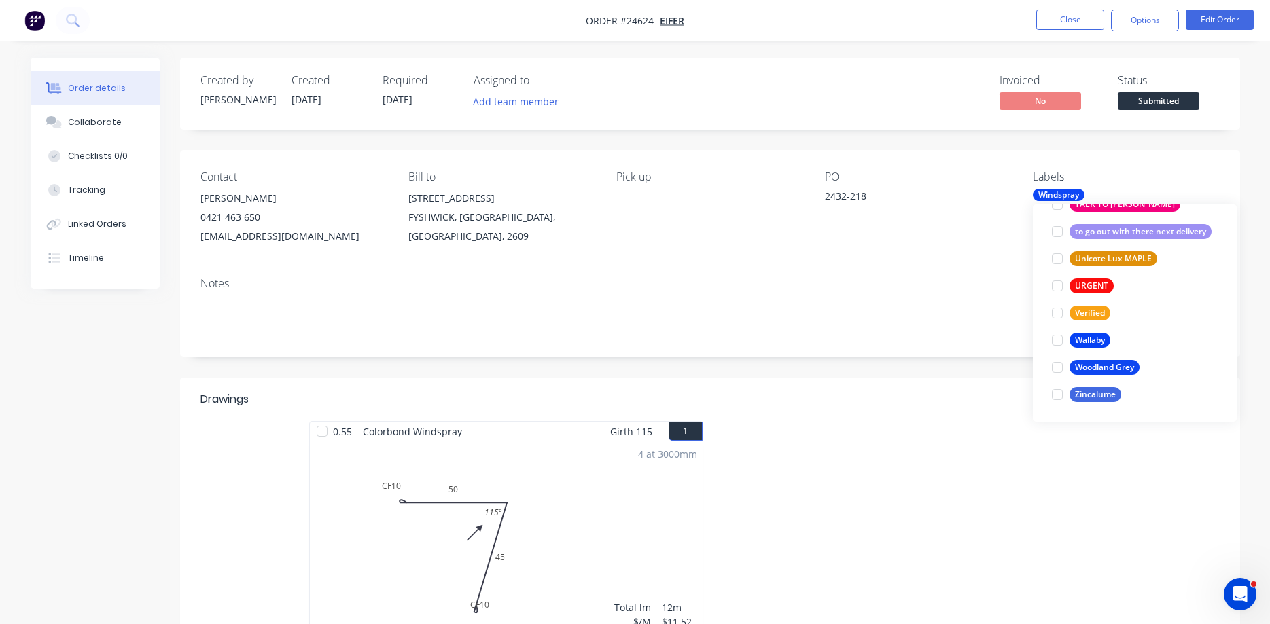
scroll to position [0, 0]
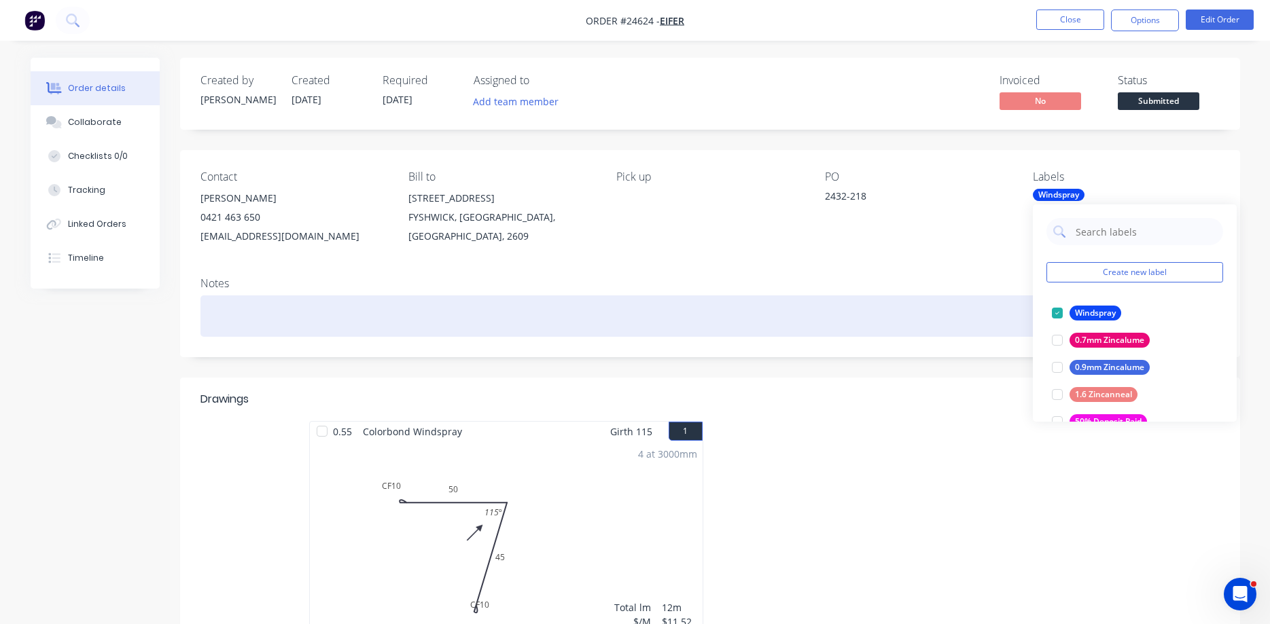
click at [975, 315] on div at bounding box center [709, 316] width 1019 height 41
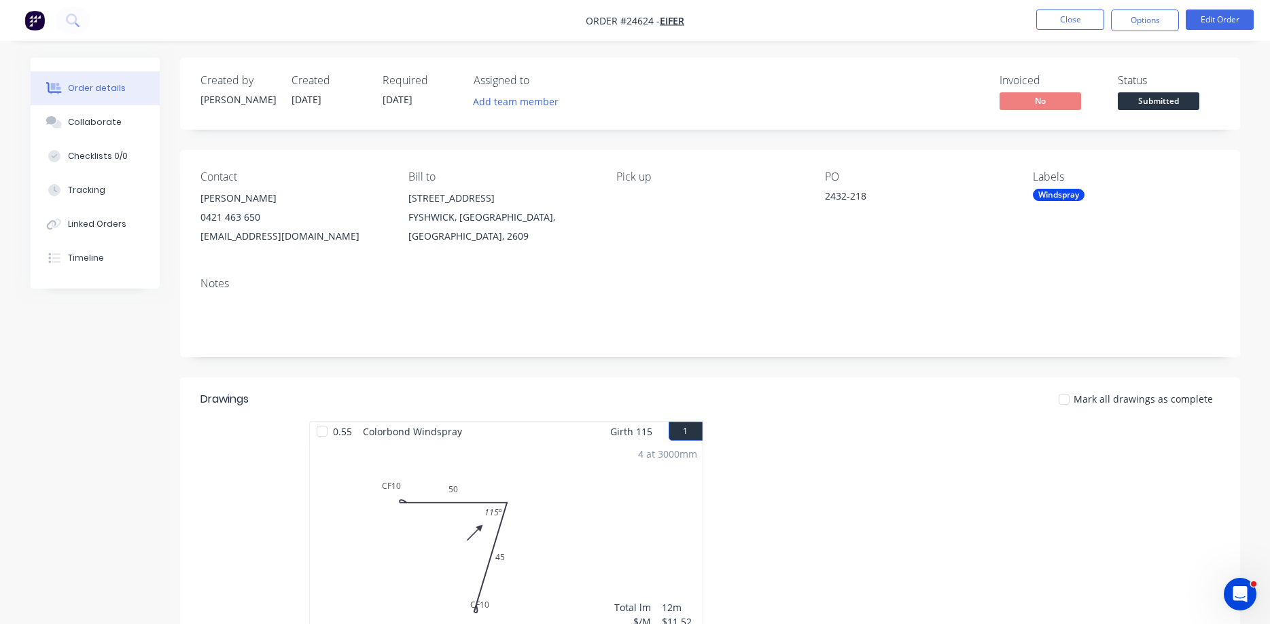
click at [1156, 94] on span "Submitted" at bounding box center [1158, 100] width 82 height 17
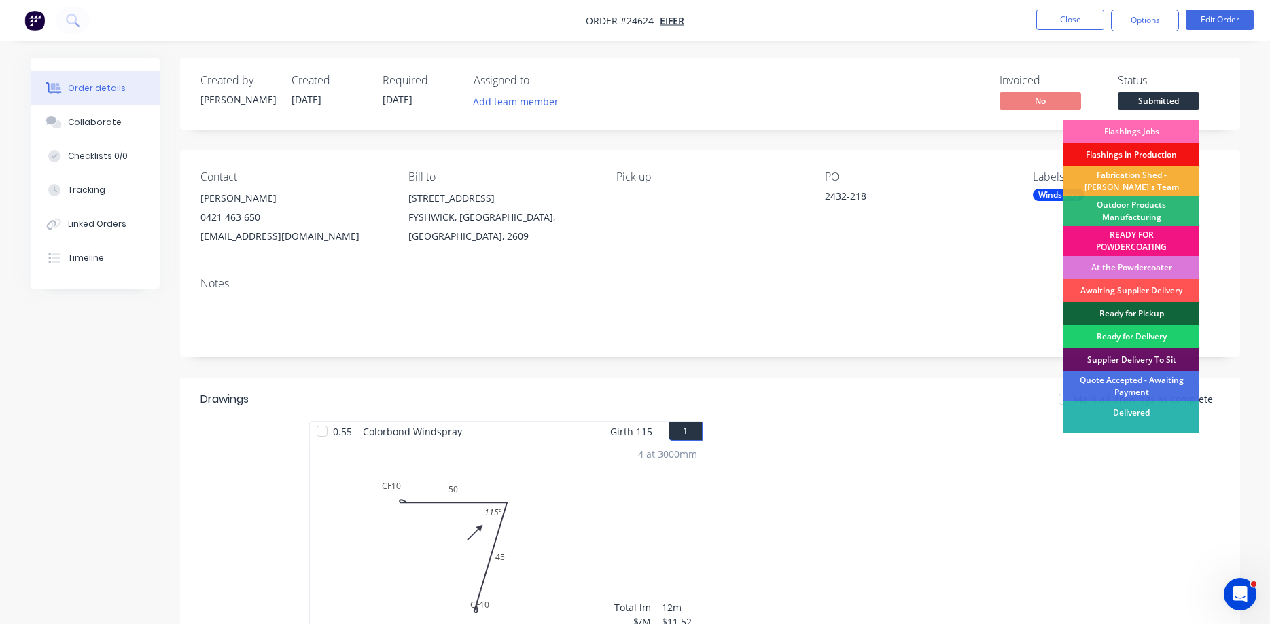
click at [1156, 130] on div "Flashings Jobs" at bounding box center [1131, 131] width 136 height 23
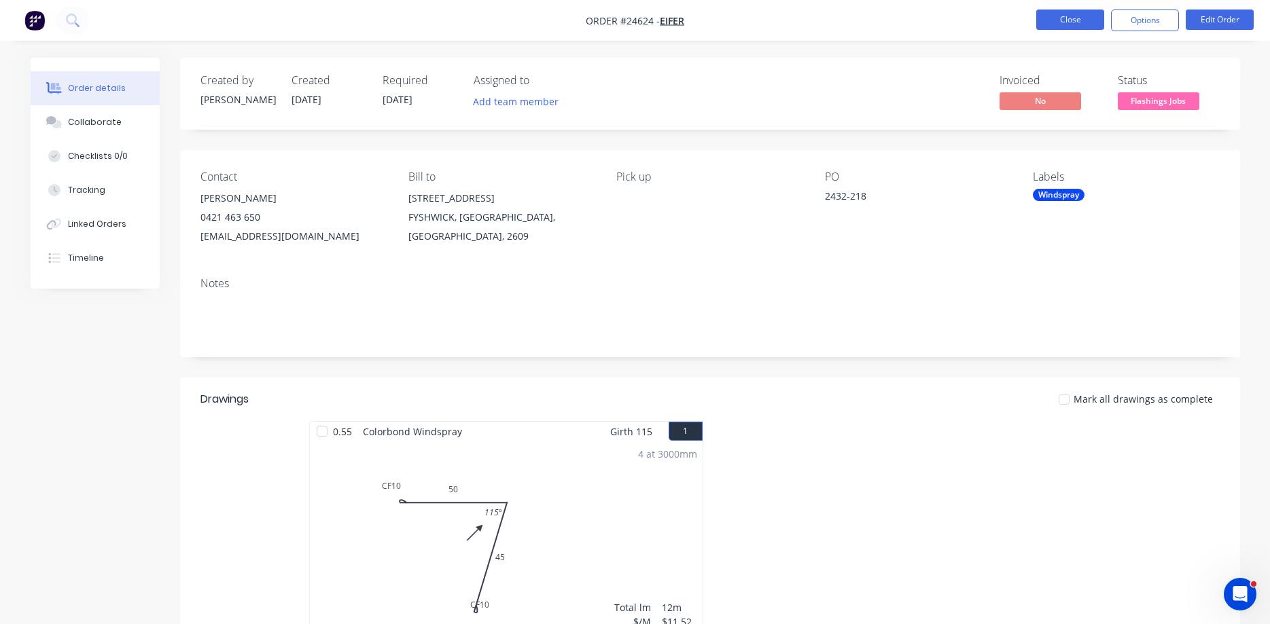
click at [1074, 19] on button "Close" at bounding box center [1070, 20] width 68 height 20
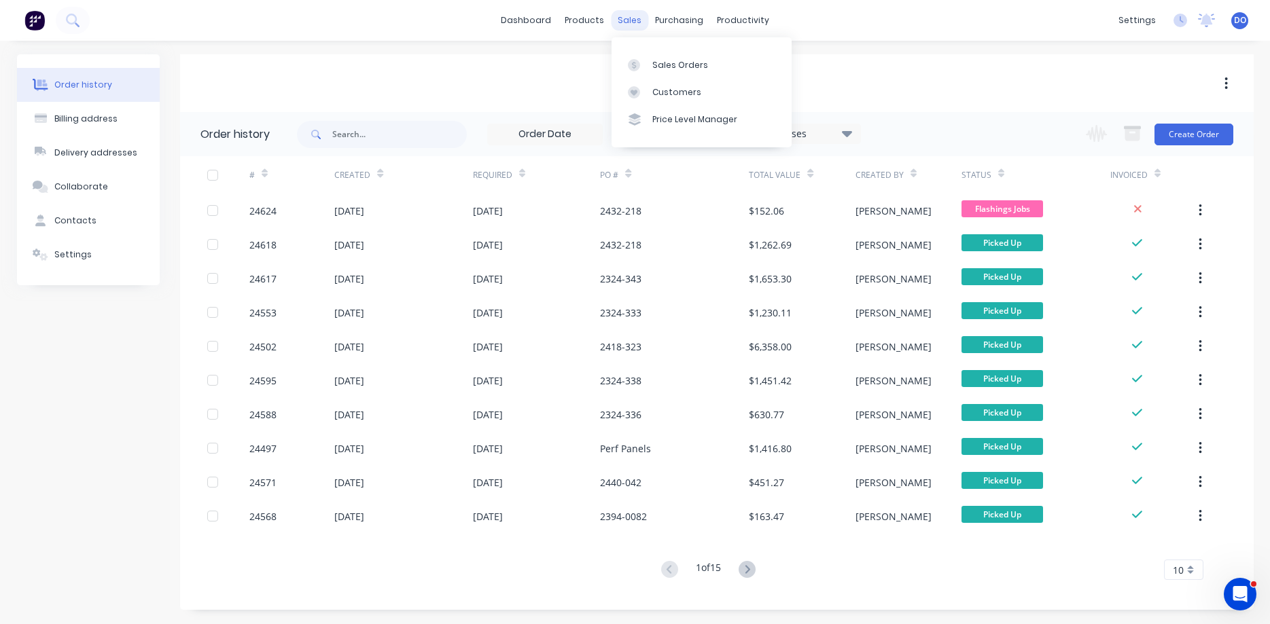
click at [630, 22] on div "sales" at bounding box center [629, 20] width 37 height 20
click at [666, 67] on div "Sales Orders" at bounding box center [680, 65] width 56 height 12
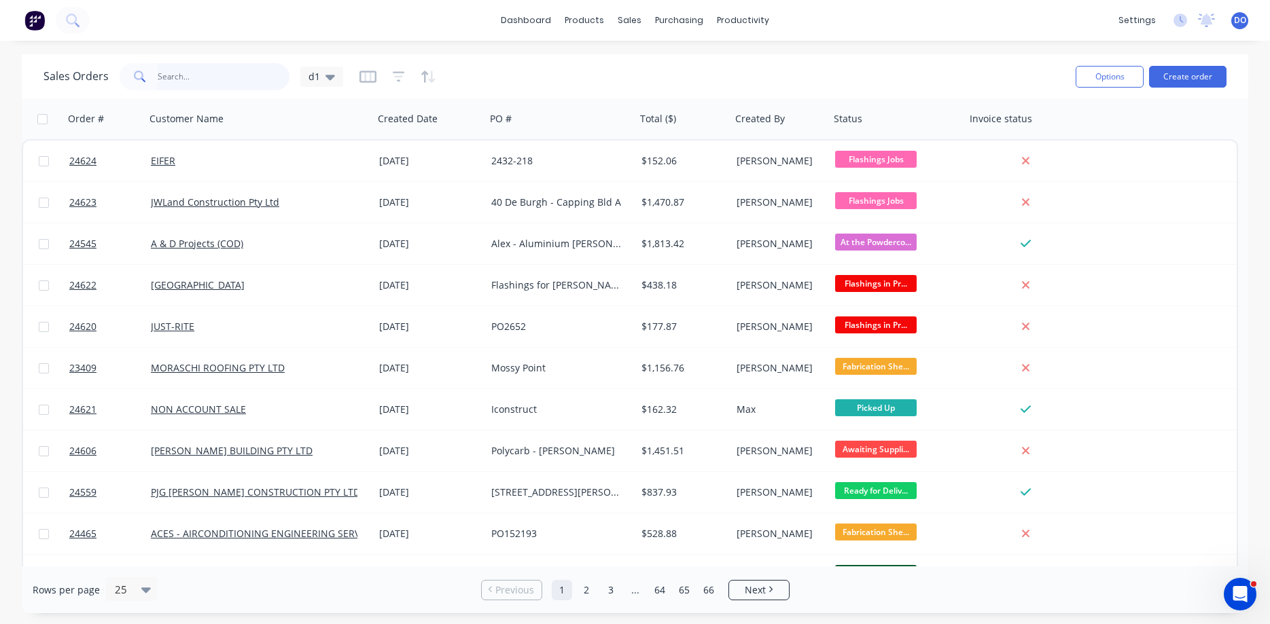
click at [238, 80] on input "text" at bounding box center [224, 76] width 132 height 27
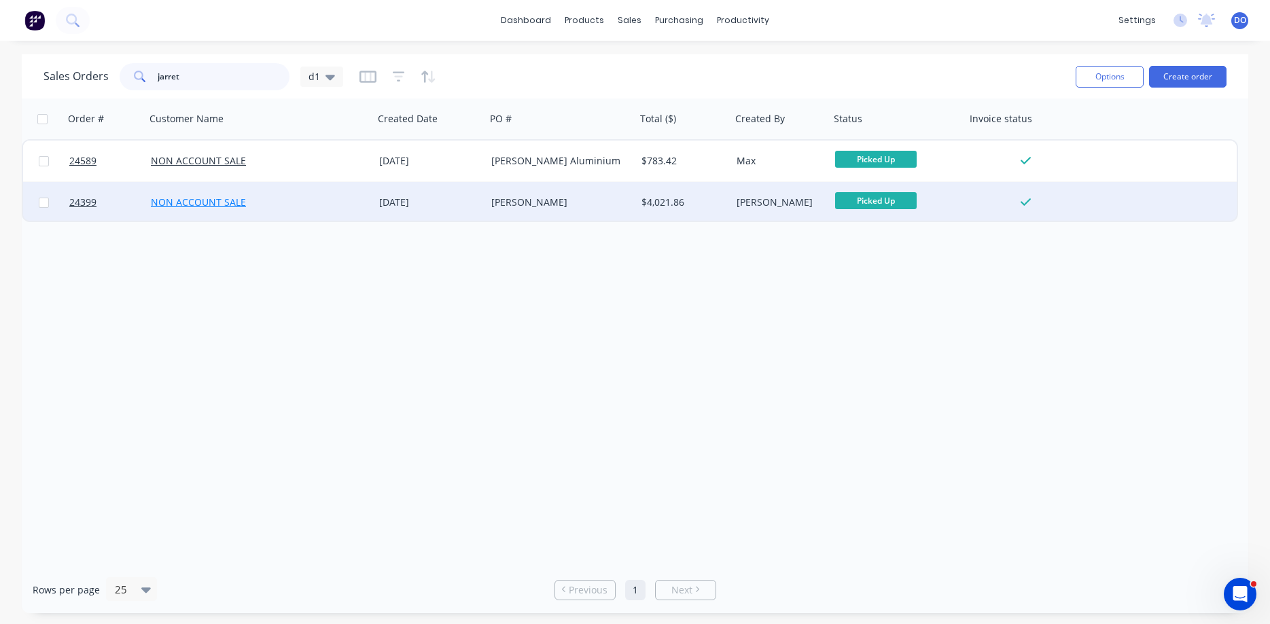
type input "jarret"
click at [199, 202] on link "NON ACCOUNT SALE" at bounding box center [198, 202] width 95 height 13
click at [85, 200] on span "24399" at bounding box center [82, 203] width 27 height 14
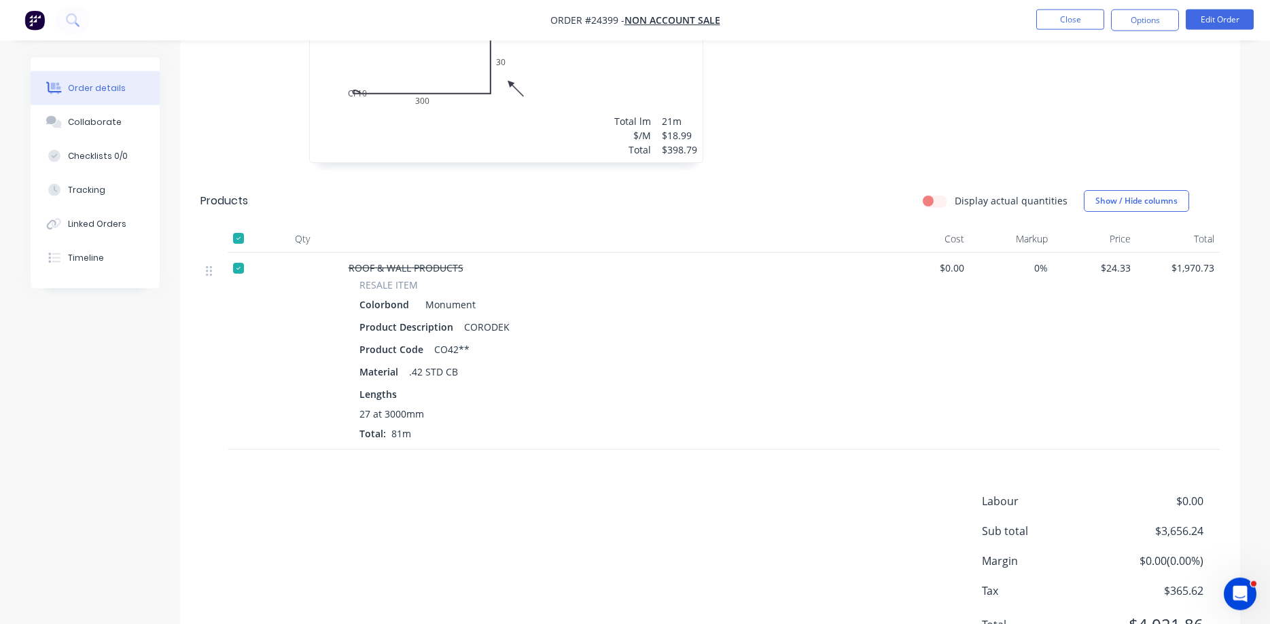
scroll to position [1037, 0]
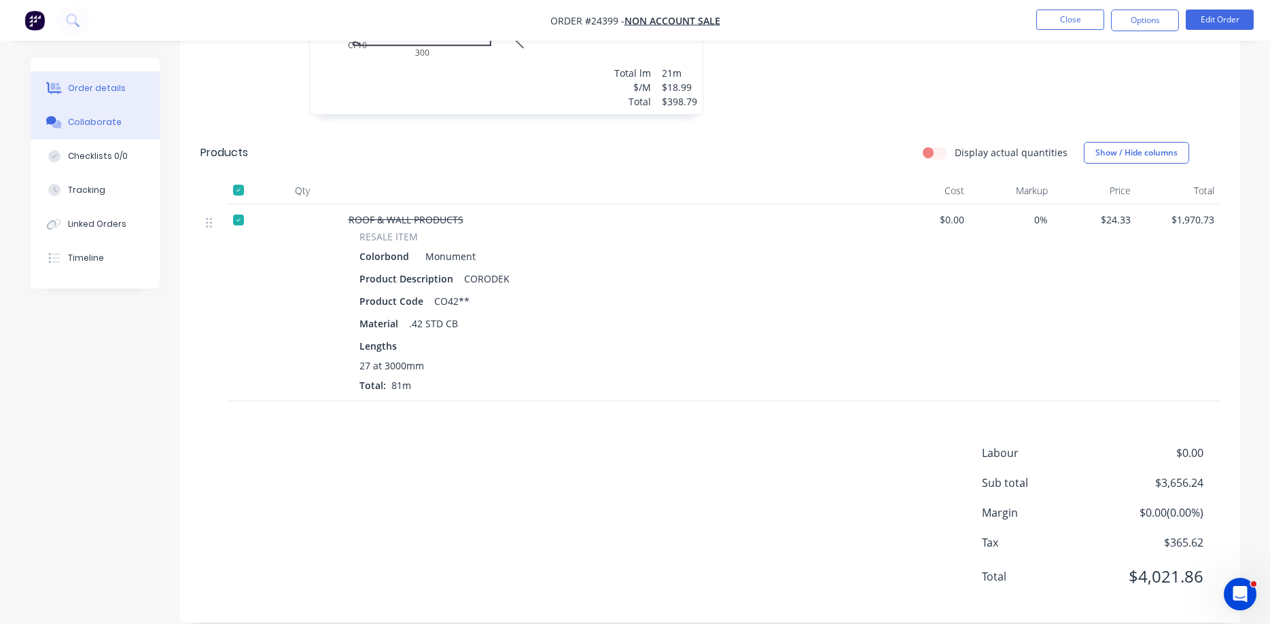
click at [96, 116] on div "Collaborate" at bounding box center [95, 122] width 54 height 12
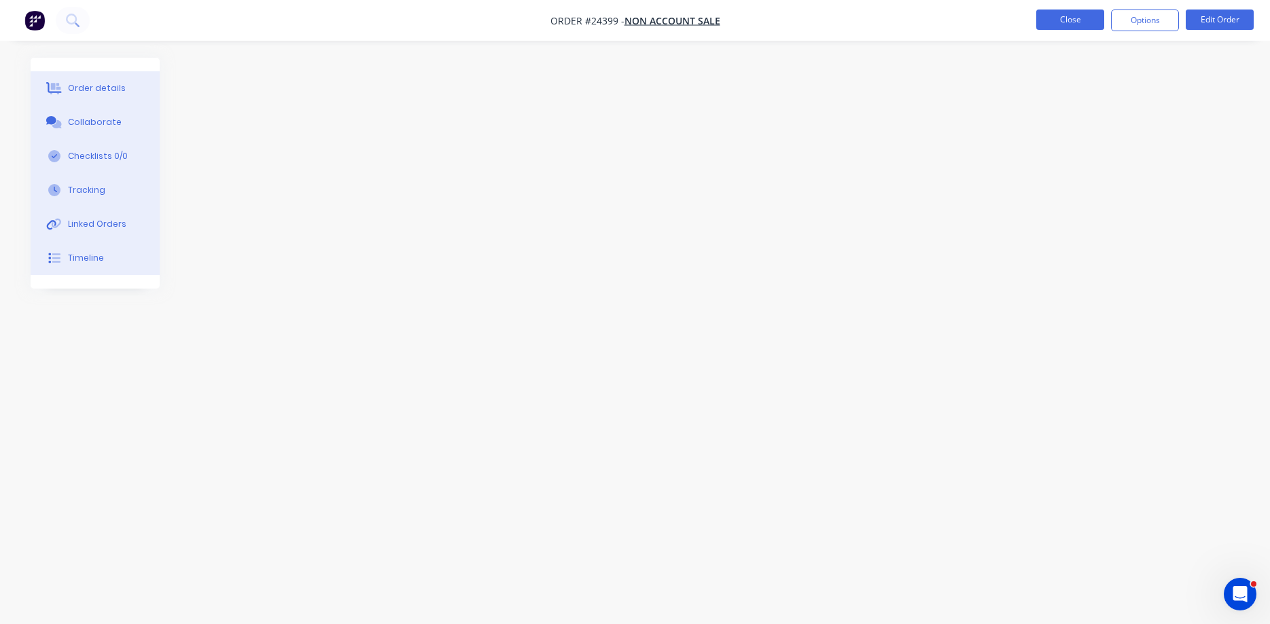
click at [1062, 24] on button "Close" at bounding box center [1070, 20] width 68 height 20
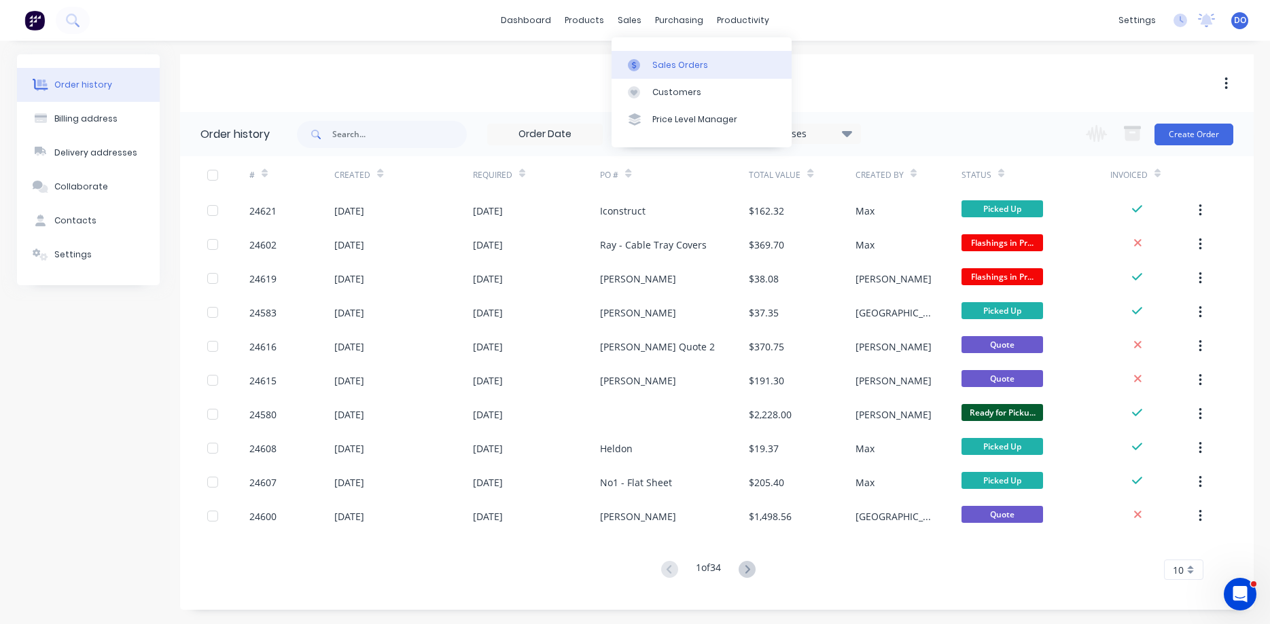
click at [658, 62] on div "Sales Orders" at bounding box center [680, 65] width 56 height 12
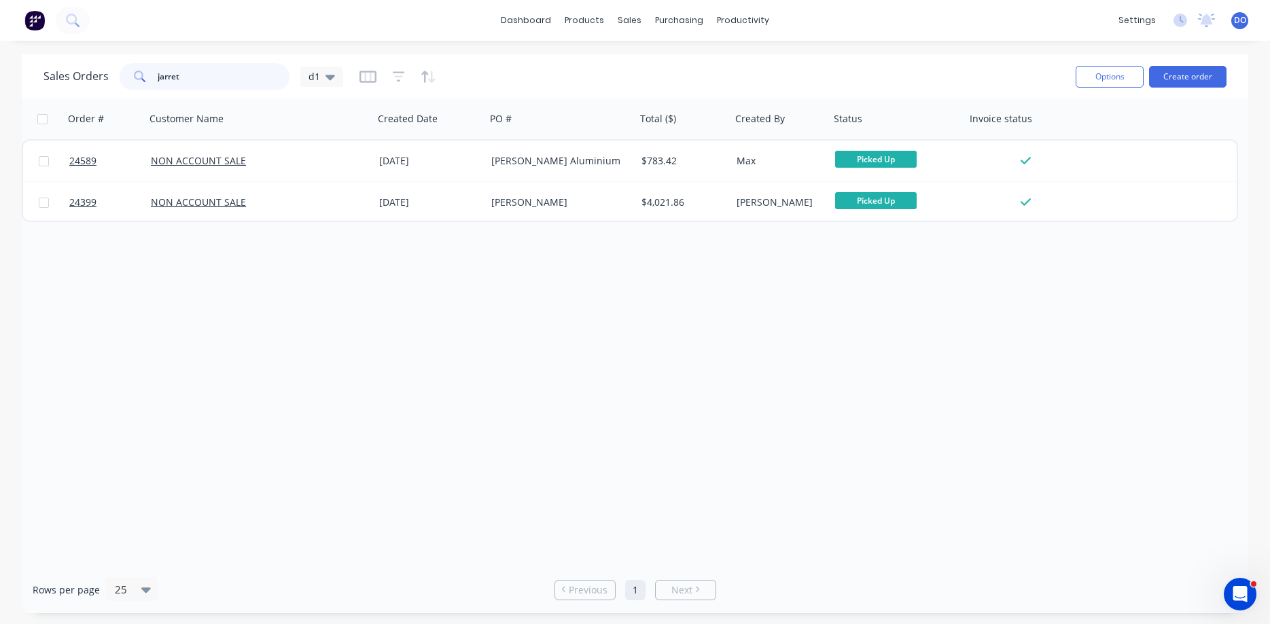
drag, startPoint x: 194, startPoint y: 73, endPoint x: 142, endPoint y: 71, distance: 52.3
click at [158, 71] on input "jarret" at bounding box center [224, 76] width 132 height 27
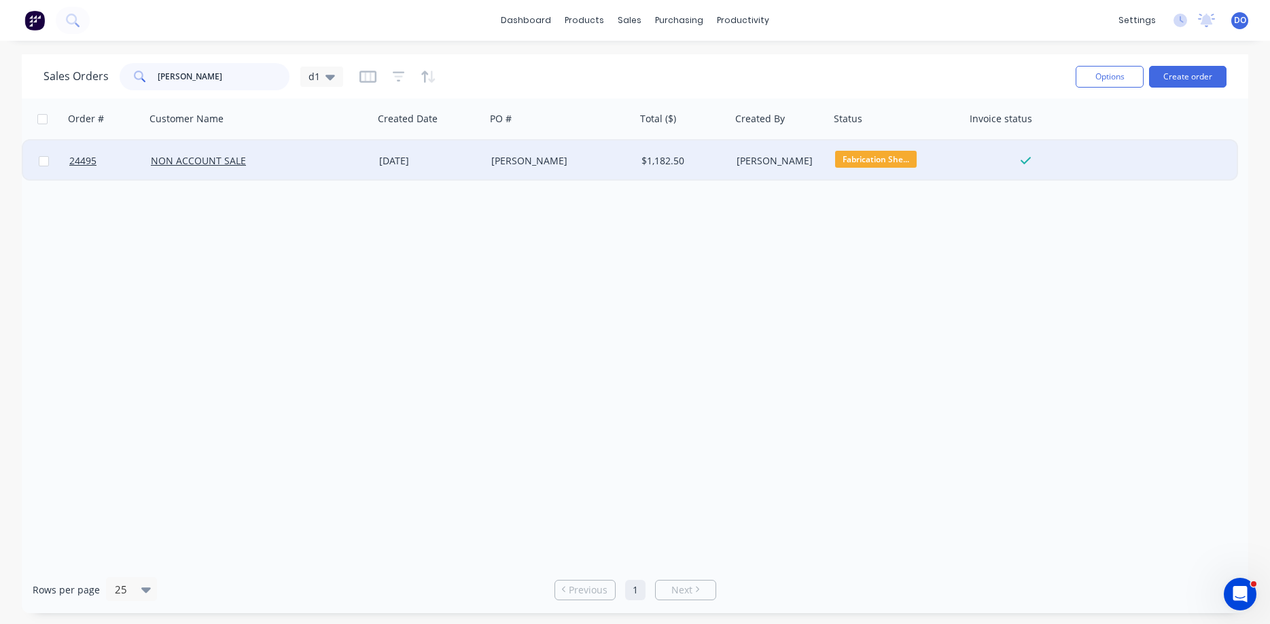
type input "[PERSON_NAME]"
click at [361, 159] on div "NON ACCOUNT SALE" at bounding box center [259, 161] width 217 height 14
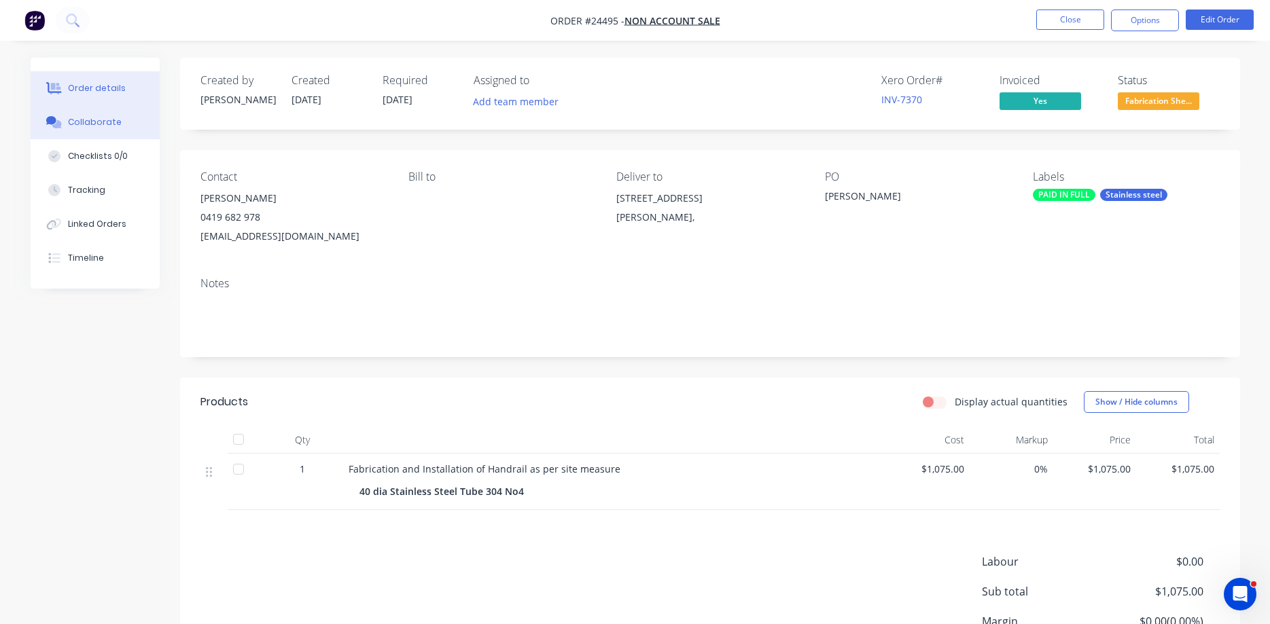
click at [105, 125] on div "Collaborate" at bounding box center [95, 122] width 54 height 12
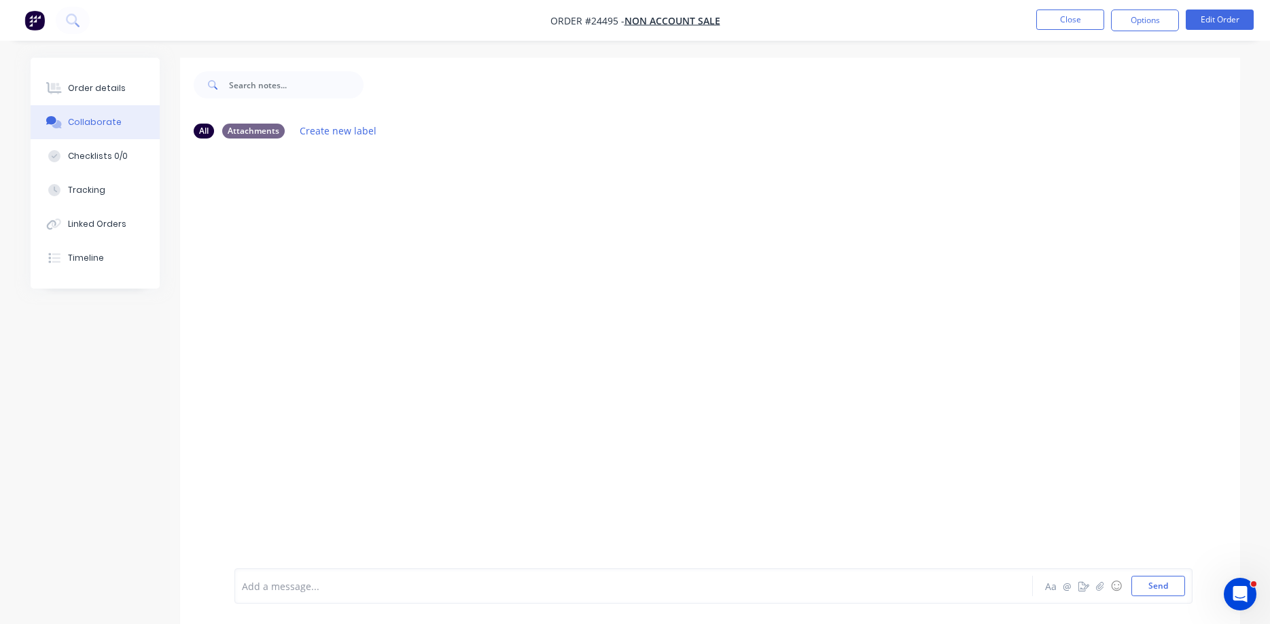
click at [98, 120] on div "Collaborate" at bounding box center [95, 122] width 54 height 12
click at [108, 86] on div "Order details" at bounding box center [97, 88] width 58 height 12
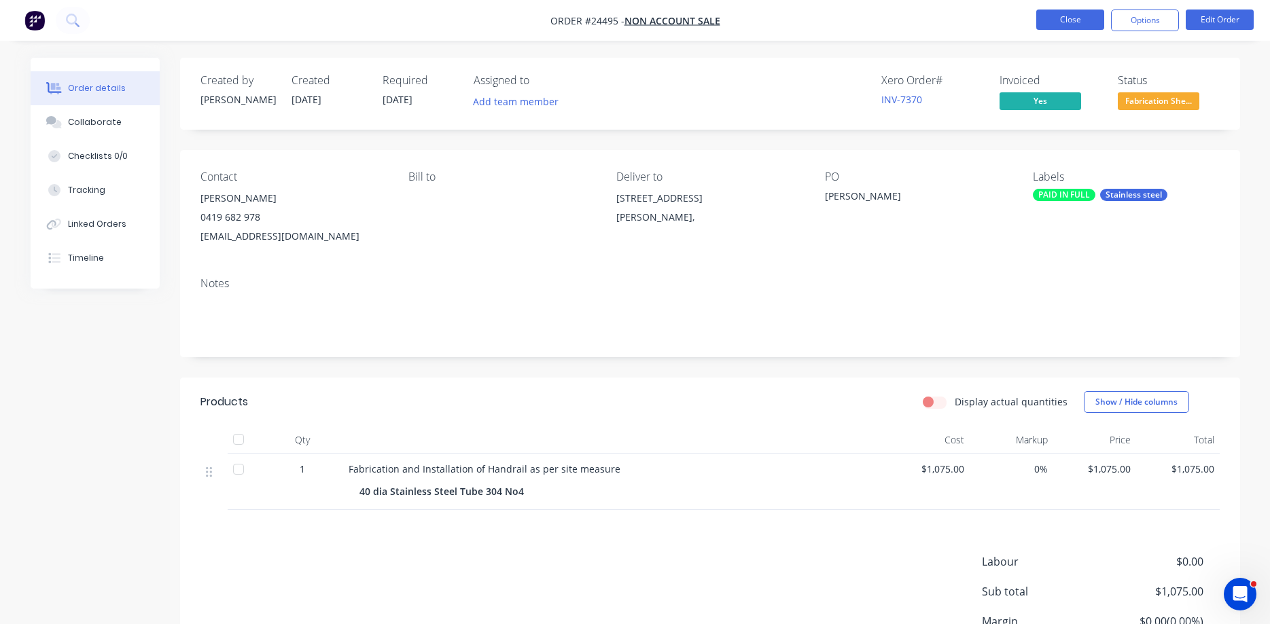
click at [1067, 18] on button "Close" at bounding box center [1070, 20] width 68 height 20
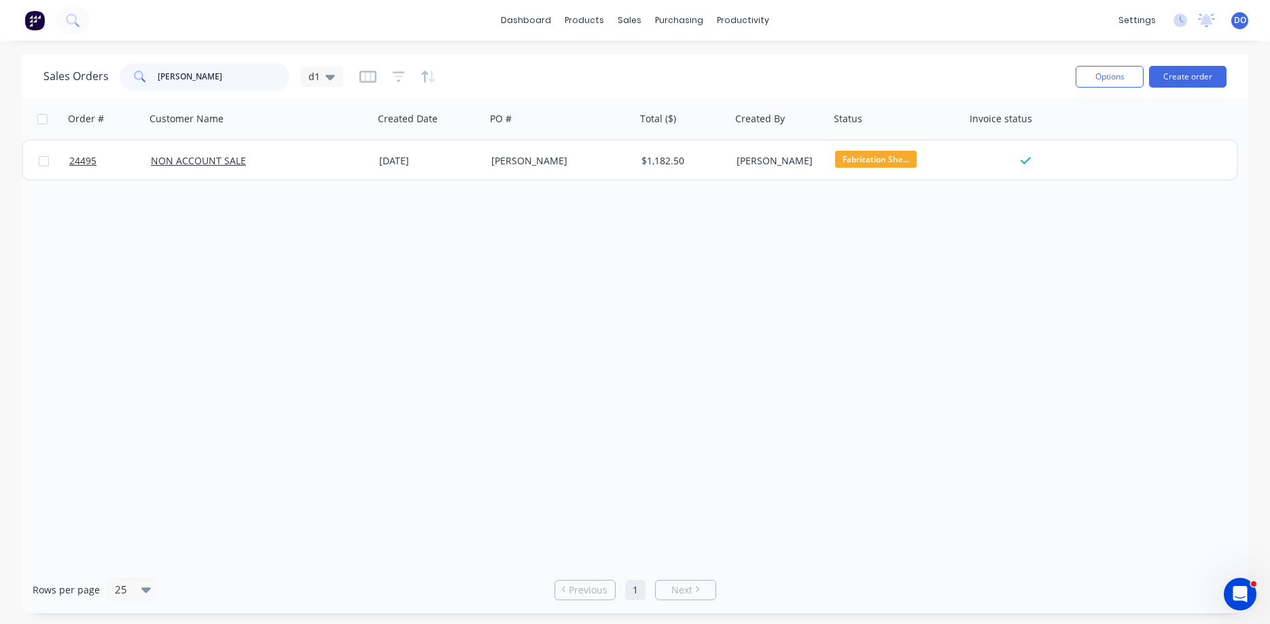
drag, startPoint x: 205, startPoint y: 75, endPoint x: 141, endPoint y: 73, distance: 63.9
click at [158, 73] on input "[PERSON_NAME]" at bounding box center [224, 76] width 132 height 27
